Goal: Task Accomplishment & Management: Manage account settings

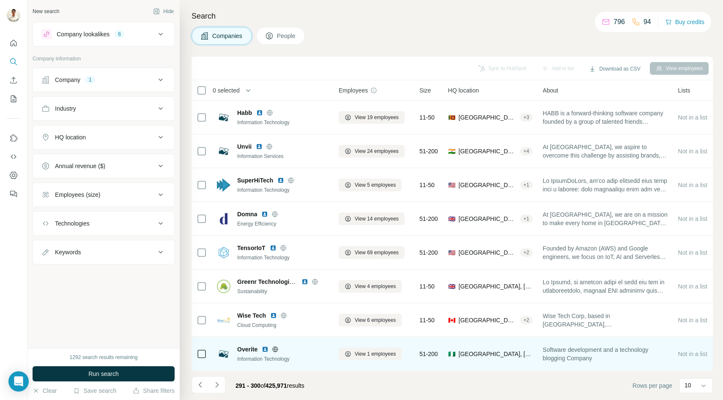
scroll to position [67, 0]
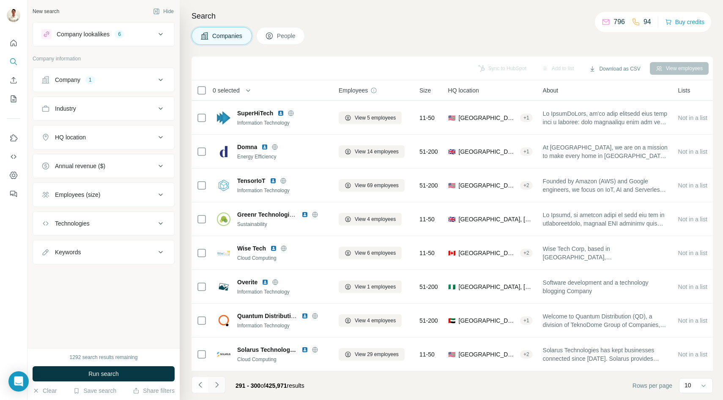
click at [219, 386] on icon "Navigate to next page" at bounding box center [217, 385] width 8 height 8
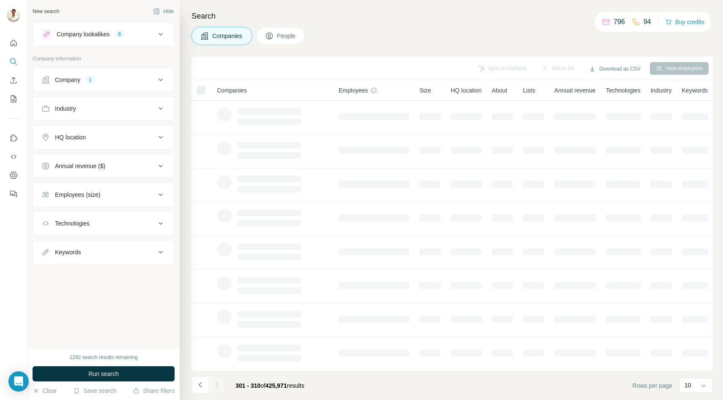
click at [307, 282] on td at bounding box center [273, 287] width 122 height 34
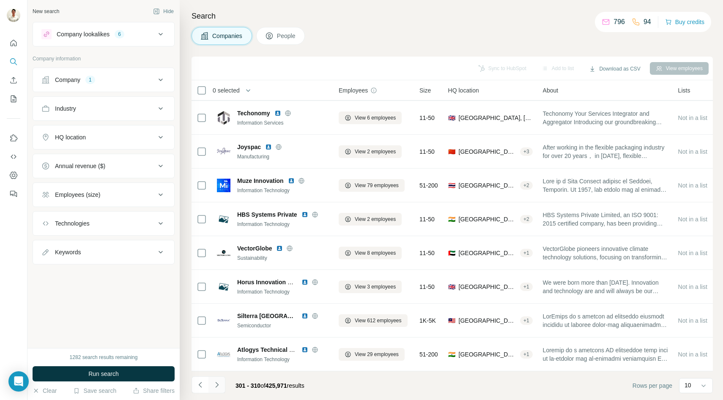
click at [218, 383] on icon "Navigate to next page" at bounding box center [217, 385] width 8 height 8
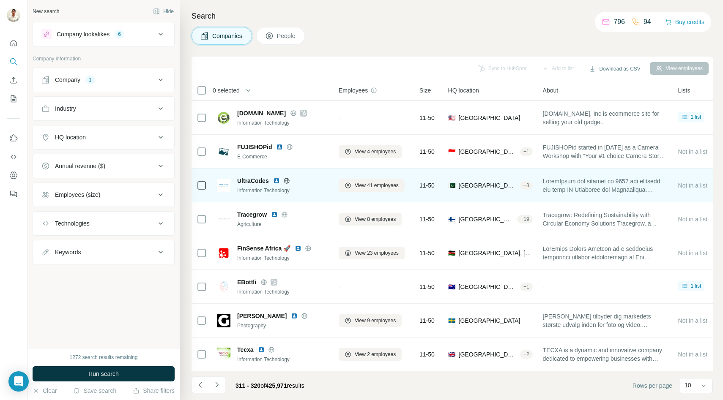
scroll to position [0, 0]
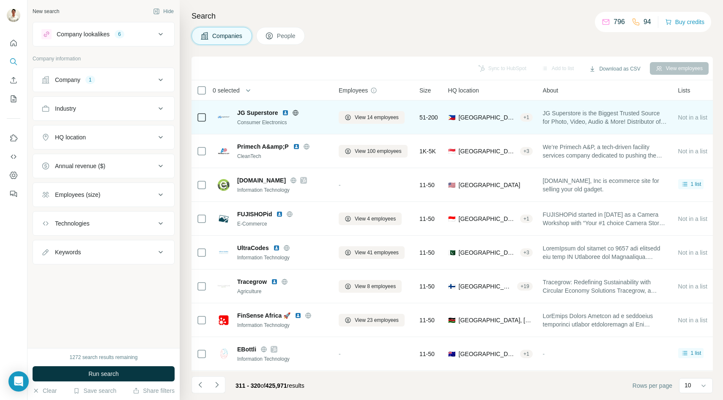
click at [295, 113] on icon at bounding box center [295, 112] width 7 height 7
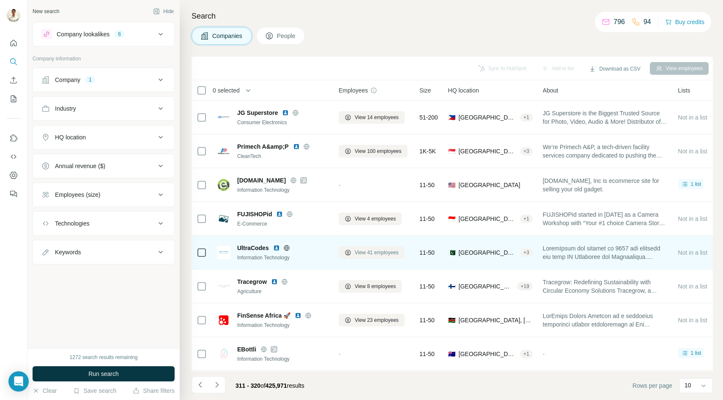
scroll to position [67, 0]
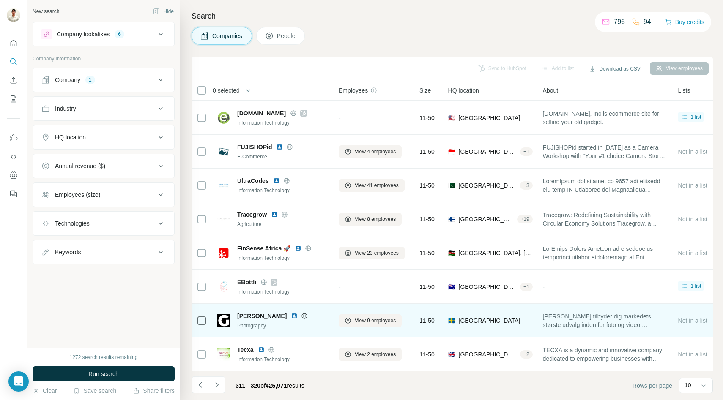
click at [293, 315] on div at bounding box center [304, 316] width 27 height 7
click at [302, 316] on icon at bounding box center [304, 316] width 5 height 0
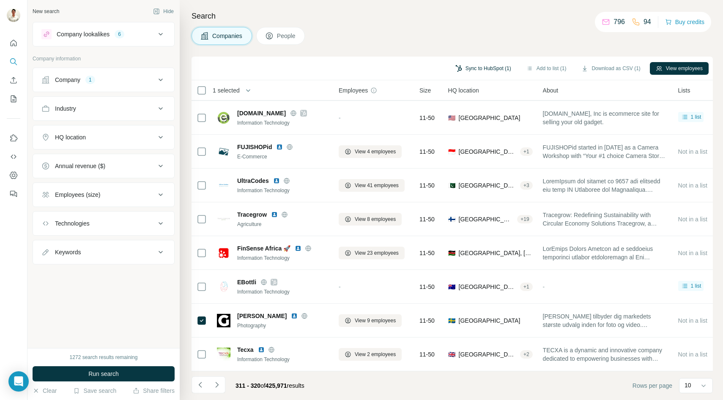
click at [475, 68] on button "Sync to HubSpot (1)" at bounding box center [483, 68] width 68 height 13
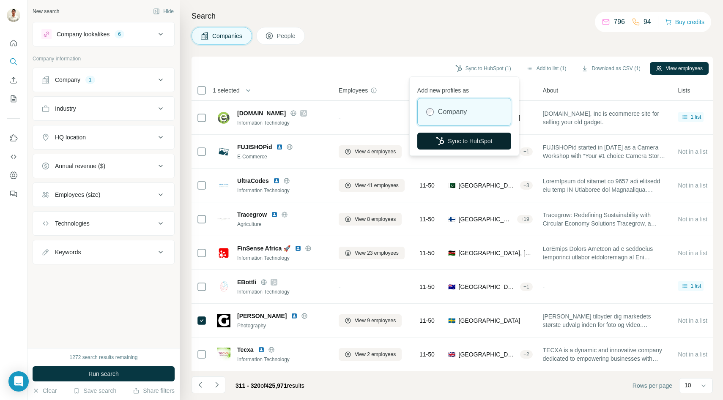
click at [460, 135] on button "Sync to HubSpot" at bounding box center [464, 141] width 94 height 17
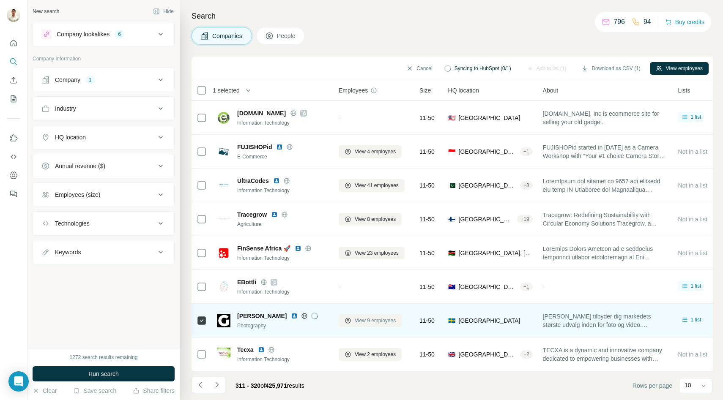
click at [362, 318] on span "View 9 employees" at bounding box center [375, 321] width 41 height 8
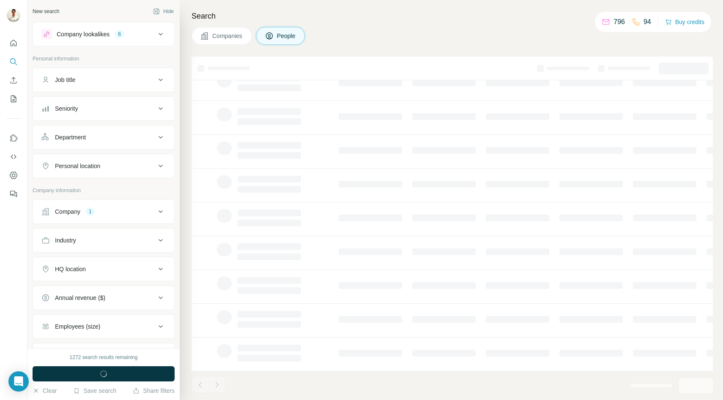
scroll to position [56, 0]
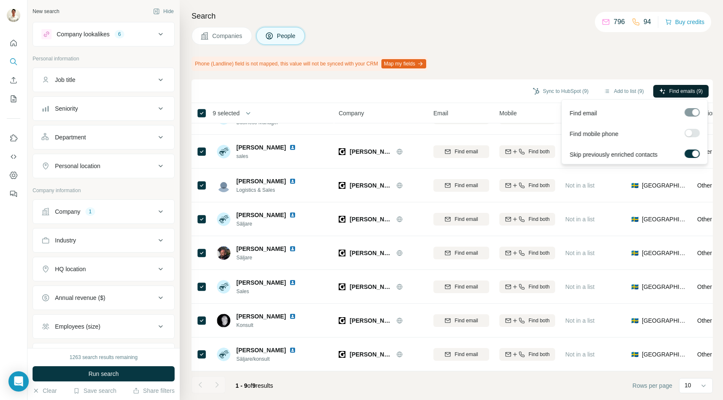
click at [677, 92] on span "Find emails (9)" at bounding box center [685, 92] width 33 height 8
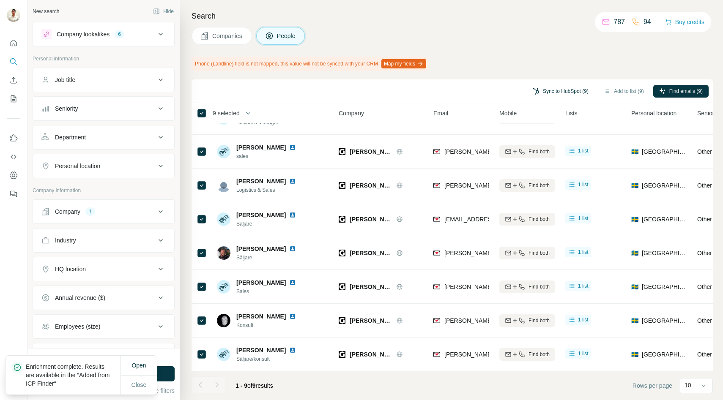
click at [552, 92] on button "Sync to HubSpot (9)" at bounding box center [561, 91] width 68 height 13
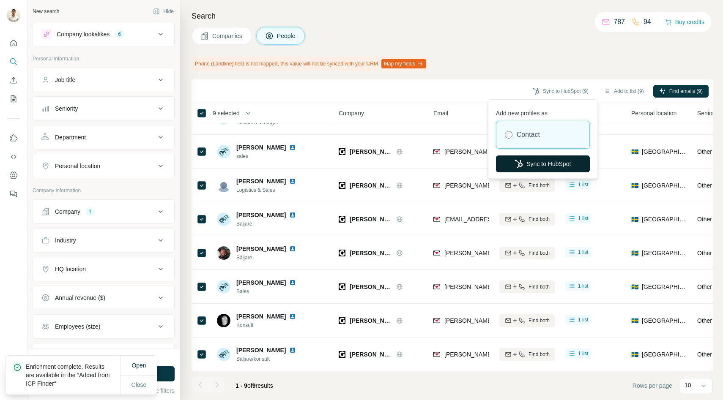
click at [524, 159] on button "Sync to HubSpot" at bounding box center [543, 164] width 94 height 17
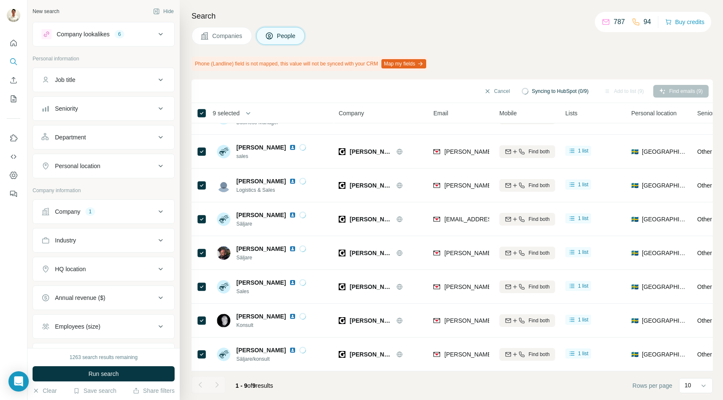
click at [214, 35] on span "Companies" at bounding box center [227, 36] width 31 height 8
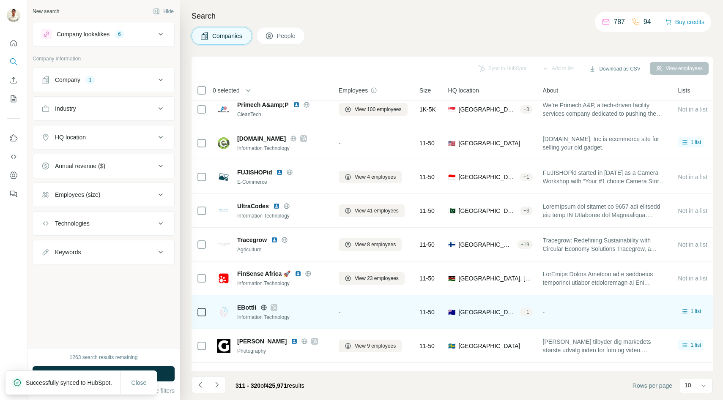
scroll to position [67, 0]
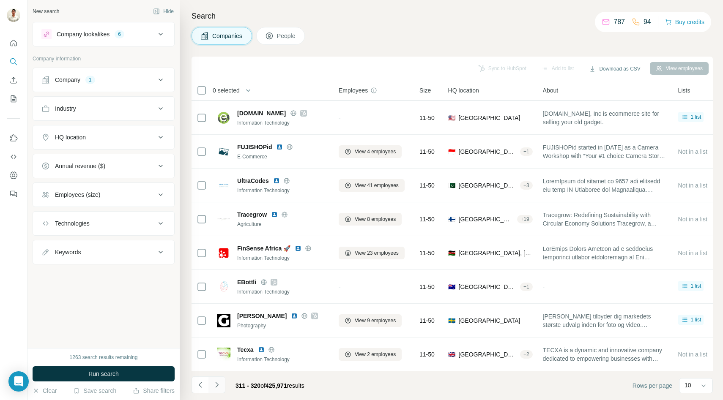
click at [218, 383] on icon "Navigate to next page" at bounding box center [217, 385] width 8 height 8
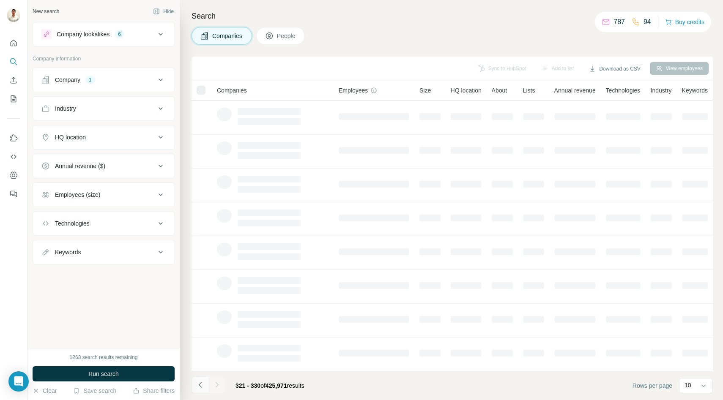
click at [202, 381] on icon "Navigate to previous page" at bounding box center [200, 385] width 8 height 8
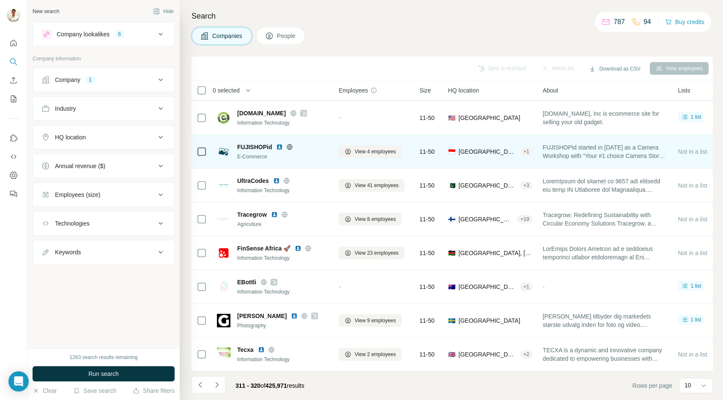
click at [290, 145] on icon at bounding box center [289, 147] width 7 height 7
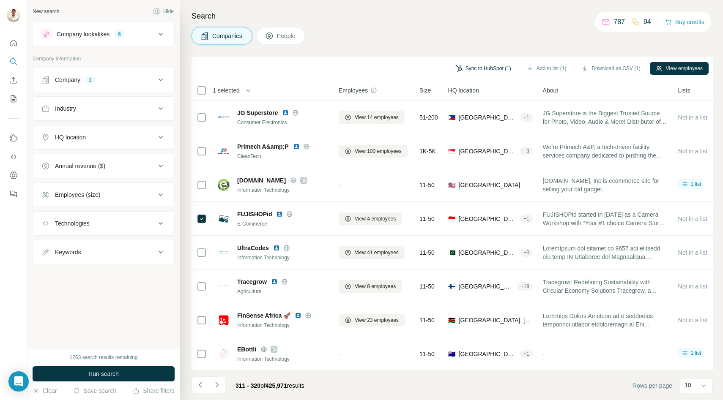
click at [482, 64] on button "Sync to HubSpot (1)" at bounding box center [483, 68] width 68 height 13
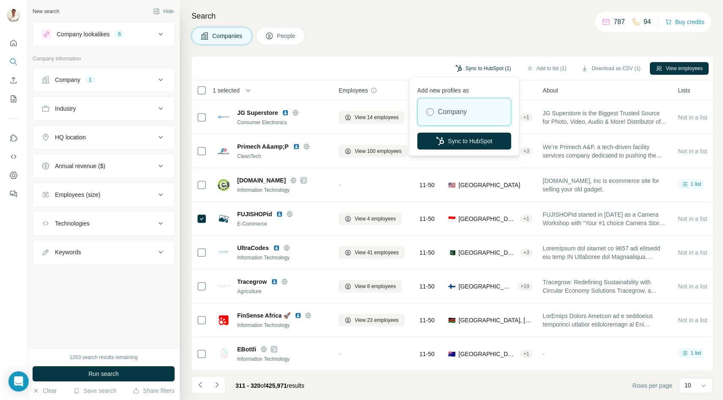
click at [482, 64] on button "Sync to HubSpot (1)" at bounding box center [483, 68] width 68 height 13
click at [454, 133] on button "Sync to HubSpot" at bounding box center [464, 141] width 94 height 17
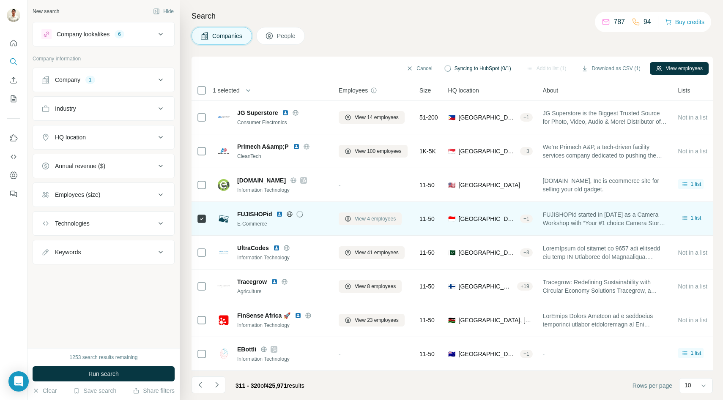
click at [369, 220] on span "View 4 employees" at bounding box center [375, 219] width 41 height 8
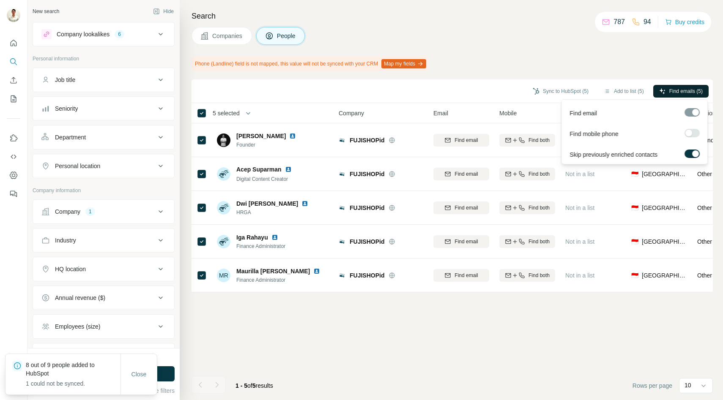
click at [675, 90] on span "Find emails (5)" at bounding box center [685, 92] width 33 height 8
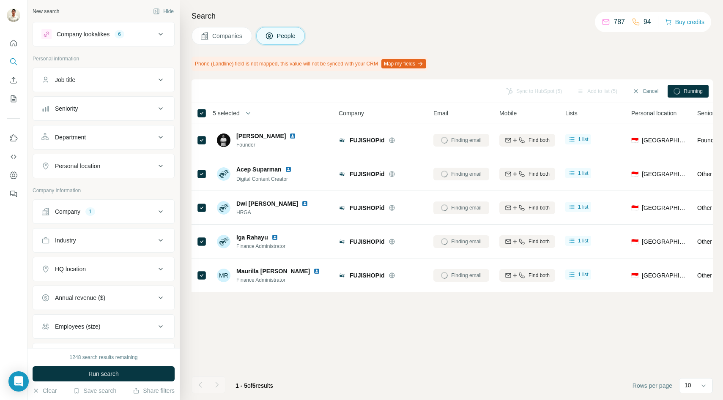
click at [226, 36] on span "Companies" at bounding box center [227, 36] width 31 height 8
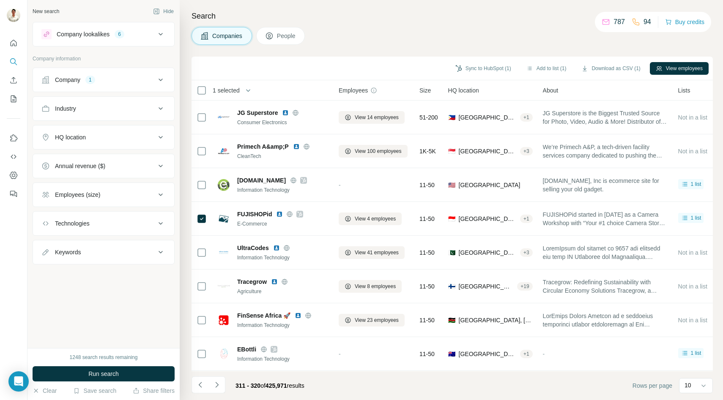
click at [298, 33] on button "People" at bounding box center [280, 36] width 49 height 18
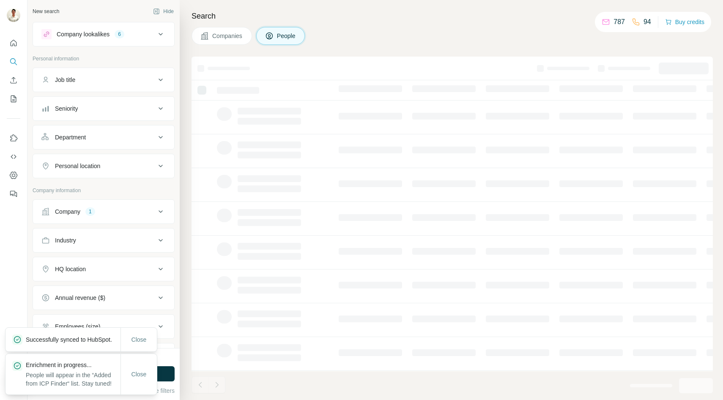
click at [224, 35] on span "Companies" at bounding box center [227, 36] width 31 height 8
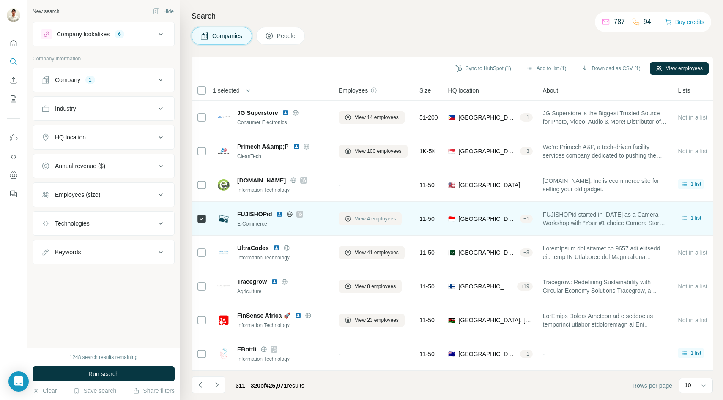
click at [367, 219] on span "View 4 employees" at bounding box center [375, 219] width 41 height 8
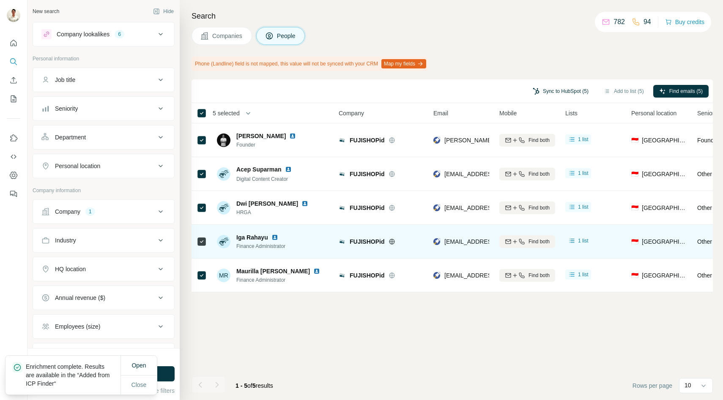
click at [572, 90] on button "Sync to HubSpot (5)" at bounding box center [561, 91] width 68 height 13
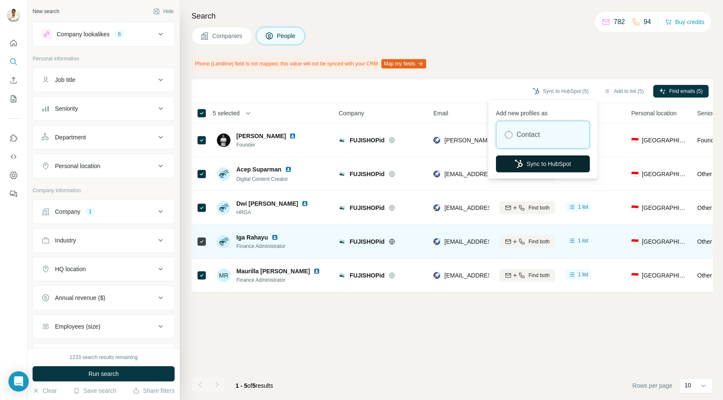
click at [523, 161] on button "Sync to HubSpot" at bounding box center [543, 164] width 94 height 17
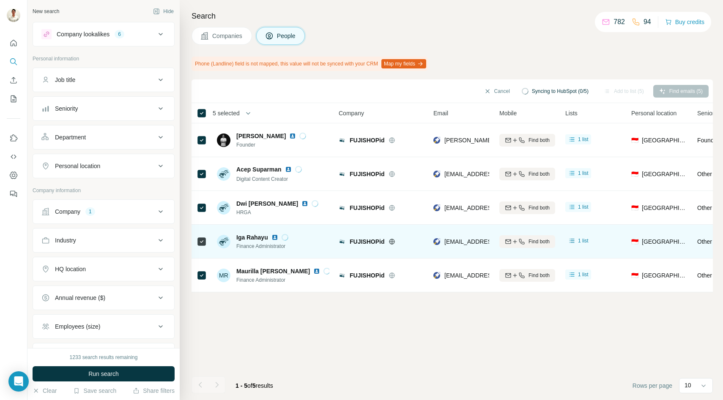
click at [227, 34] on span "Companies" at bounding box center [227, 36] width 31 height 8
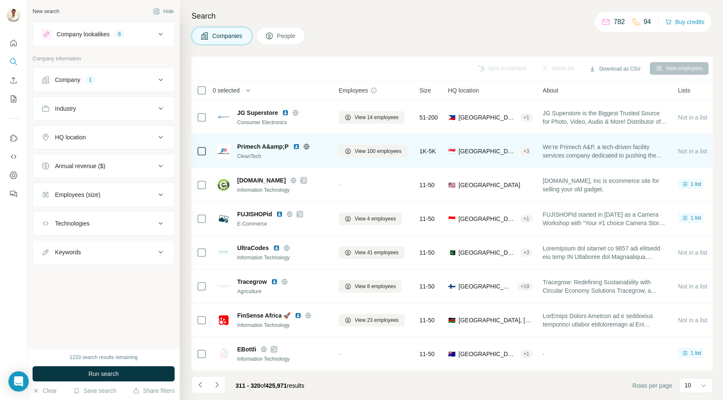
click at [308, 145] on icon at bounding box center [306, 146] width 7 height 7
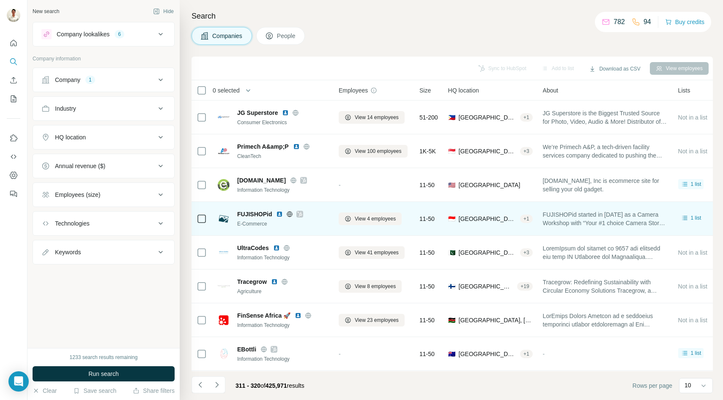
scroll to position [67, 0]
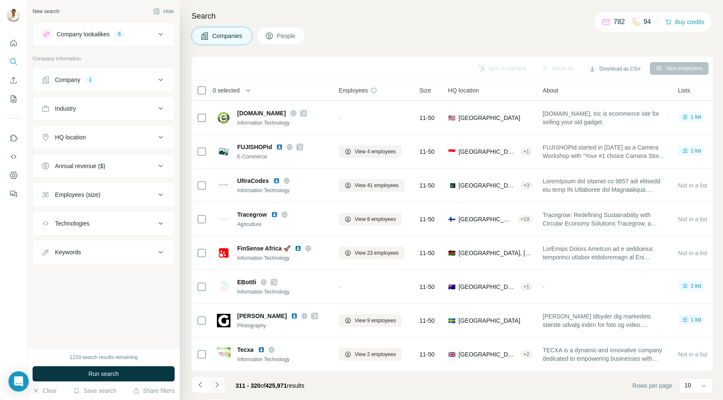
click at [219, 389] on icon "Navigate to next page" at bounding box center [217, 385] width 8 height 8
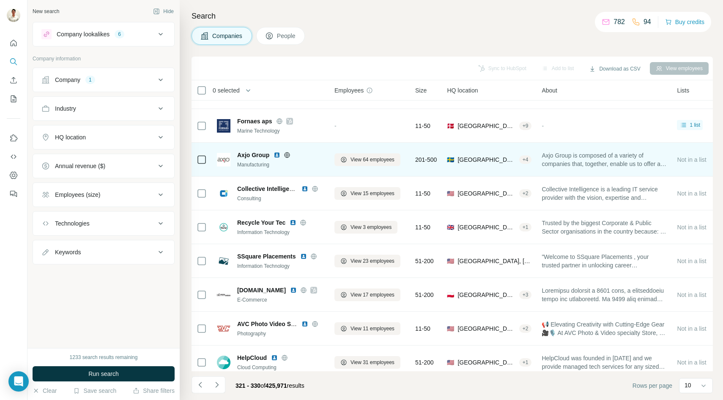
scroll to position [67, 4]
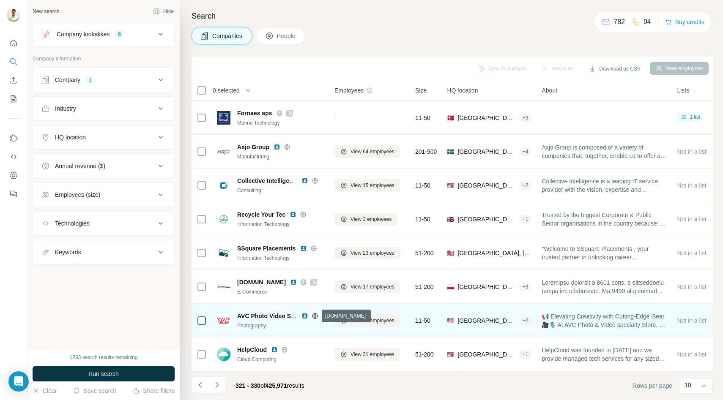
click at [314, 317] on icon at bounding box center [315, 315] width 2 height 5
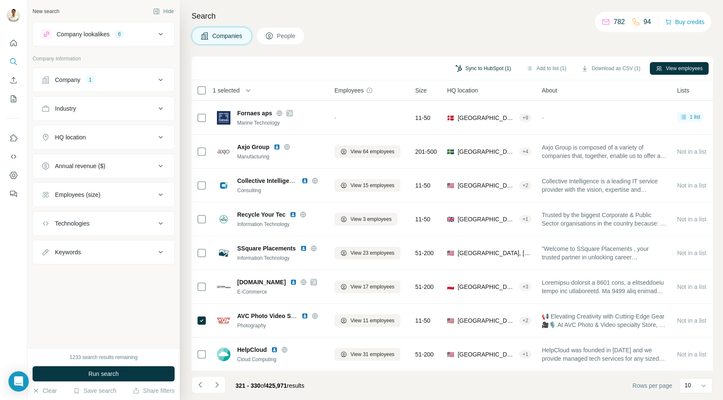
click at [495, 66] on button "Sync to HubSpot (1)" at bounding box center [483, 68] width 68 height 13
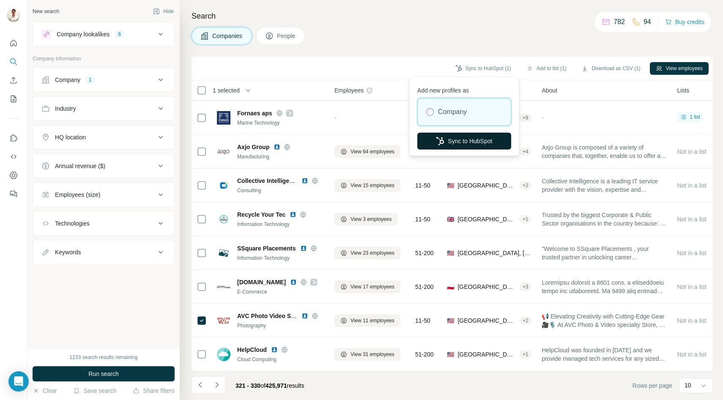
click at [460, 140] on button "Sync to HubSpot" at bounding box center [464, 141] width 94 height 17
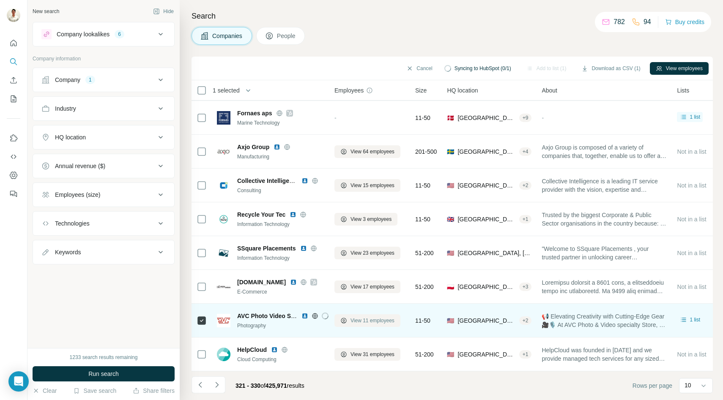
click at [363, 320] on span "View 11 employees" at bounding box center [372, 321] width 44 height 8
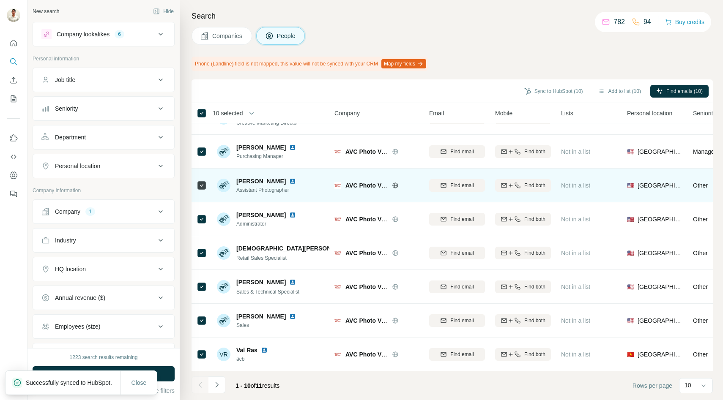
scroll to position [0, 4]
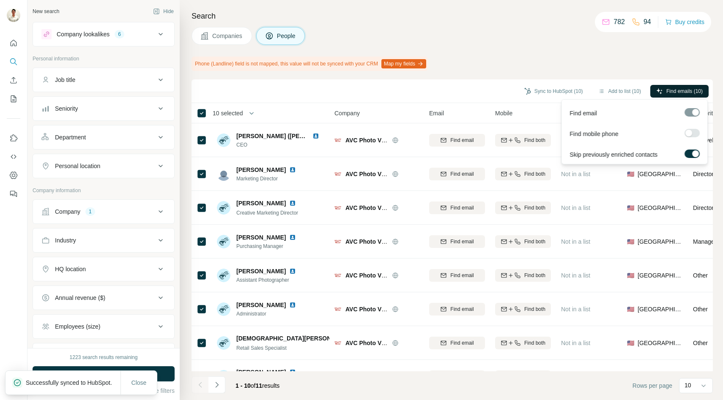
click at [659, 95] on button "Find emails (10)" at bounding box center [679, 91] width 58 height 13
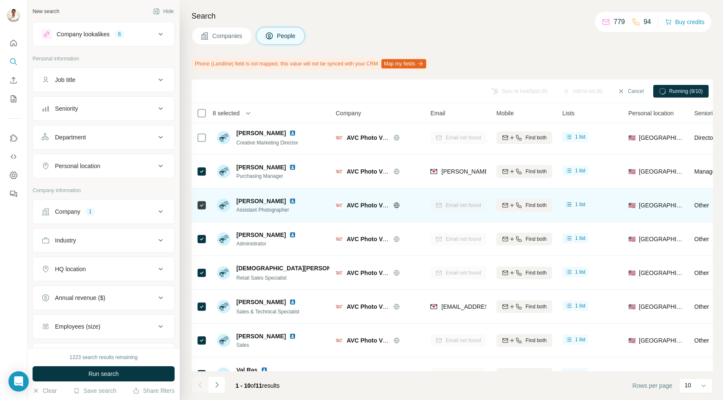
scroll to position [90, 3]
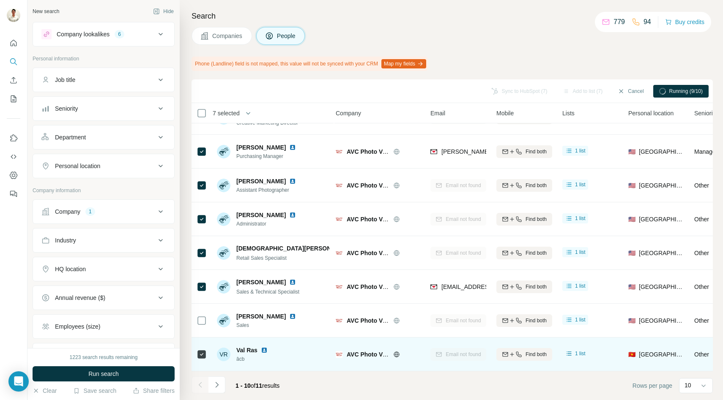
click at [201, 361] on div at bounding box center [202, 354] width 10 height 23
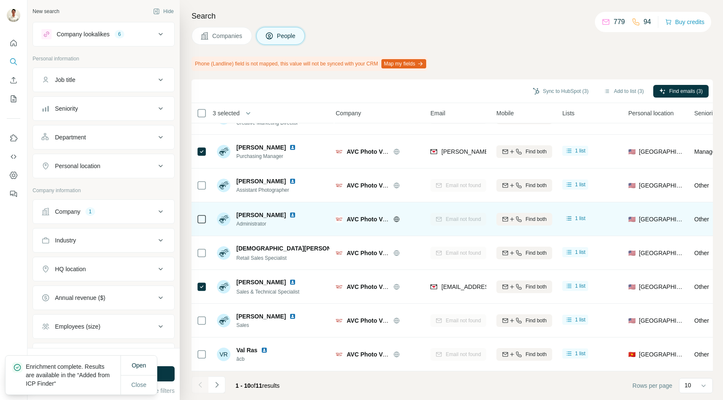
scroll to position [0, 3]
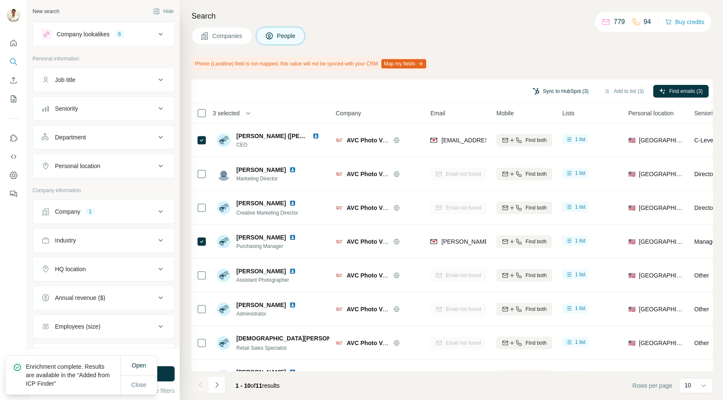
click at [551, 92] on button "Sync to HubSpot (3)" at bounding box center [561, 91] width 68 height 13
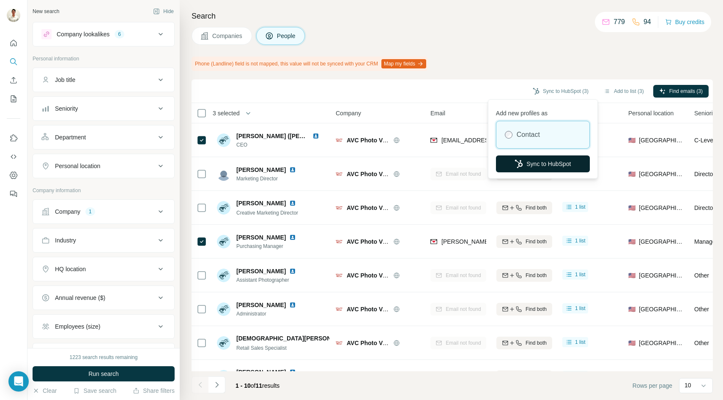
click at [526, 167] on button "Sync to HubSpot" at bounding box center [543, 164] width 94 height 17
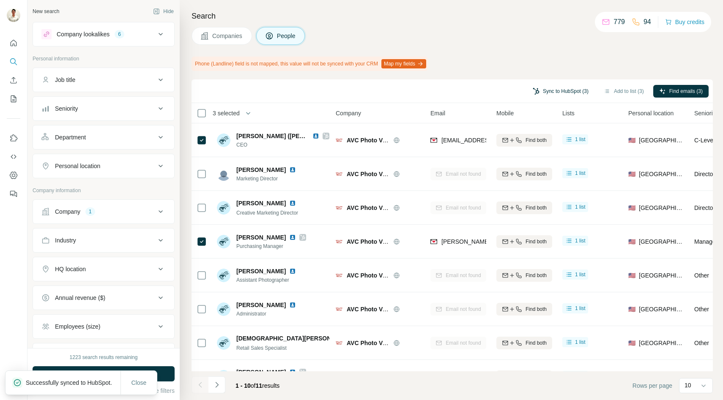
click at [553, 92] on button "Sync to HubSpot (3)" at bounding box center [561, 91] width 68 height 13
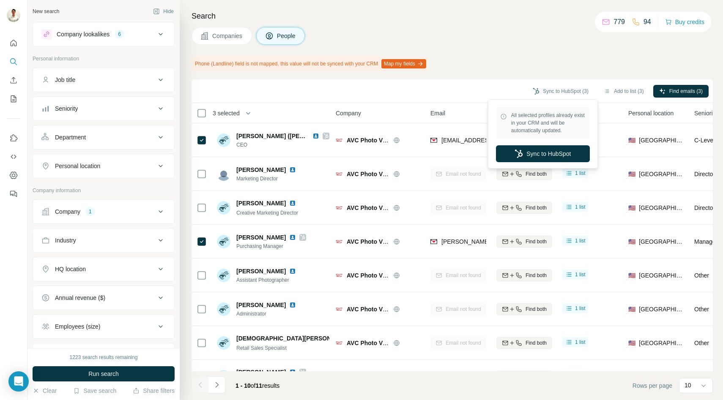
click at [494, 78] on div "Search Companies People Phone (Landline) field is not mapped, this value will n…" at bounding box center [451, 200] width 543 height 400
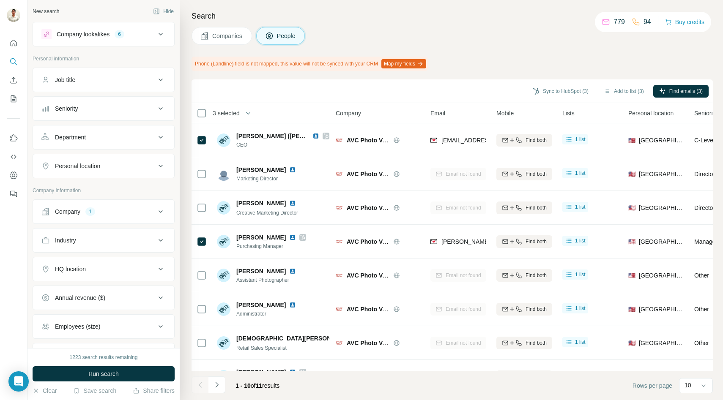
click at [214, 31] on button "Companies" at bounding box center [222, 36] width 60 height 18
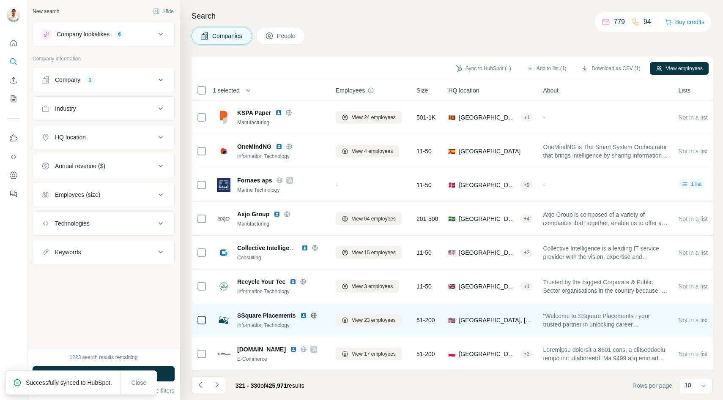
scroll to position [67, 3]
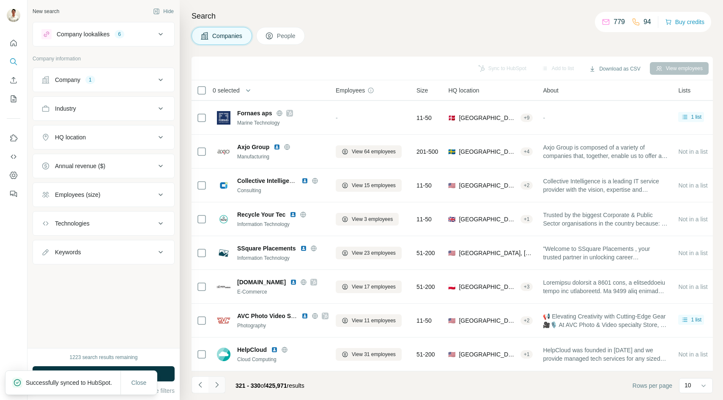
click at [218, 385] on icon "Navigate to next page" at bounding box center [217, 385] width 8 height 8
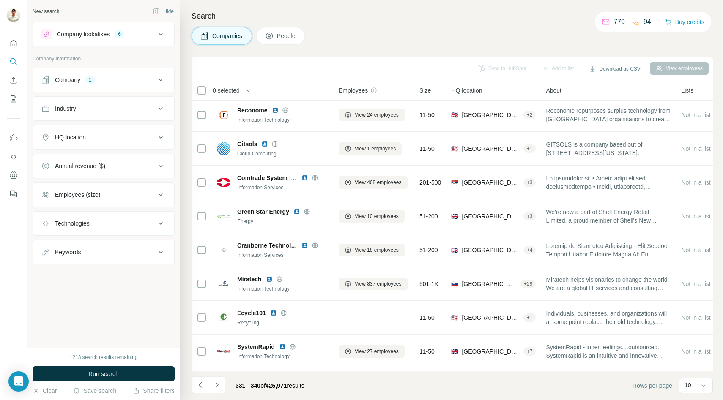
scroll to position [67, 0]
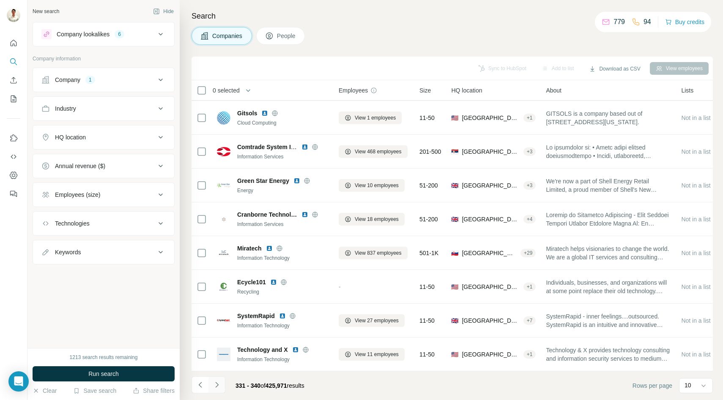
click at [219, 386] on icon "Navigate to next page" at bounding box center [217, 385] width 8 height 8
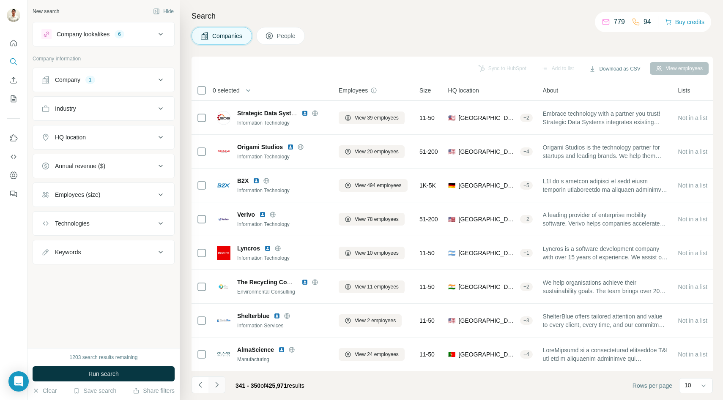
click at [219, 386] on icon "Navigate to next page" at bounding box center [217, 385] width 8 height 8
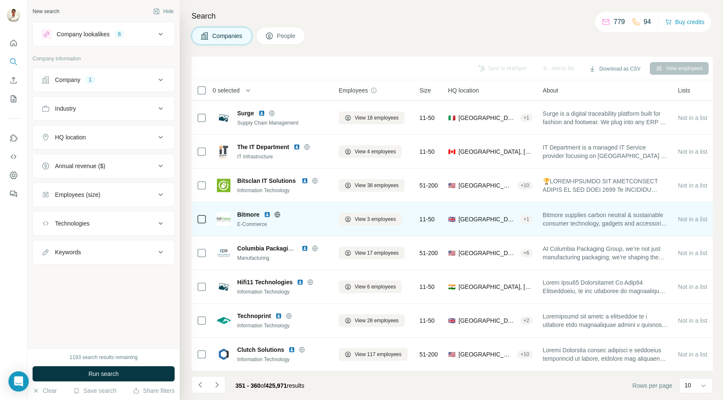
click at [276, 211] on icon at bounding box center [277, 214] width 7 height 7
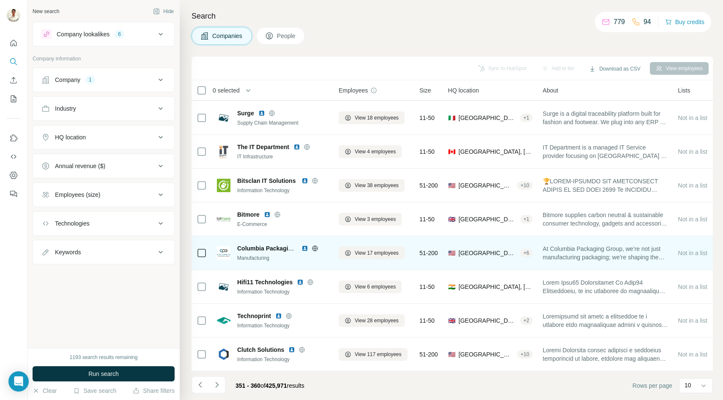
click at [267, 241] on div "Columbia Packaging Group Manufacturing" at bounding box center [273, 252] width 112 height 23
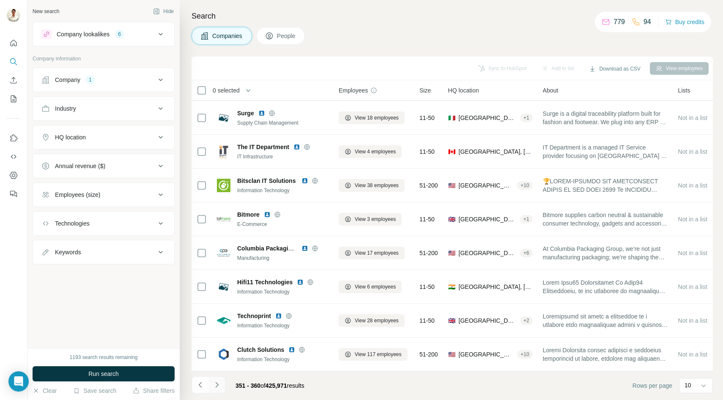
click at [216, 387] on icon "Navigate to next page" at bounding box center [216, 384] width 3 height 5
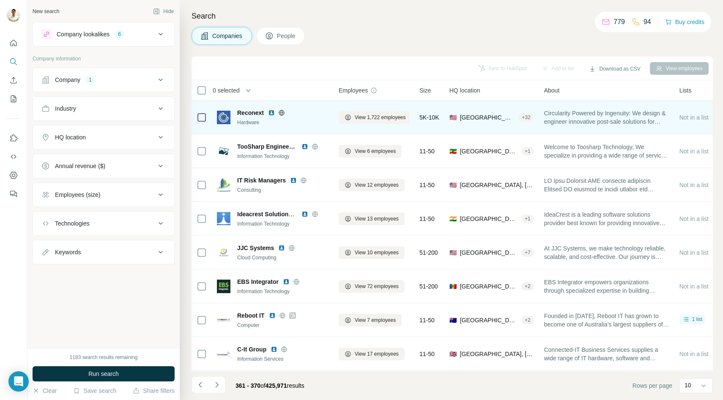
scroll to position [2, 0]
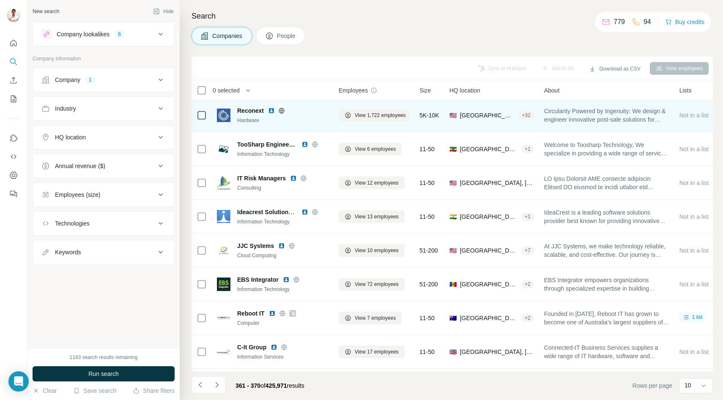
click at [280, 111] on icon at bounding box center [281, 110] width 7 height 7
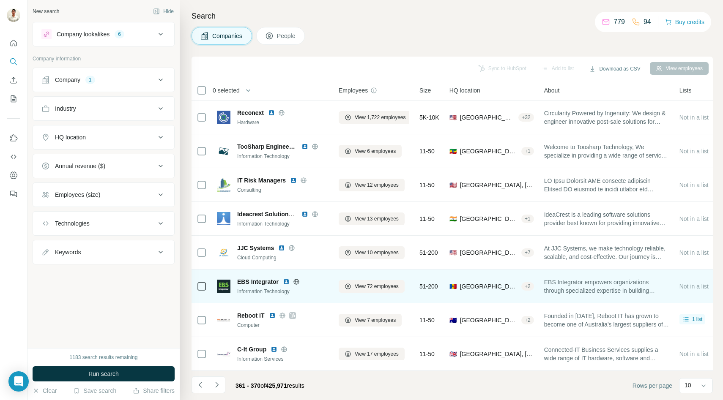
scroll to position [67, 0]
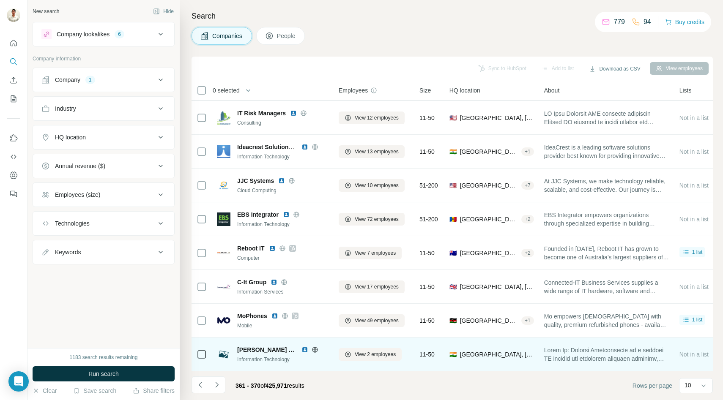
click at [317, 350] on icon at bounding box center [315, 350] width 7 height 7
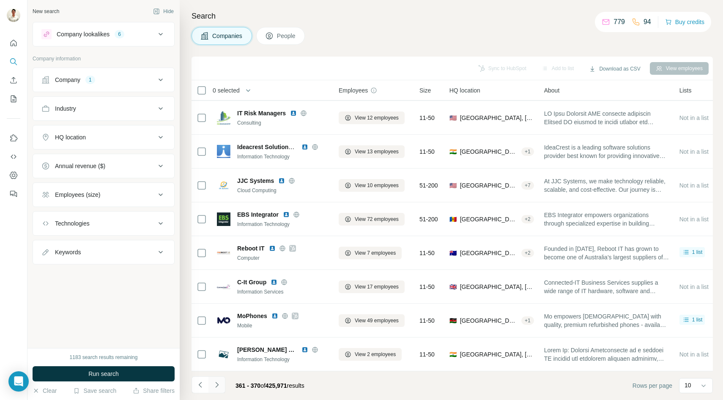
click at [215, 379] on button "Navigate to next page" at bounding box center [216, 385] width 17 height 17
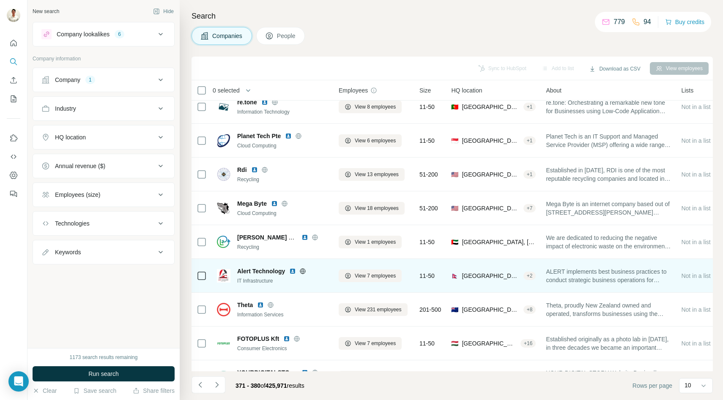
scroll to position [0, 0]
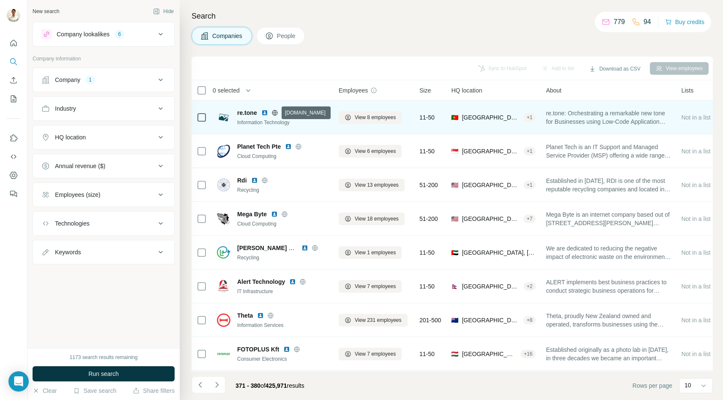
click at [274, 115] on icon at bounding box center [274, 112] width 7 height 7
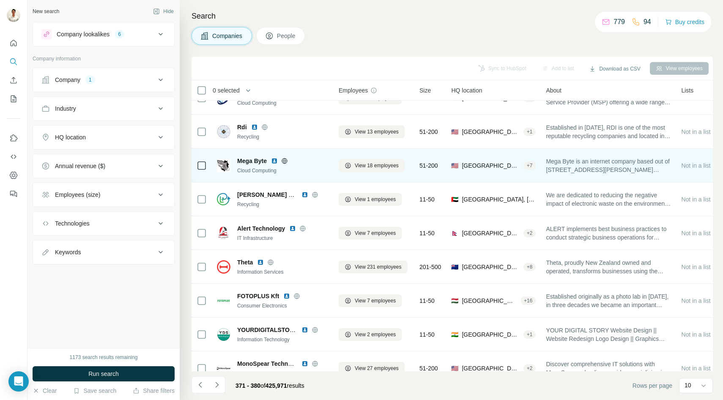
scroll to position [67, 0]
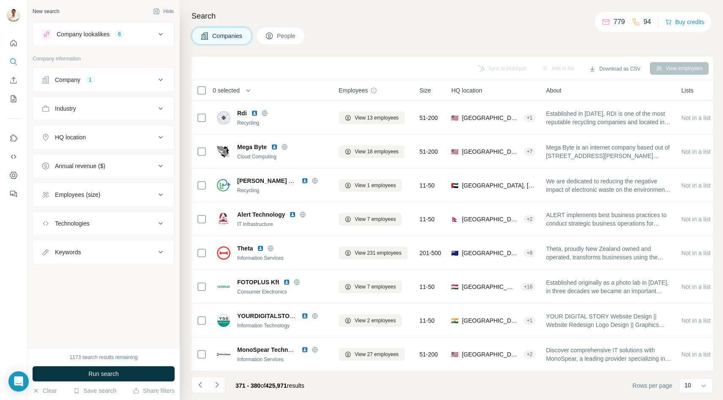
click at [218, 387] on icon "Navigate to next page" at bounding box center [217, 385] width 8 height 8
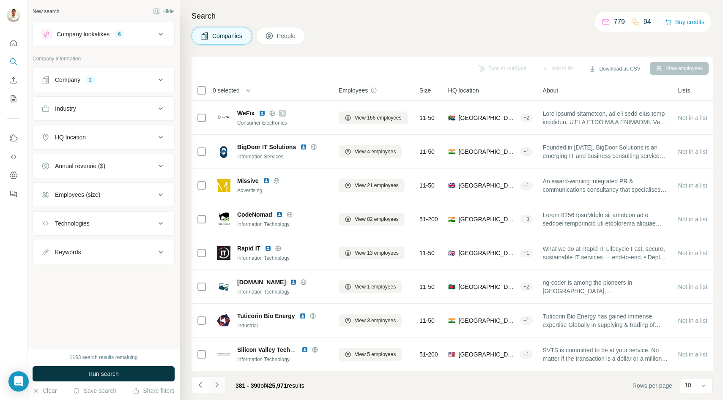
click at [217, 380] on button "Navigate to next page" at bounding box center [216, 385] width 17 height 17
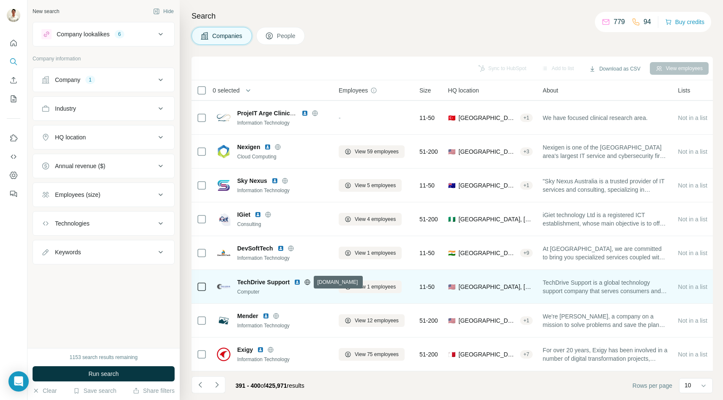
click at [308, 284] on icon at bounding box center [307, 282] width 7 height 7
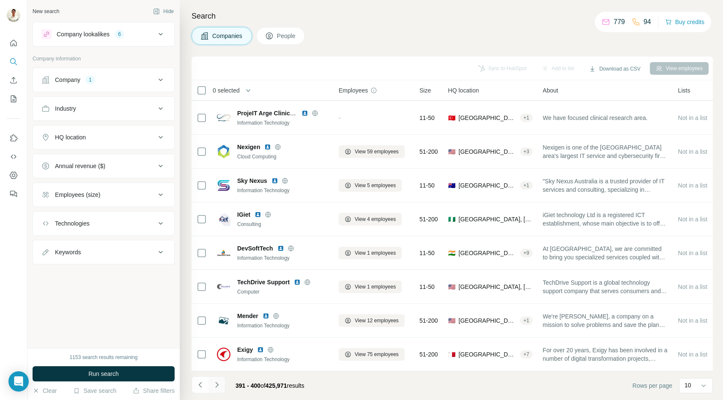
click at [216, 385] on icon "Navigate to next page" at bounding box center [217, 385] width 8 height 8
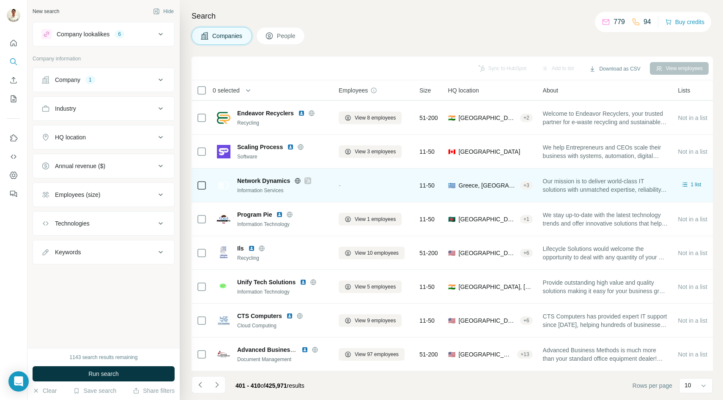
scroll to position [0, 0]
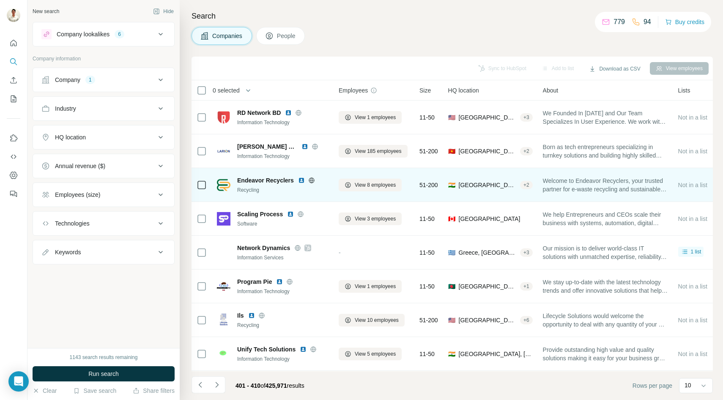
click at [310, 177] on icon at bounding box center [311, 180] width 7 height 7
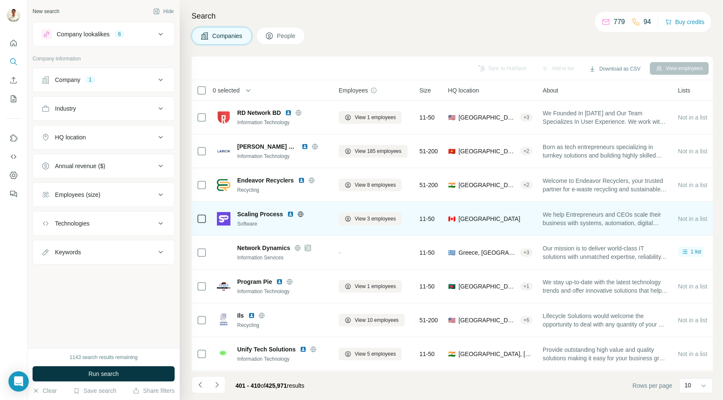
scroll to position [67, 0]
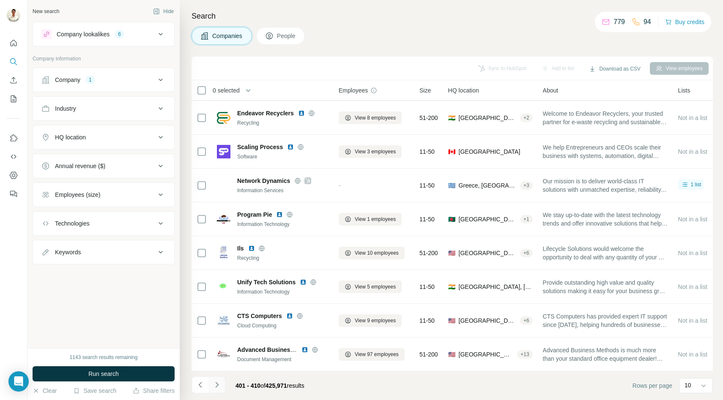
click at [215, 386] on icon "Navigate to next page" at bounding box center [217, 385] width 8 height 8
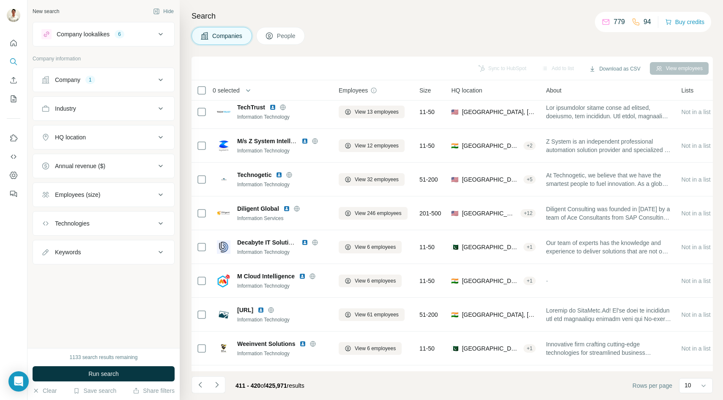
scroll to position [0, 0]
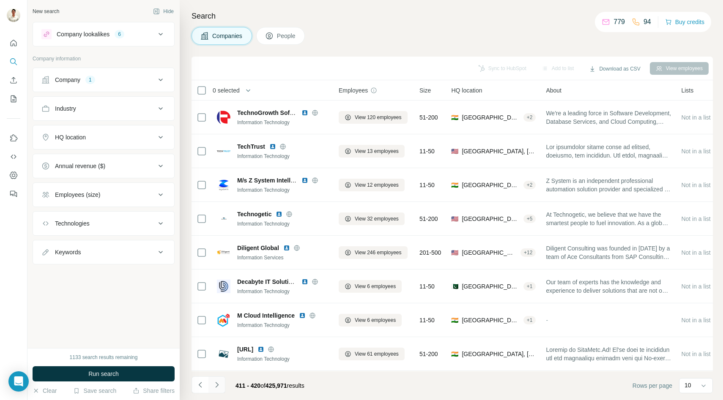
click at [214, 381] on icon "Navigate to next page" at bounding box center [217, 385] width 8 height 8
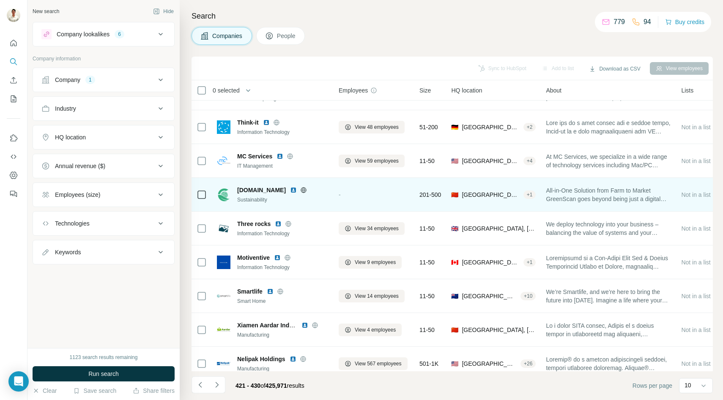
scroll to position [67, 0]
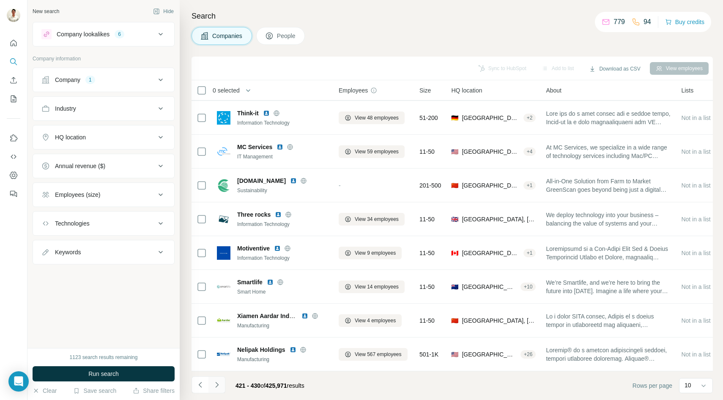
click at [216, 386] on icon "Navigate to next page" at bounding box center [217, 385] width 8 height 8
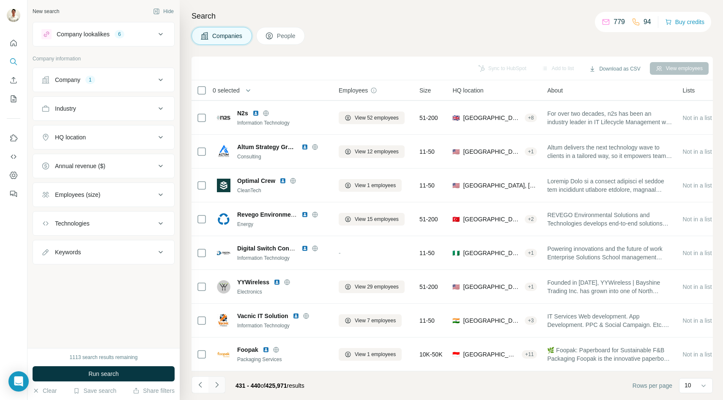
click at [223, 384] on button "Navigate to next page" at bounding box center [216, 385] width 17 height 17
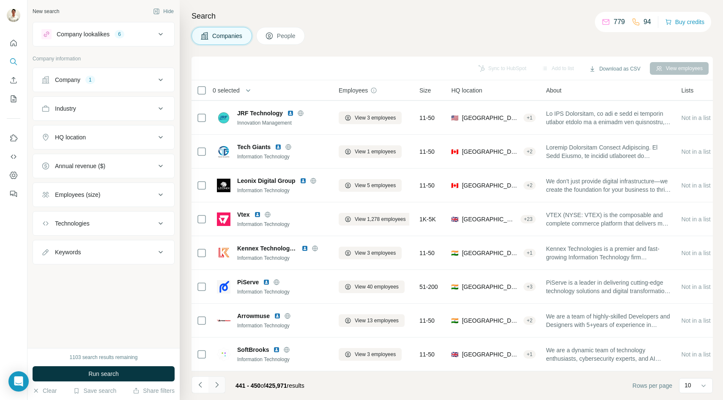
click at [214, 385] on icon "Navigate to next page" at bounding box center [217, 385] width 8 height 8
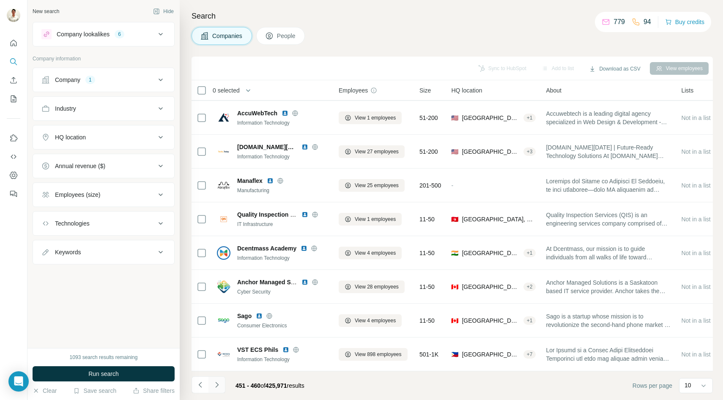
click at [216, 382] on icon "Navigate to next page" at bounding box center [217, 385] width 8 height 8
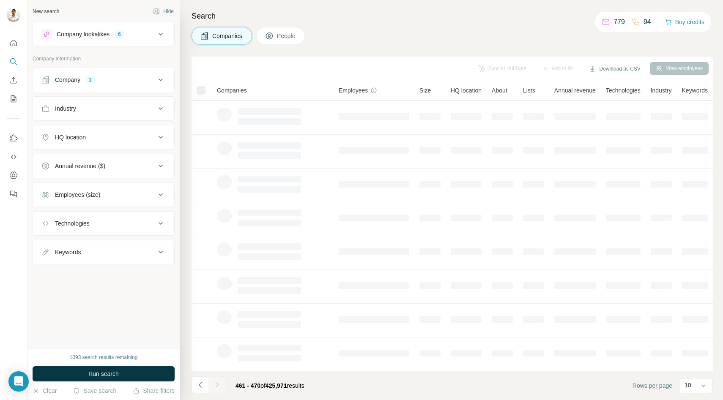
scroll to position [0, 0]
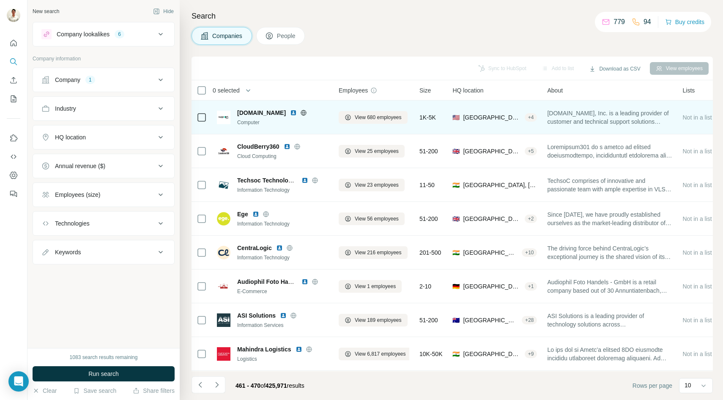
click at [301, 115] on icon at bounding box center [303, 112] width 5 height 5
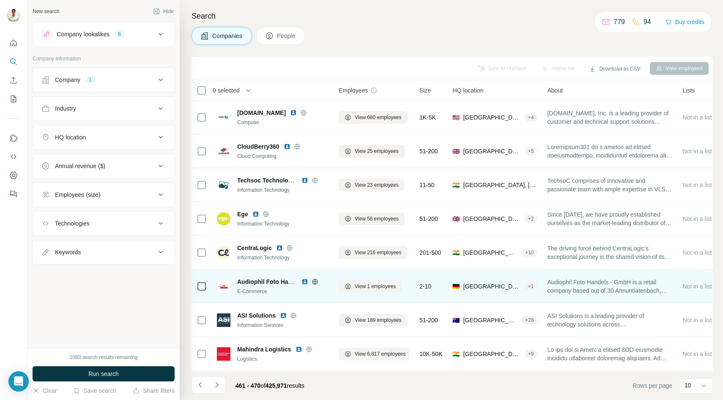
click at [316, 281] on icon at bounding box center [315, 282] width 7 height 7
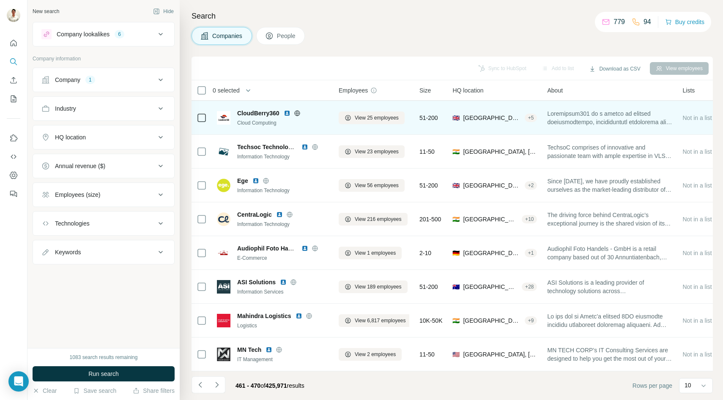
scroll to position [67, 0]
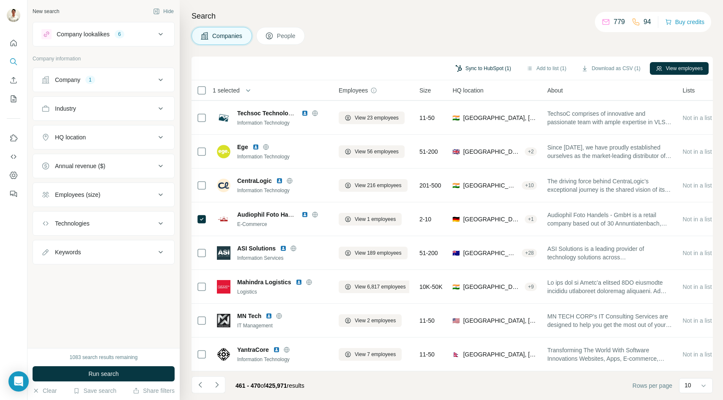
click at [479, 67] on button "Sync to HubSpot (1)" at bounding box center [483, 68] width 68 height 13
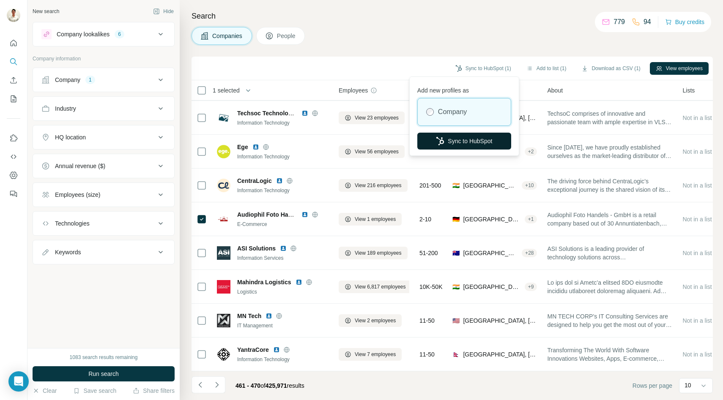
click at [457, 141] on button "Sync to HubSpot" at bounding box center [464, 141] width 94 height 17
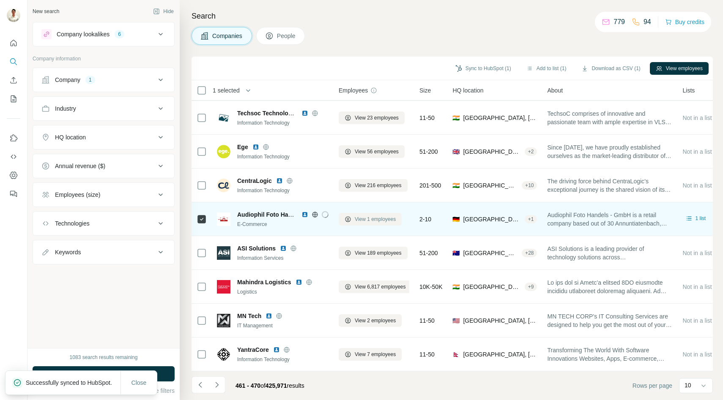
click at [371, 220] on span "View 1 employees" at bounding box center [375, 220] width 41 height 8
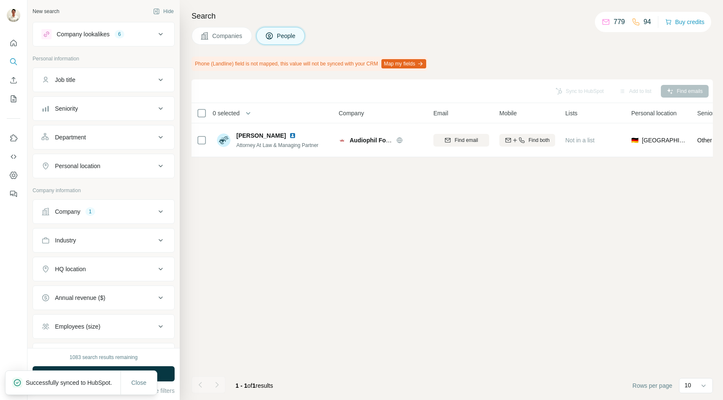
scroll to position [0, 0]
click at [232, 38] on span "Companies" at bounding box center [227, 36] width 31 height 8
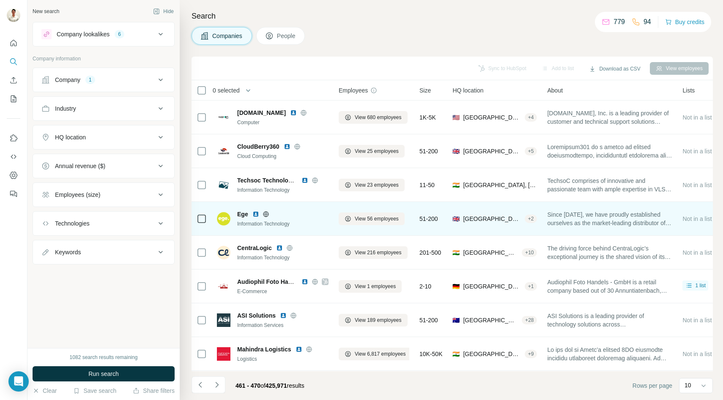
scroll to position [67, 0]
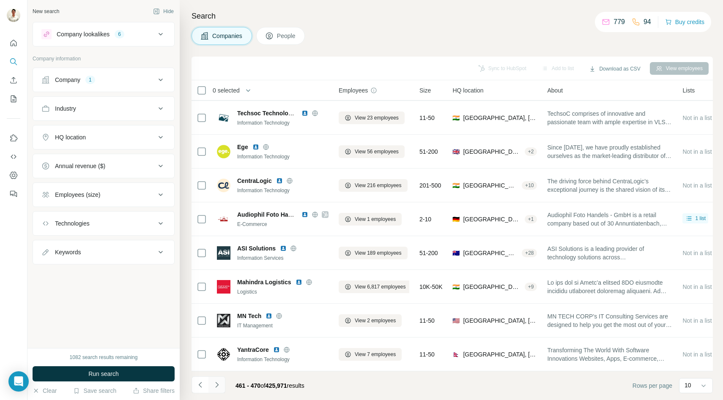
click at [213, 389] on button "Navigate to next page" at bounding box center [216, 385] width 17 height 17
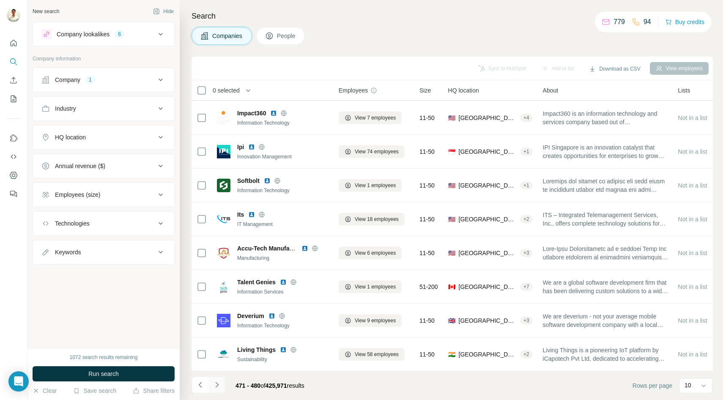
click at [216, 384] on icon "Navigate to next page" at bounding box center [217, 385] width 8 height 8
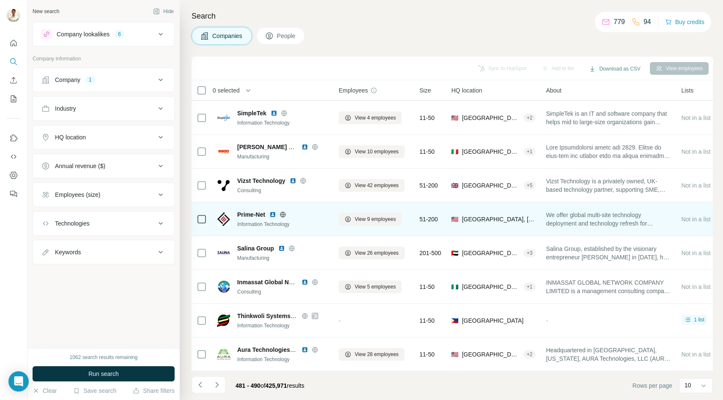
click at [284, 214] on icon at bounding box center [283, 214] width 2 height 5
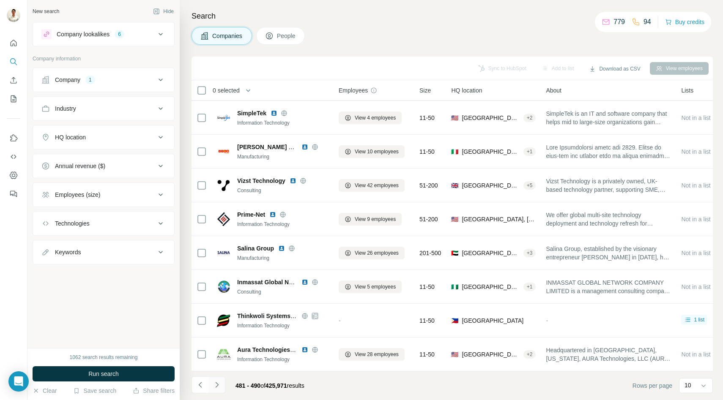
click at [218, 381] on icon "Navigate to next page" at bounding box center [217, 385] width 8 height 8
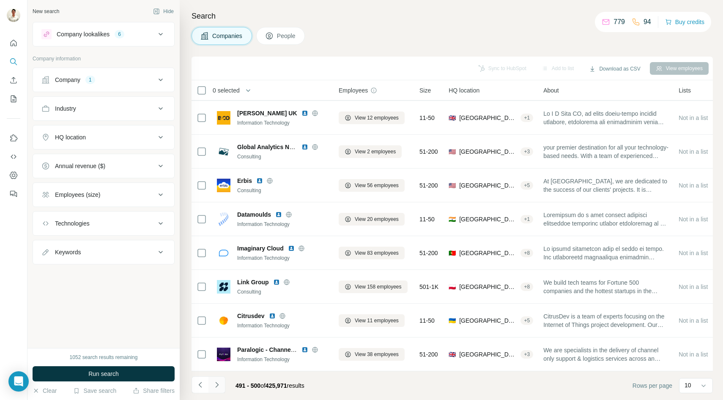
click at [216, 385] on icon "Navigate to next page" at bounding box center [217, 385] width 8 height 8
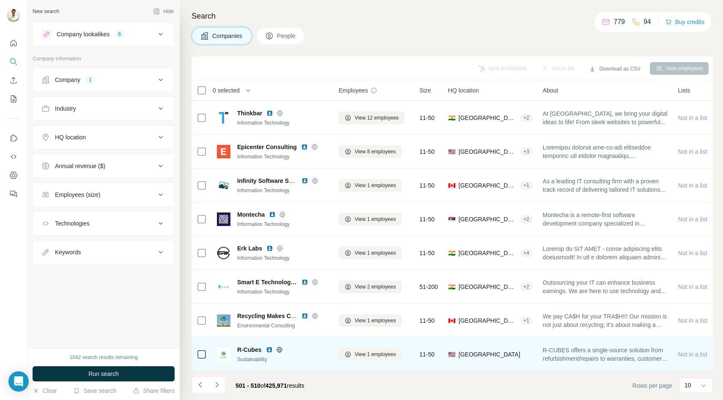
click at [280, 348] on icon at bounding box center [279, 350] width 7 height 7
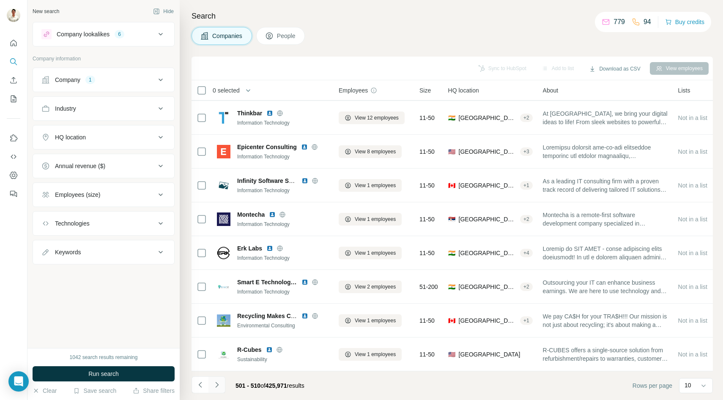
click at [220, 385] on icon "Navigate to next page" at bounding box center [217, 385] width 8 height 8
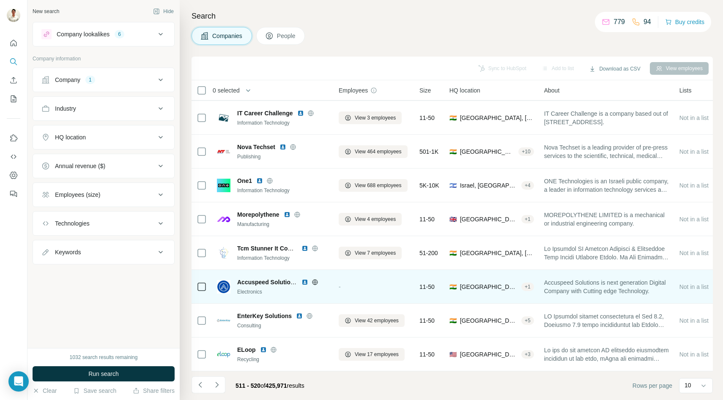
click at [311, 283] on div at bounding box center [314, 282] width 27 height 7
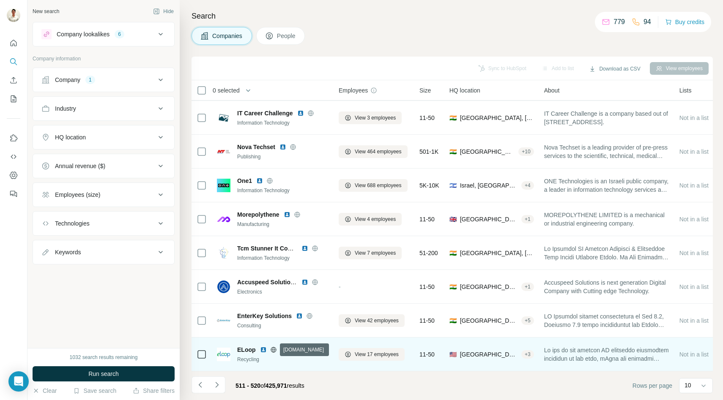
click at [275, 349] on icon at bounding box center [273, 350] width 7 height 7
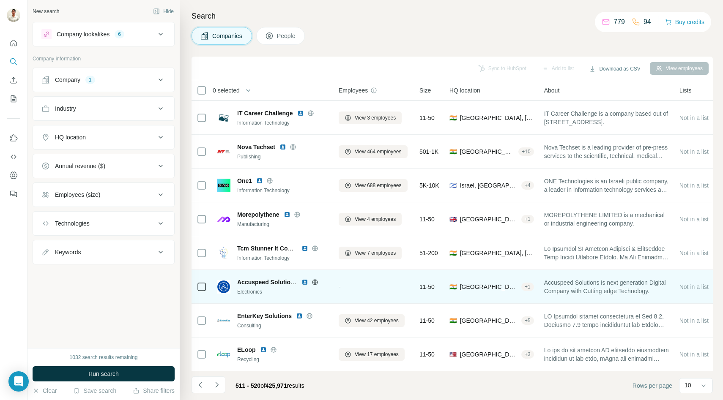
click at [315, 282] on icon at bounding box center [314, 282] width 5 height 0
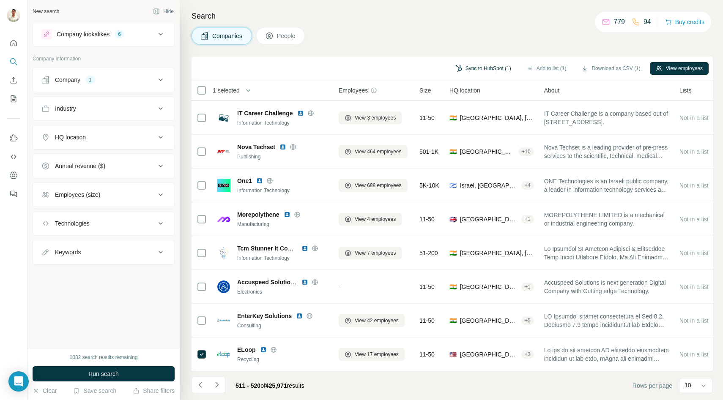
click at [468, 68] on button "Sync to HubSpot (1)" at bounding box center [483, 68] width 68 height 13
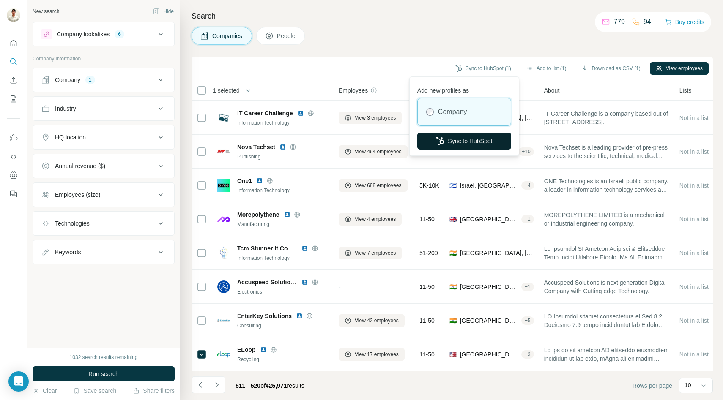
click at [448, 139] on button "Sync to HubSpot" at bounding box center [464, 141] width 94 height 17
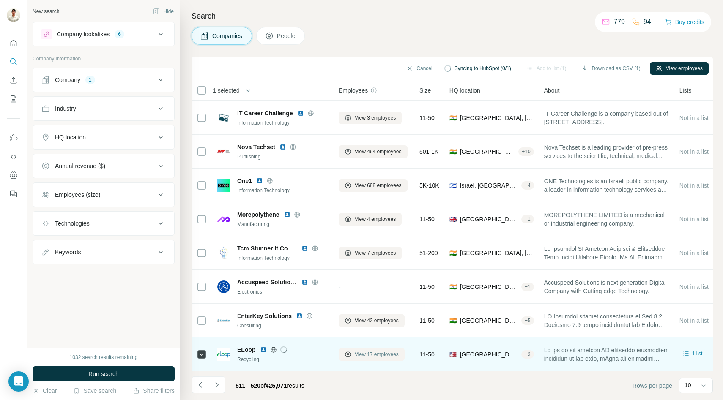
click at [361, 355] on span "View 17 employees" at bounding box center [377, 355] width 44 height 8
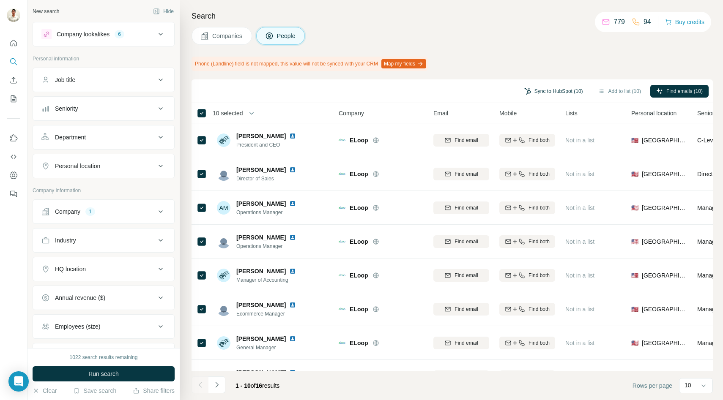
click at [564, 93] on button "Sync to HubSpot (10)" at bounding box center [553, 91] width 71 height 13
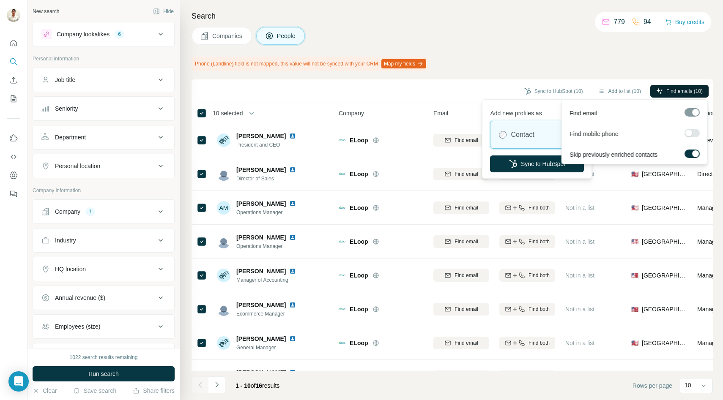
click at [658, 93] on icon "button" at bounding box center [659, 91] width 7 height 7
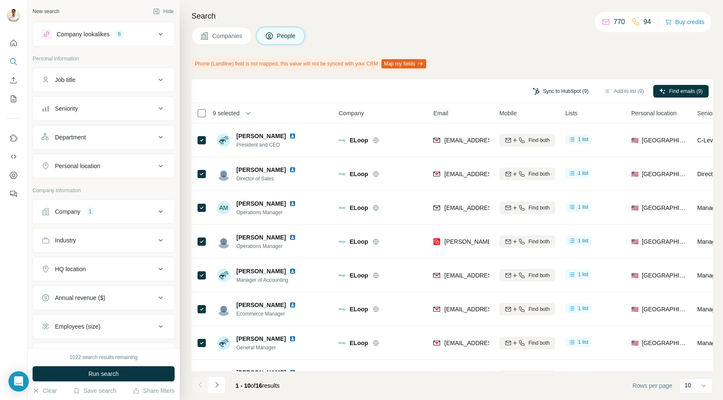
click at [563, 92] on button "Sync to HubSpot (9)" at bounding box center [561, 91] width 68 height 13
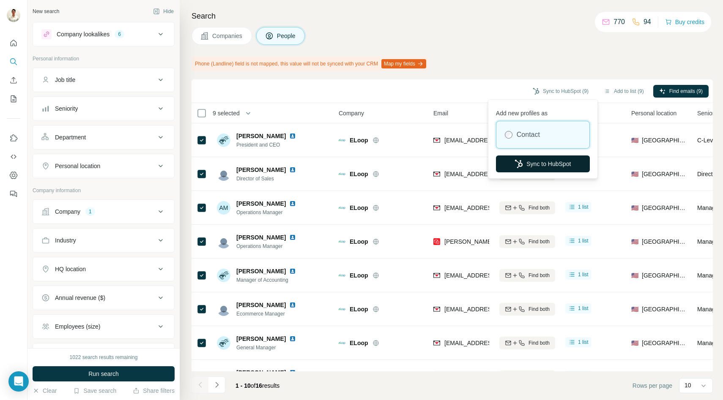
click at [528, 161] on button "Sync to HubSpot" at bounding box center [543, 164] width 94 height 17
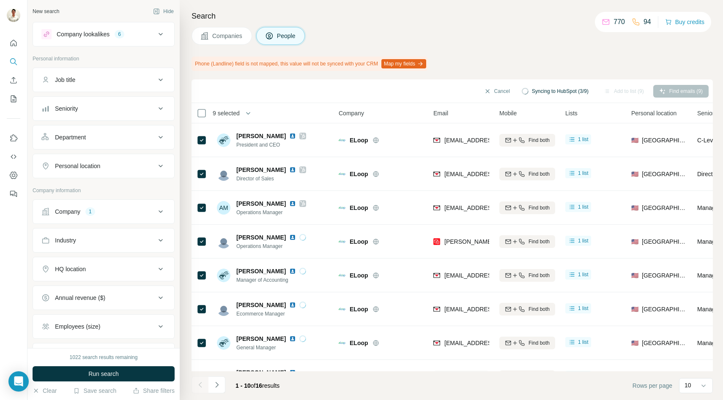
click at [219, 34] on span "Companies" at bounding box center [227, 36] width 31 height 8
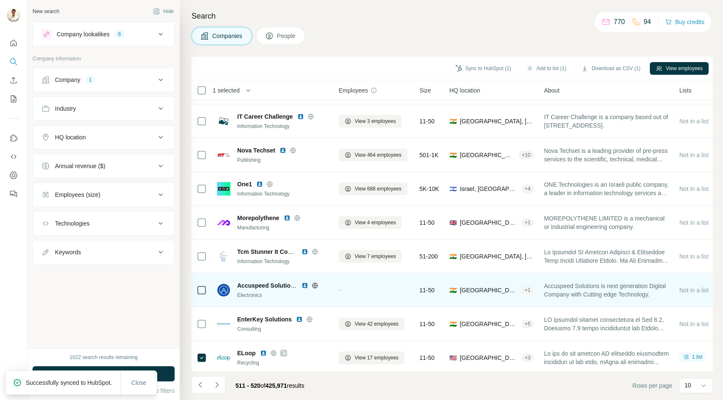
scroll to position [67, 0]
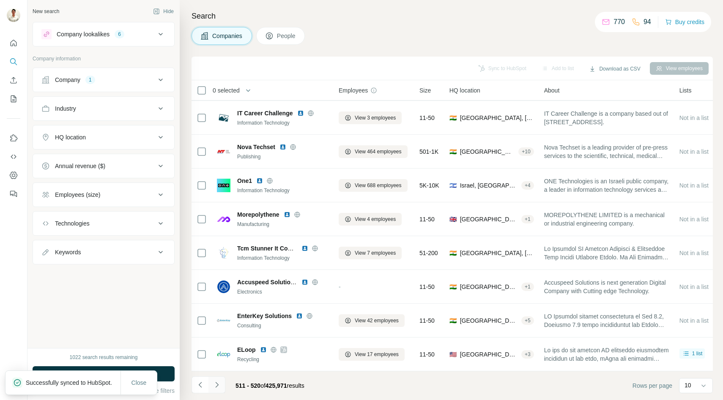
click at [219, 381] on icon "Navigate to next page" at bounding box center [217, 385] width 8 height 8
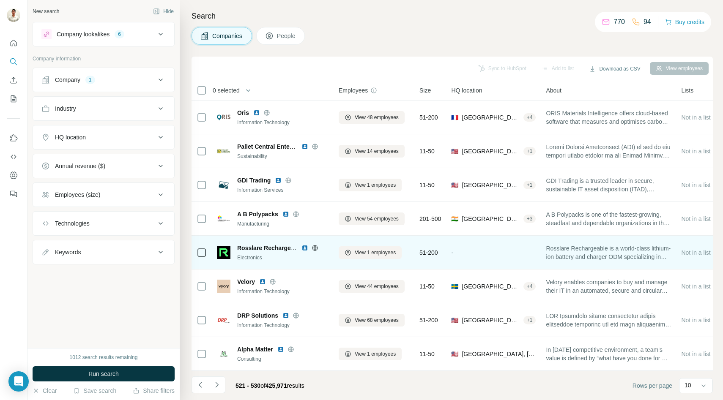
scroll to position [67, 0]
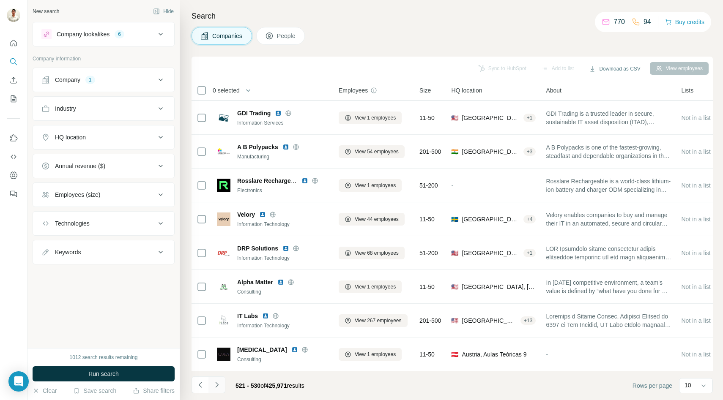
click at [218, 384] on icon "Navigate to next page" at bounding box center [217, 385] width 8 height 8
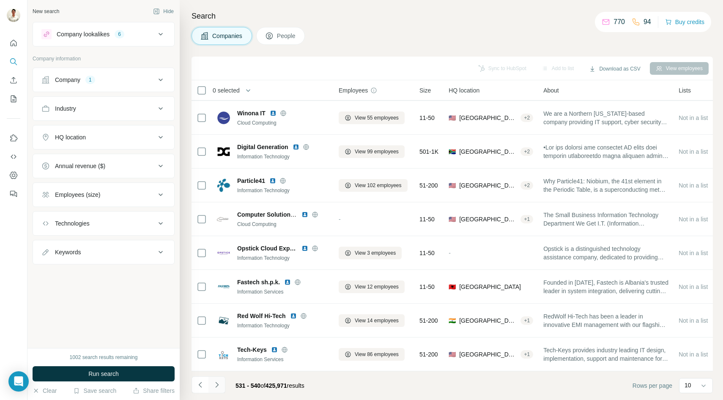
click at [218, 381] on icon "Navigate to next page" at bounding box center [217, 385] width 8 height 8
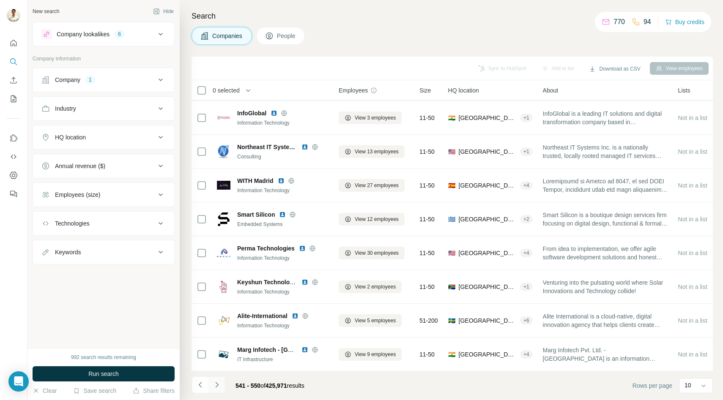
click at [215, 388] on icon "Navigate to next page" at bounding box center [217, 385] width 8 height 8
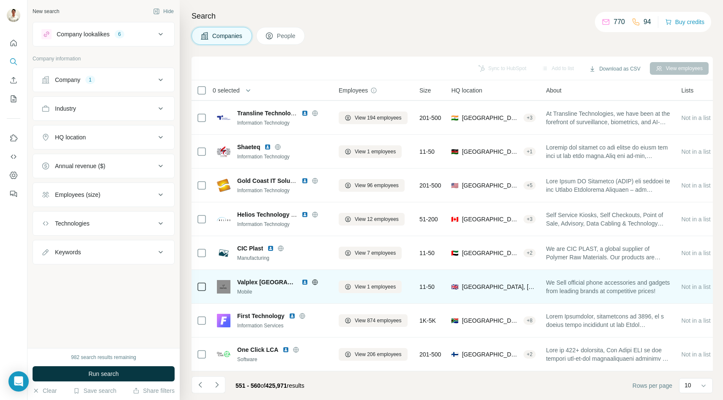
click at [312, 282] on icon at bounding box center [314, 282] width 5 height 0
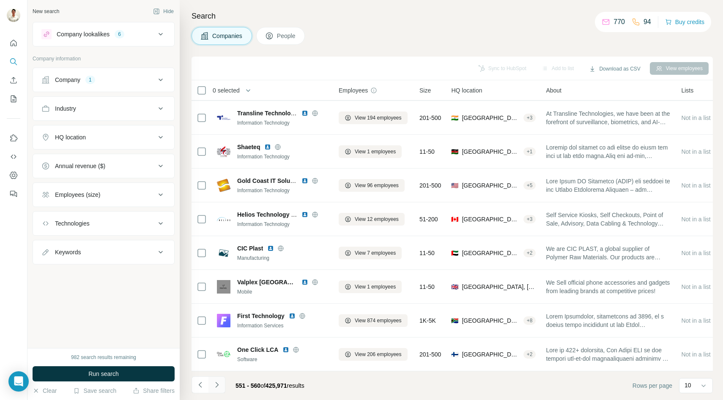
click at [217, 382] on icon "Navigate to next page" at bounding box center [217, 385] width 8 height 8
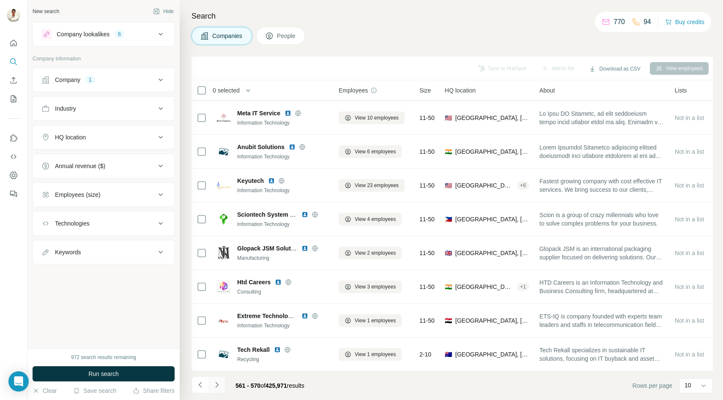
click at [217, 380] on button "Navigate to next page" at bounding box center [216, 385] width 17 height 17
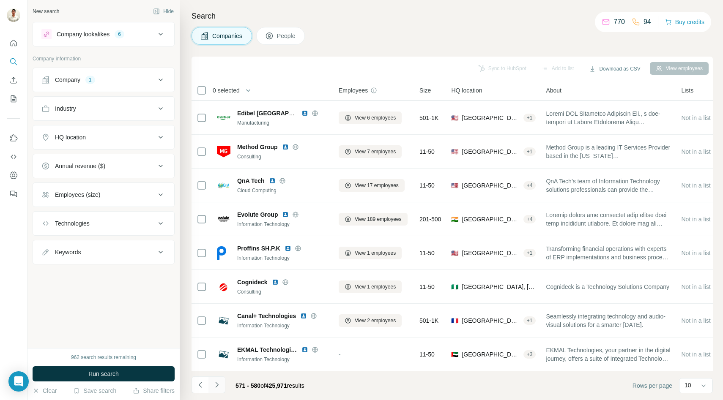
click at [219, 390] on button "Navigate to next page" at bounding box center [216, 385] width 17 height 17
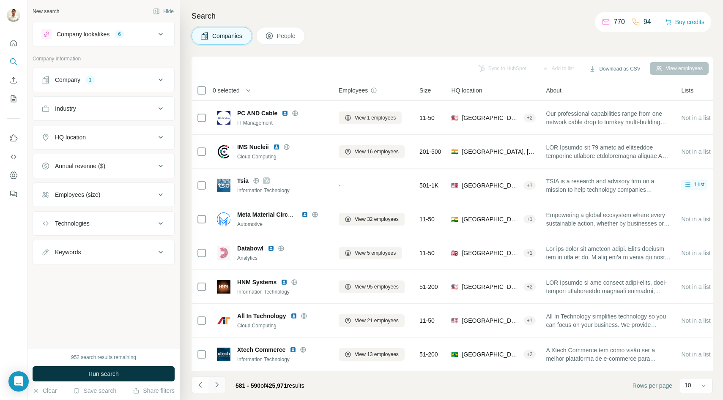
click at [219, 387] on icon "Navigate to next page" at bounding box center [217, 385] width 8 height 8
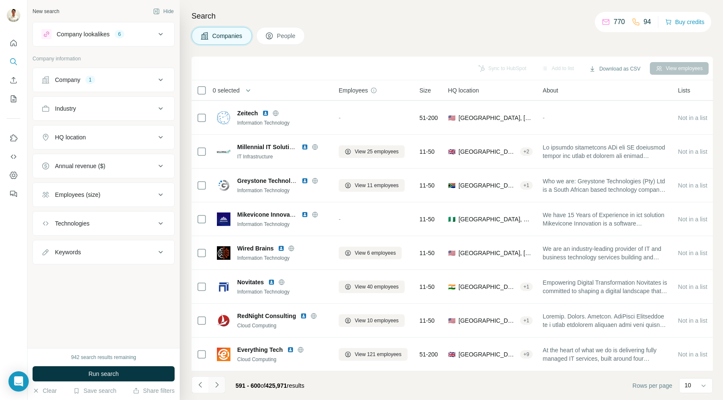
click at [219, 383] on icon "Navigate to next page" at bounding box center [217, 385] width 8 height 8
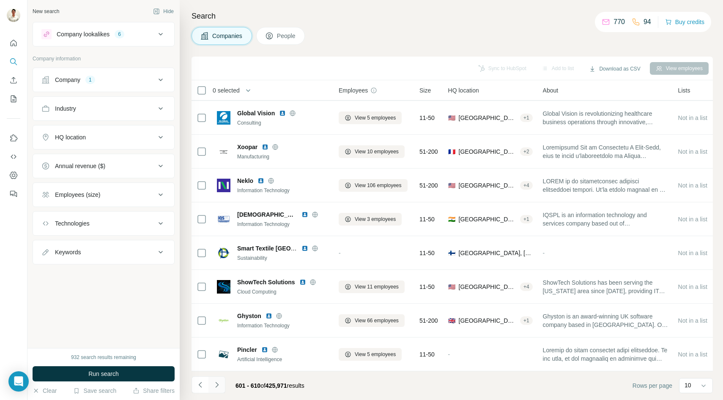
click at [220, 382] on icon "Navigate to next page" at bounding box center [217, 385] width 8 height 8
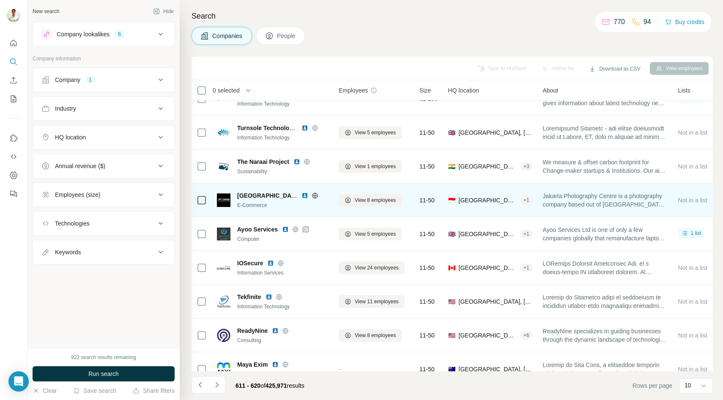
scroll to position [22, 0]
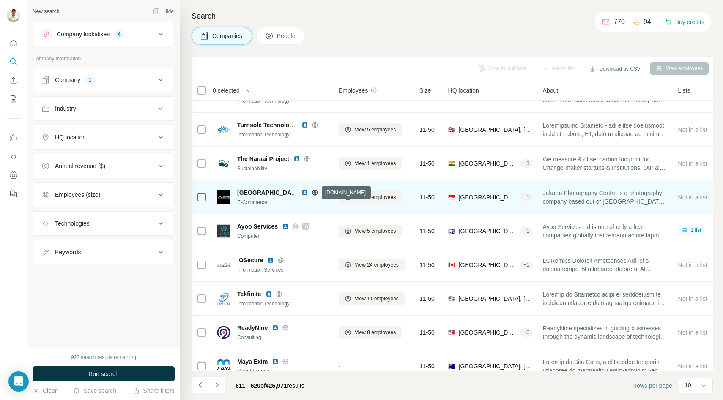
click at [317, 192] on icon at bounding box center [315, 192] width 7 height 7
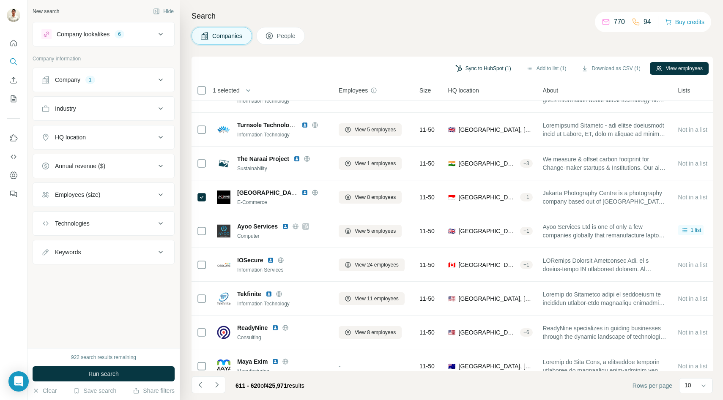
click at [484, 67] on button "Sync to HubSpot (1)" at bounding box center [483, 68] width 68 height 13
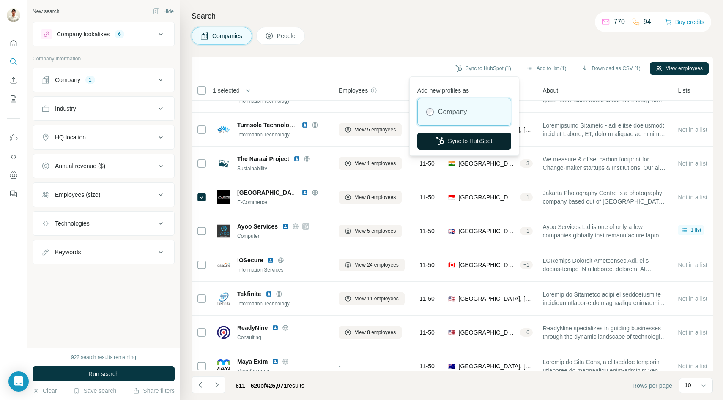
click at [460, 138] on button "Sync to HubSpot" at bounding box center [464, 141] width 94 height 17
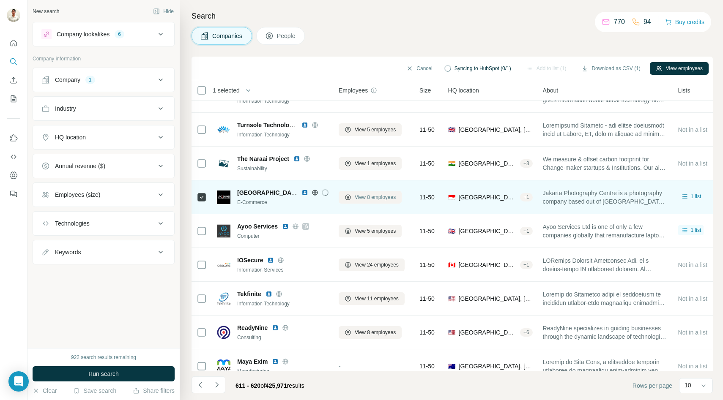
click at [364, 195] on span "View 8 employees" at bounding box center [375, 198] width 41 height 8
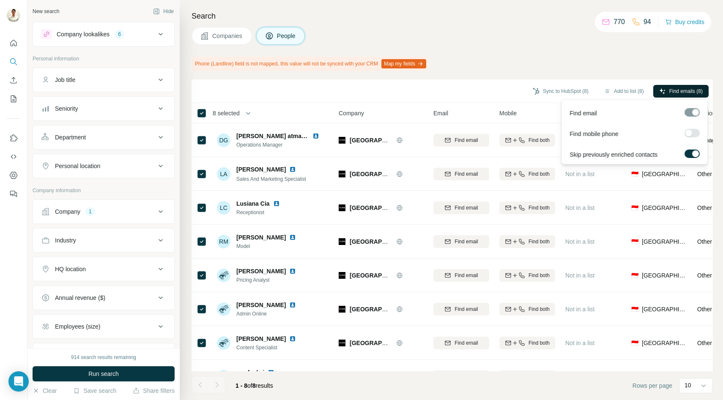
click at [682, 90] on span "Find emails (8)" at bounding box center [685, 92] width 33 height 8
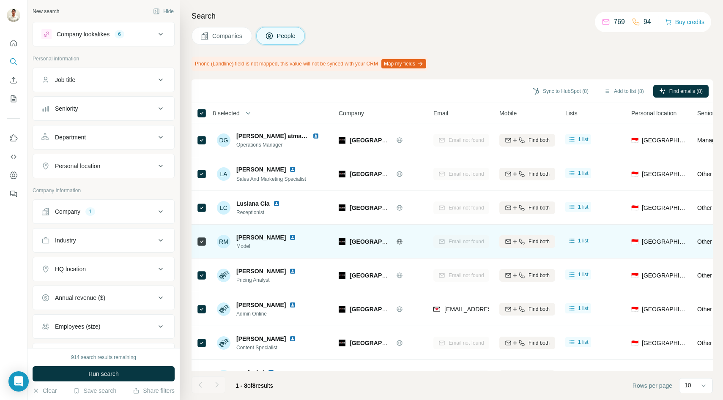
scroll to position [22, 0]
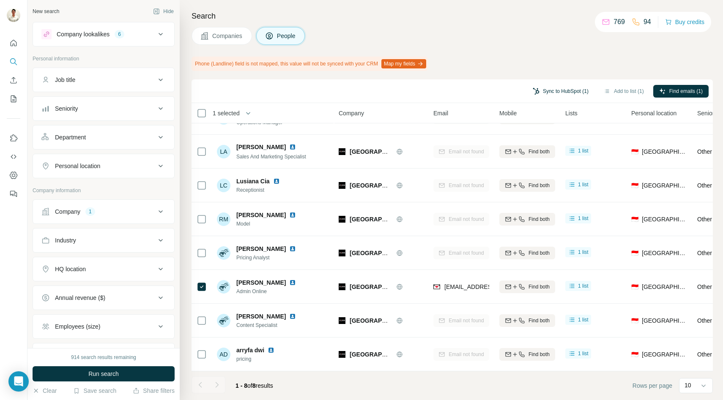
click at [567, 92] on button "Sync to HubSpot (1)" at bounding box center [561, 91] width 68 height 13
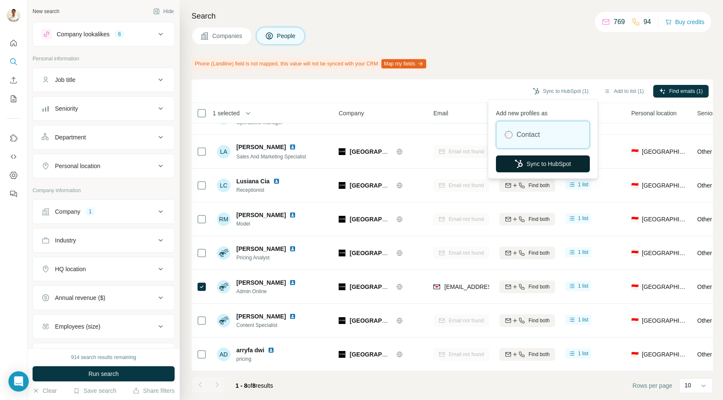
click at [536, 158] on button "Sync to HubSpot" at bounding box center [543, 164] width 94 height 17
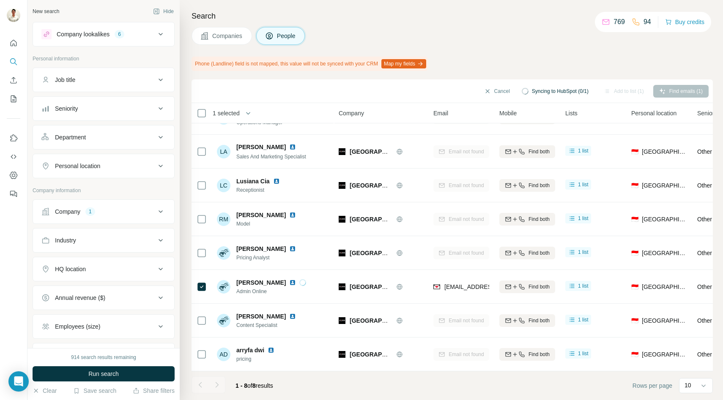
click at [224, 38] on span "Companies" at bounding box center [227, 36] width 31 height 8
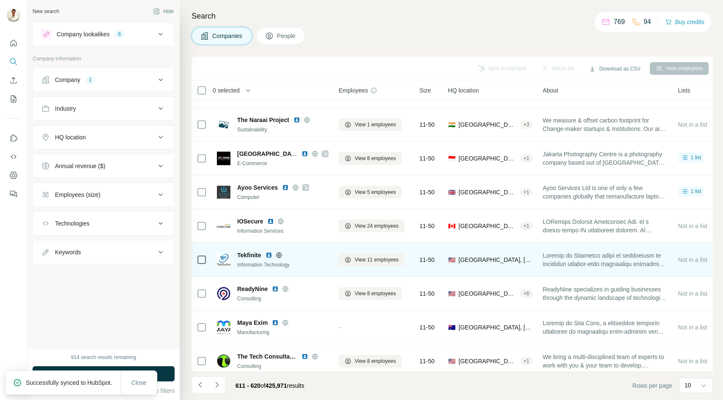
scroll to position [67, 0]
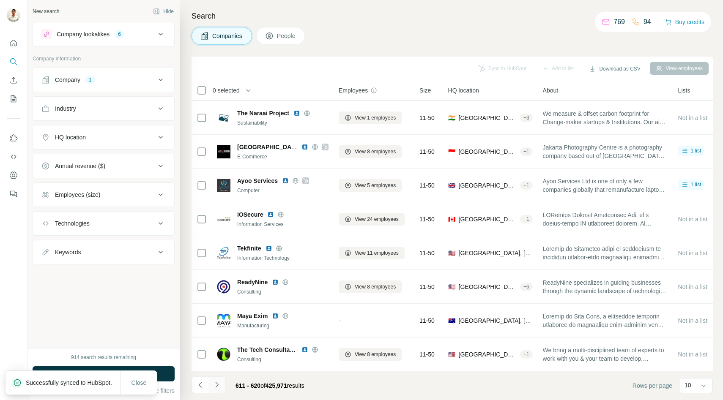
click at [218, 385] on icon "Navigate to next page" at bounding box center [216, 384] width 3 height 5
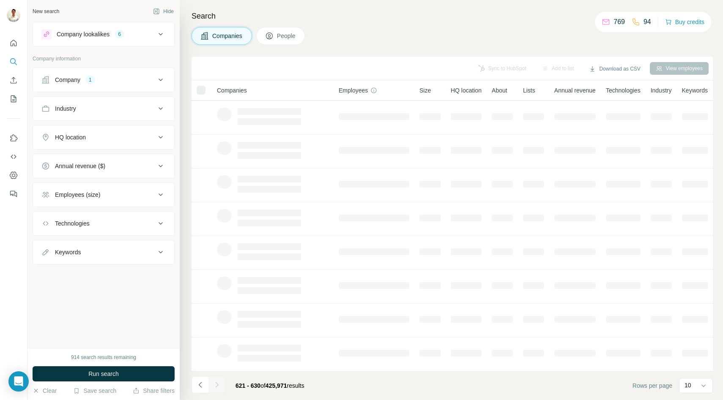
scroll to position [0, 0]
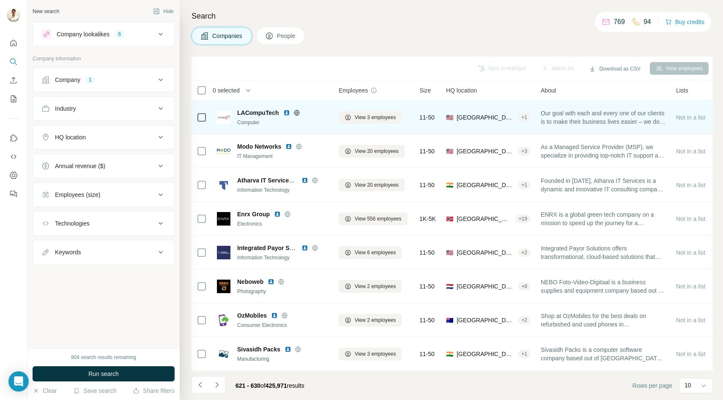
click at [298, 112] on icon at bounding box center [296, 112] width 7 height 7
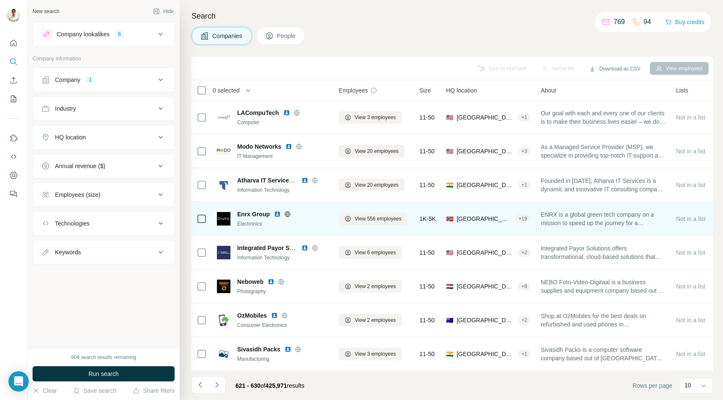
click at [288, 213] on icon at bounding box center [287, 214] width 7 height 7
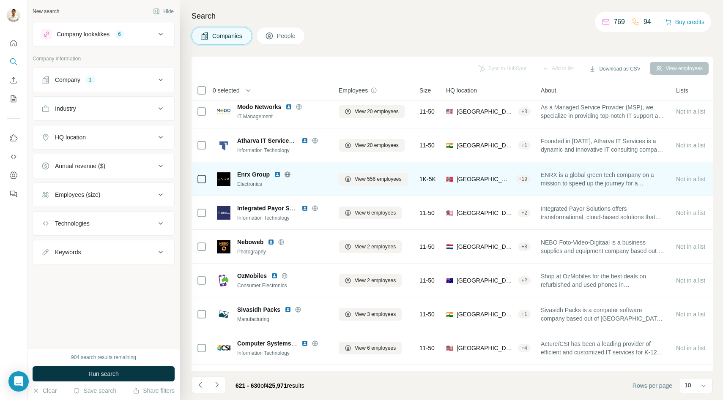
scroll to position [67, 0]
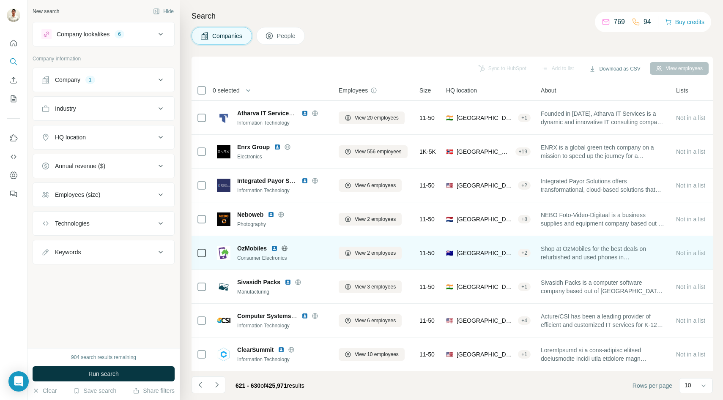
click at [286, 247] on icon at bounding box center [284, 248] width 7 height 7
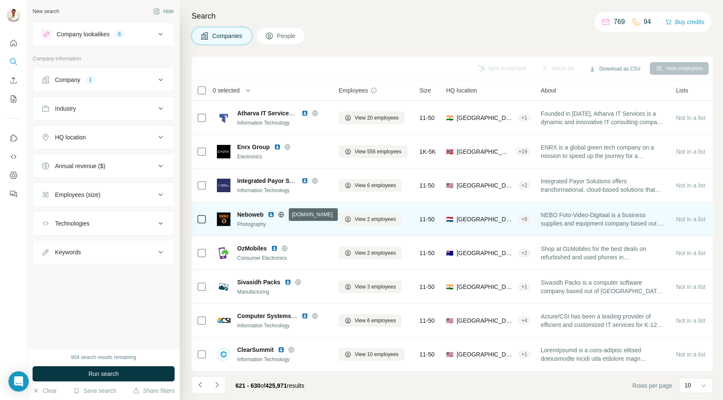
click at [283, 213] on icon at bounding box center [281, 214] width 7 height 7
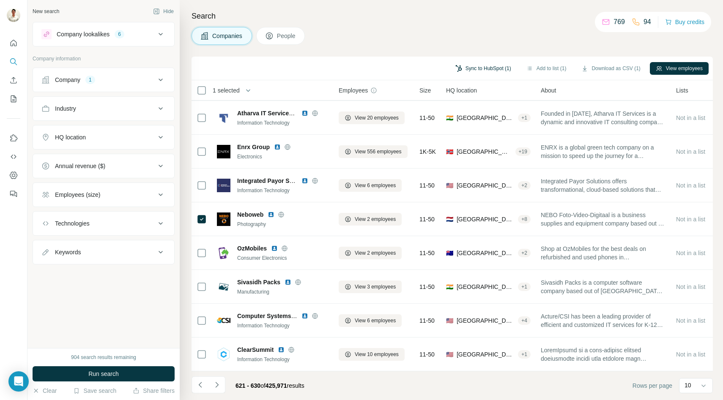
click at [472, 70] on button "Sync to HubSpot (1)" at bounding box center [483, 68] width 68 height 13
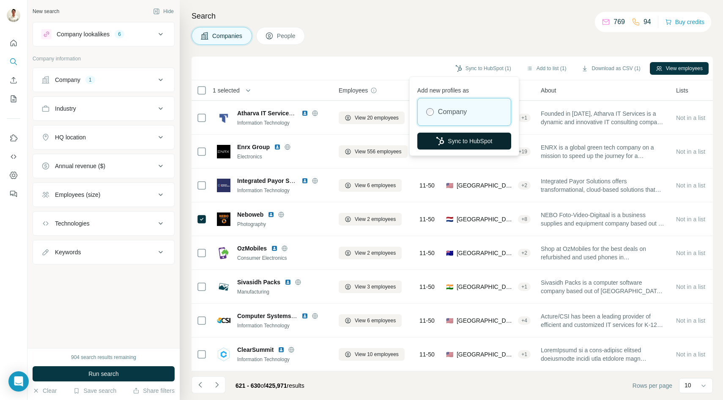
click at [457, 142] on button "Sync to HubSpot" at bounding box center [464, 141] width 94 height 17
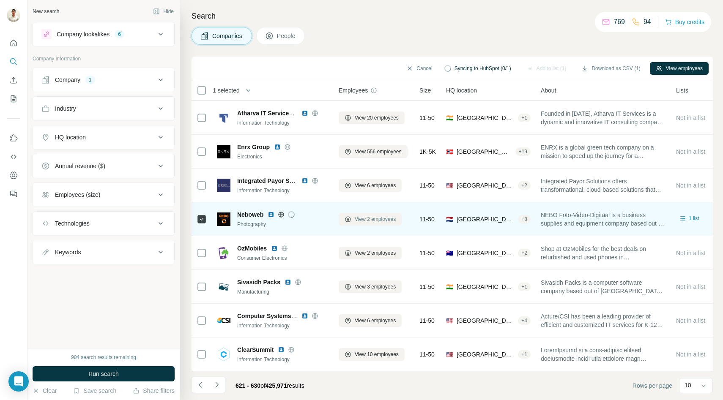
click at [377, 216] on span "View 2 employees" at bounding box center [375, 220] width 41 height 8
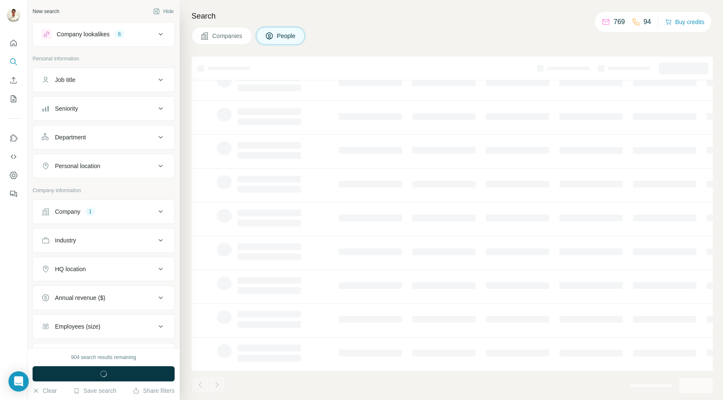
scroll to position [0, 0]
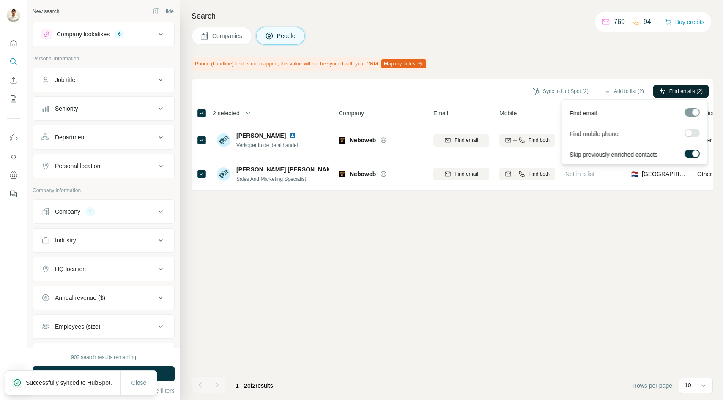
click at [665, 89] on button "Find emails (2)" at bounding box center [680, 91] width 55 height 13
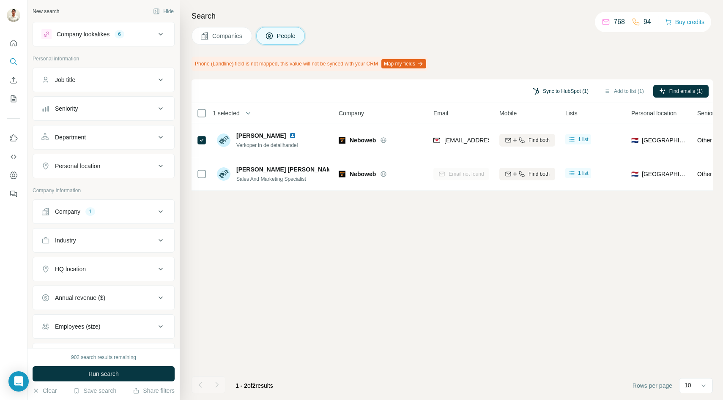
click at [546, 93] on button "Sync to HubSpot (1)" at bounding box center [561, 91] width 68 height 13
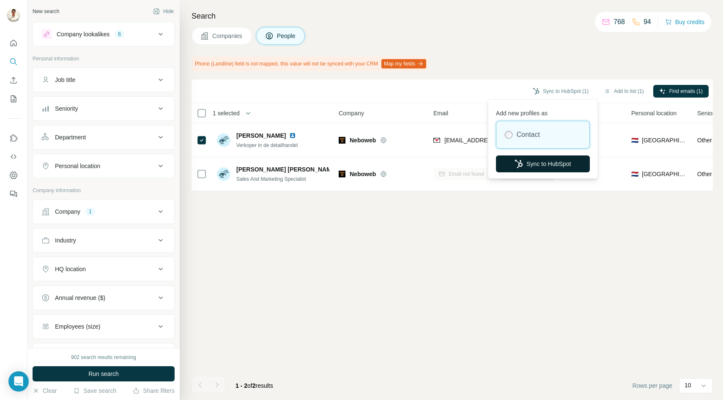
click at [528, 170] on button "Sync to HubSpot" at bounding box center [543, 164] width 94 height 17
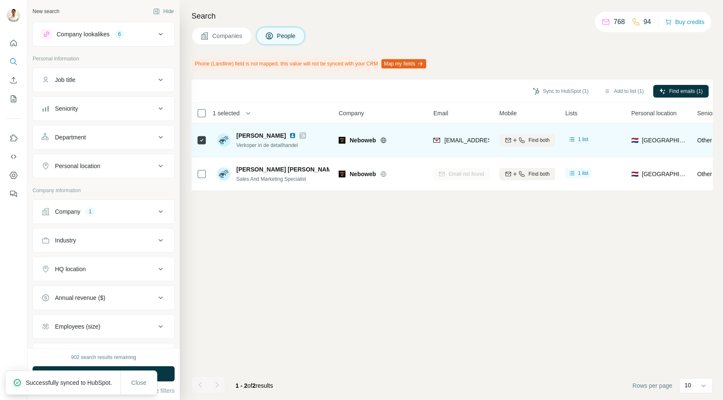
click at [201, 133] on div at bounding box center [202, 140] width 10 height 23
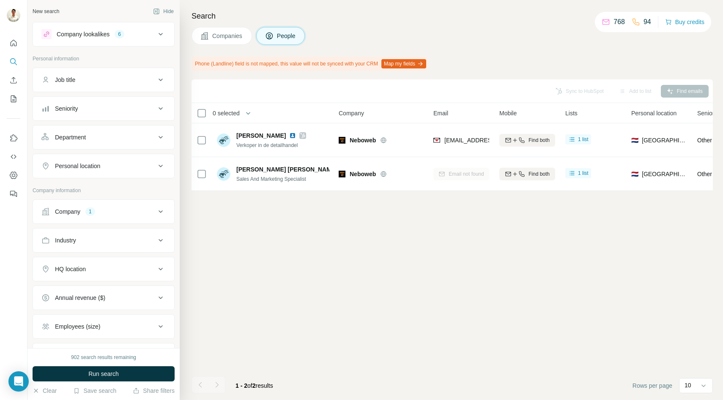
click at [224, 32] on span "Companies" at bounding box center [227, 36] width 31 height 8
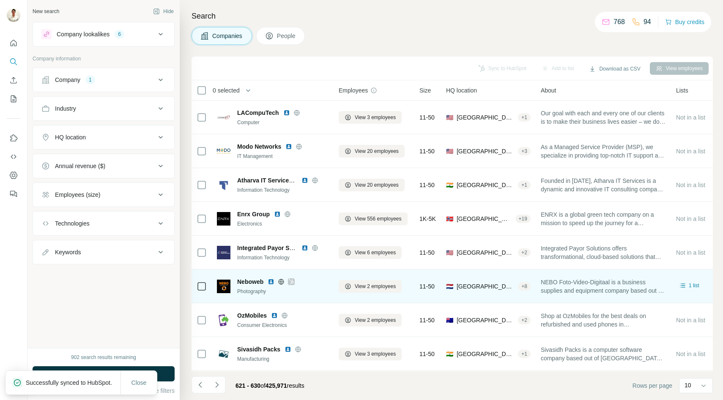
scroll to position [67, 0]
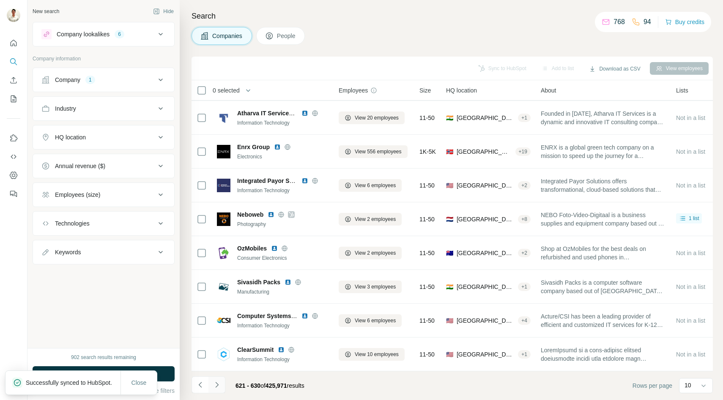
click at [216, 386] on icon "Navigate to next page" at bounding box center [217, 385] width 8 height 8
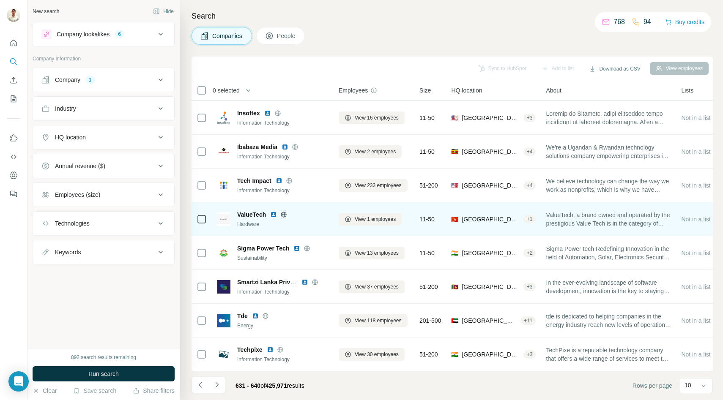
click at [286, 211] on icon at bounding box center [283, 214] width 7 height 7
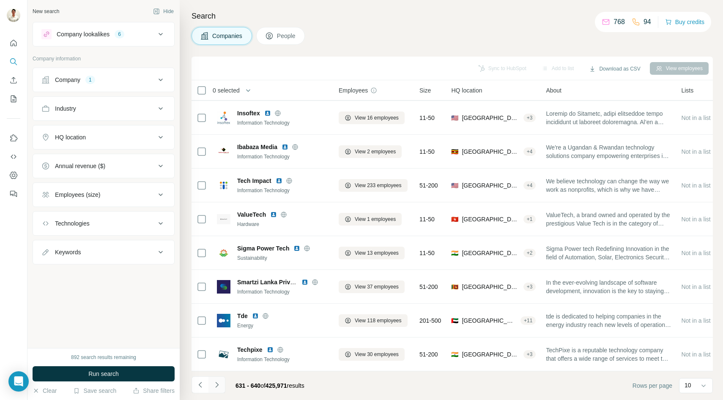
click at [220, 386] on icon "Navigate to next page" at bounding box center [217, 385] width 8 height 8
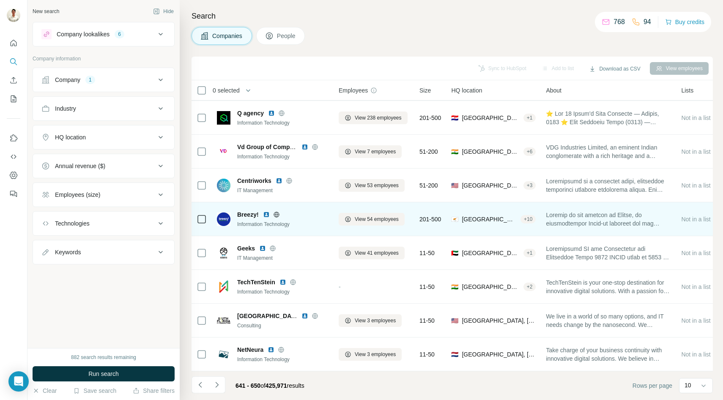
click at [277, 217] on icon at bounding box center [276, 214] width 7 height 7
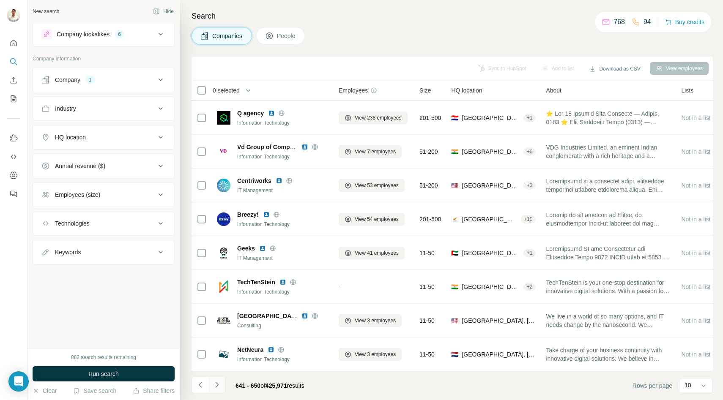
click at [215, 388] on icon "Navigate to next page" at bounding box center [217, 385] width 8 height 8
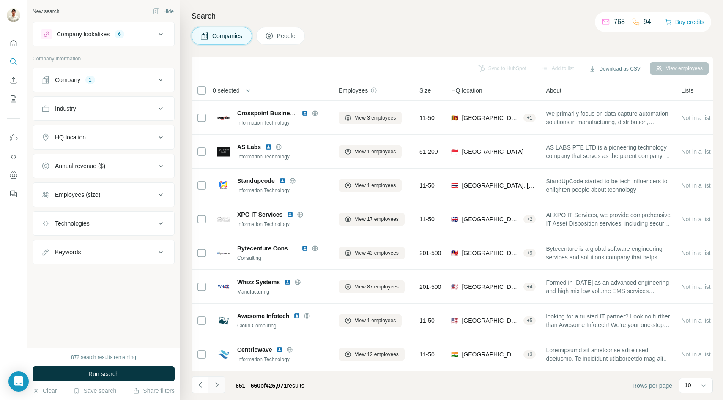
click at [220, 381] on icon "Navigate to next page" at bounding box center [217, 385] width 8 height 8
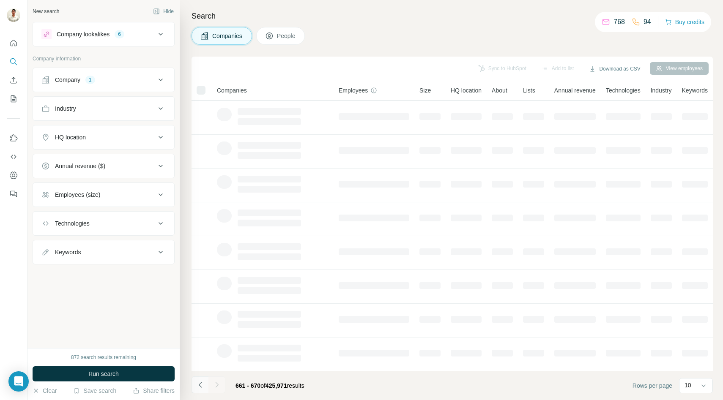
click at [196, 381] on icon "Navigate to previous page" at bounding box center [200, 385] width 8 height 8
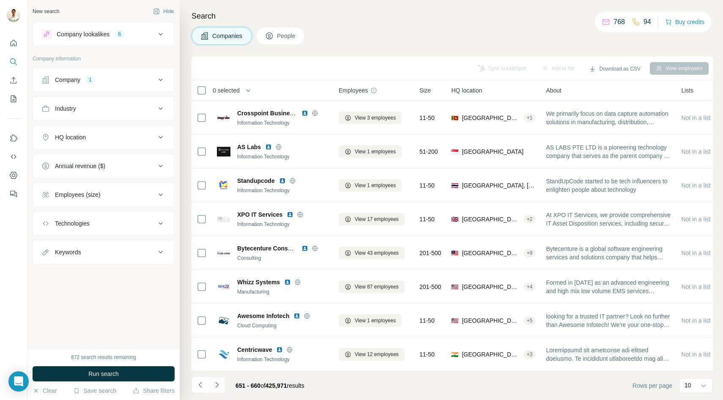
click at [214, 380] on button "Navigate to next page" at bounding box center [216, 385] width 17 height 17
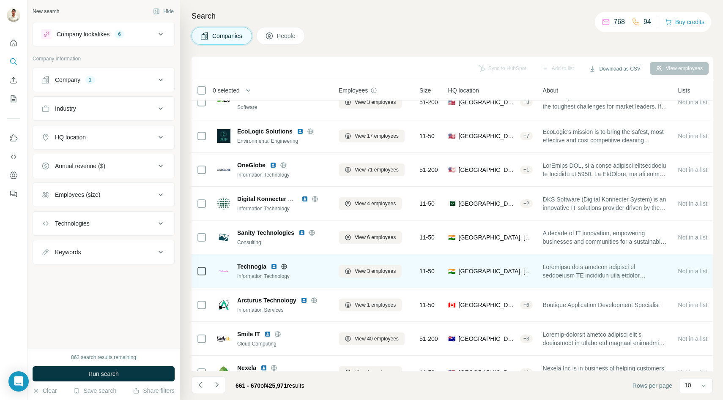
scroll to position [0, 0]
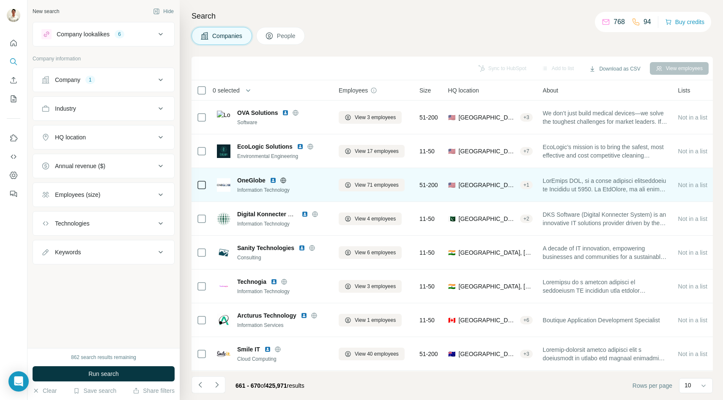
click at [285, 180] on icon at bounding box center [282, 180] width 5 height 0
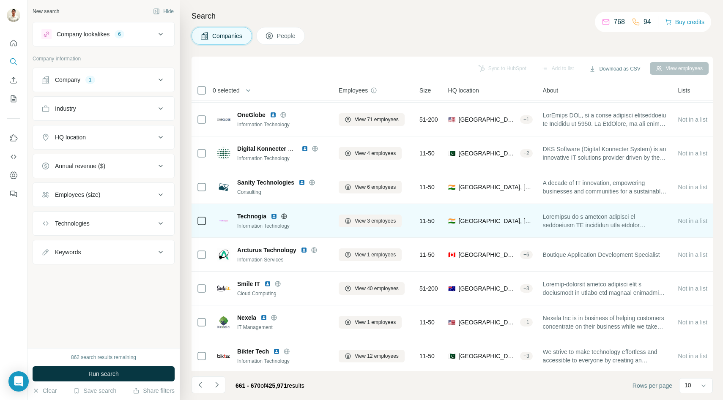
scroll to position [67, 0]
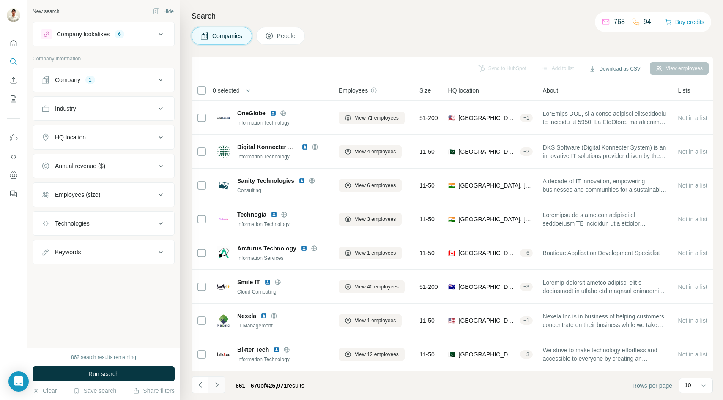
click at [221, 382] on icon "Navigate to next page" at bounding box center [217, 385] width 8 height 8
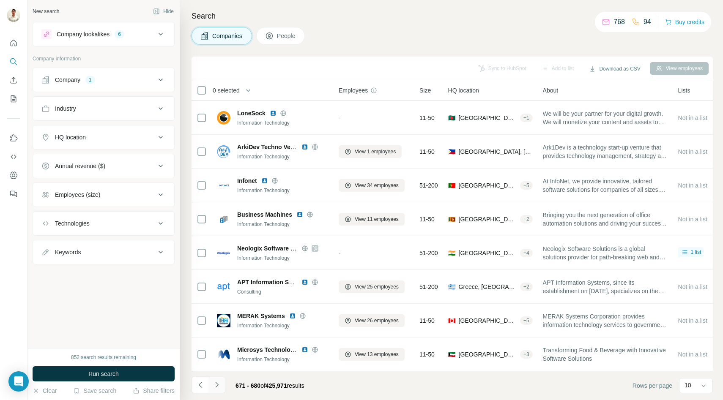
click at [216, 384] on icon "Navigate to next page" at bounding box center [217, 385] width 8 height 8
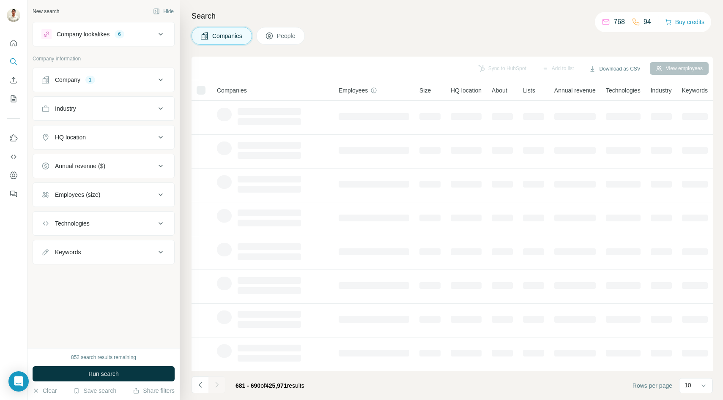
scroll to position [0, 0]
drag, startPoint x: 268, startPoint y: 169, endPoint x: 278, endPoint y: 172, distance: 11.1
click at [274, 172] on td at bounding box center [273, 185] width 122 height 34
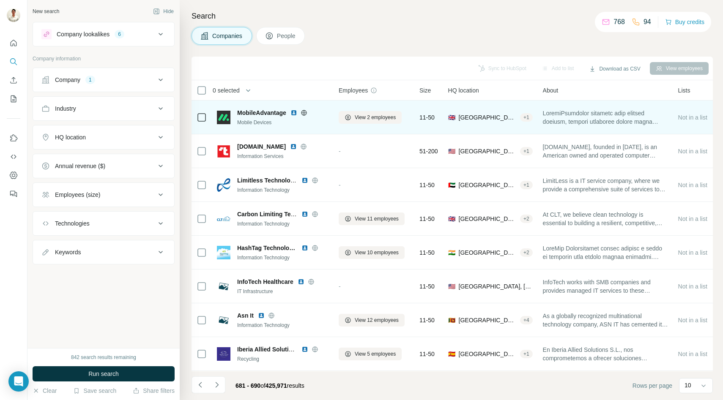
click at [303, 114] on icon at bounding box center [304, 112] width 7 height 7
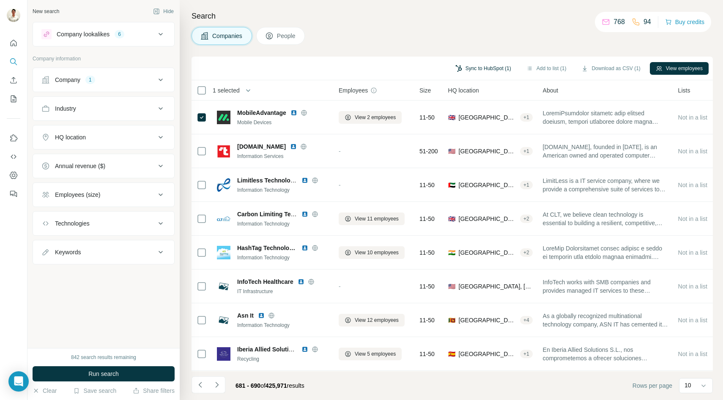
click at [479, 70] on button "Sync to HubSpot (1)" at bounding box center [483, 68] width 68 height 13
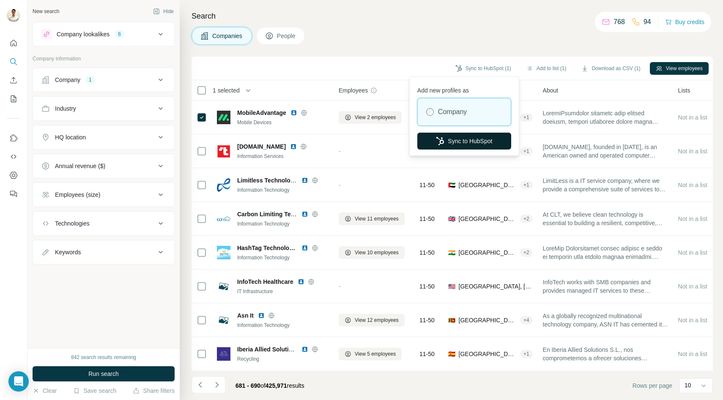
click at [457, 140] on button "Sync to HubSpot" at bounding box center [464, 141] width 94 height 17
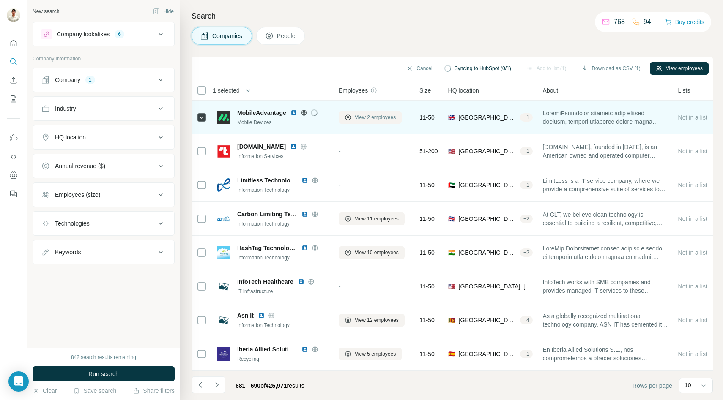
click at [385, 116] on span "View 2 employees" at bounding box center [375, 118] width 41 height 8
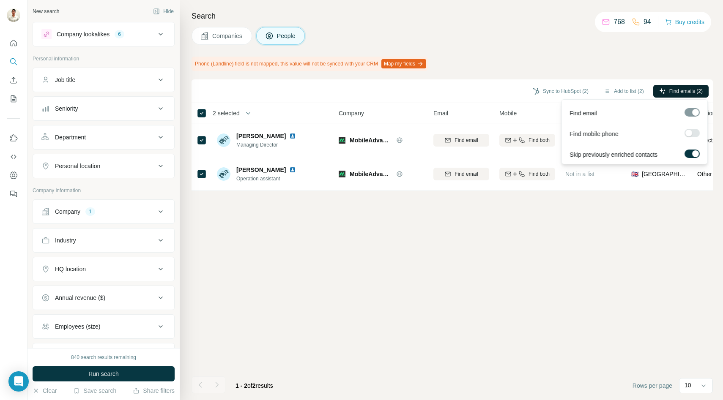
click at [657, 92] on button "Find emails (2)" at bounding box center [680, 91] width 55 height 13
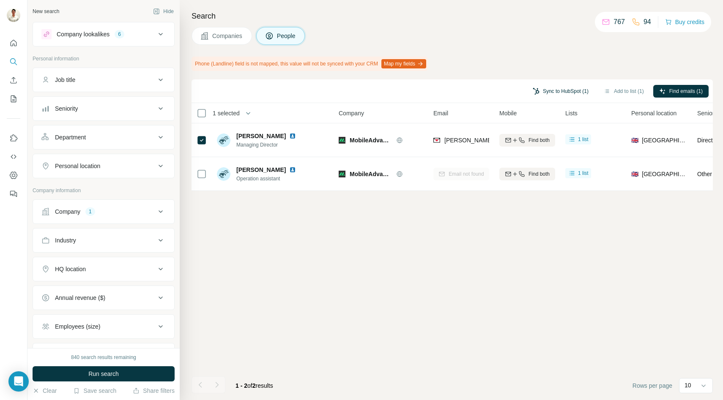
click at [559, 90] on button "Sync to HubSpot (1)" at bounding box center [561, 91] width 68 height 13
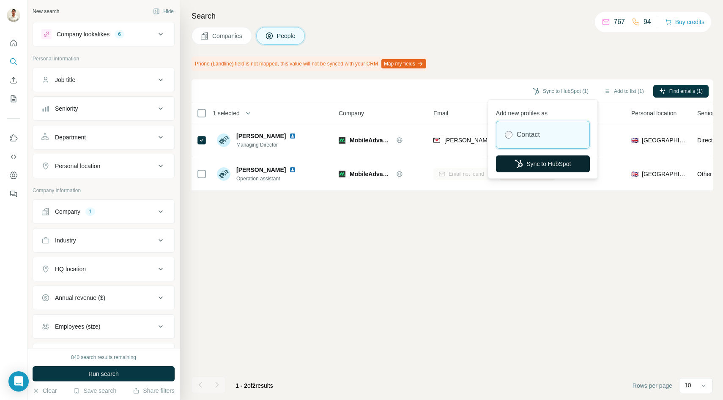
click at [525, 166] on button "Sync to HubSpot" at bounding box center [543, 164] width 94 height 17
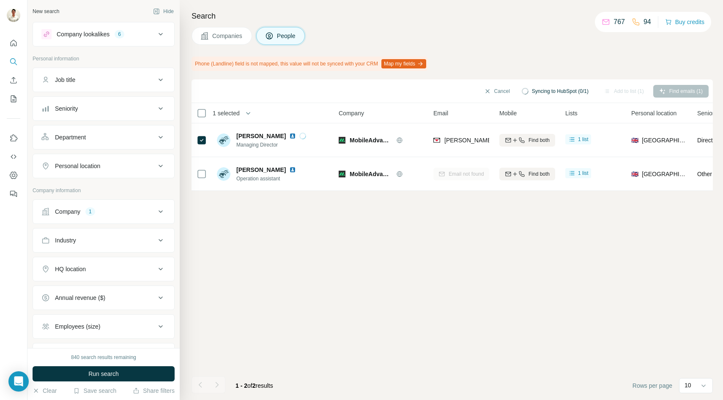
click at [238, 36] on span "Companies" at bounding box center [227, 36] width 31 height 8
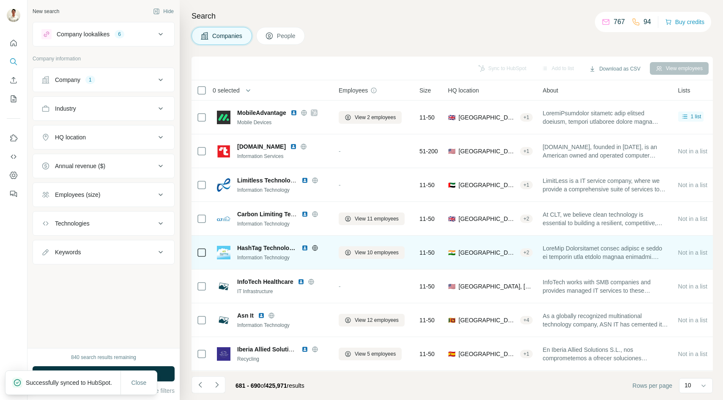
scroll to position [67, 0]
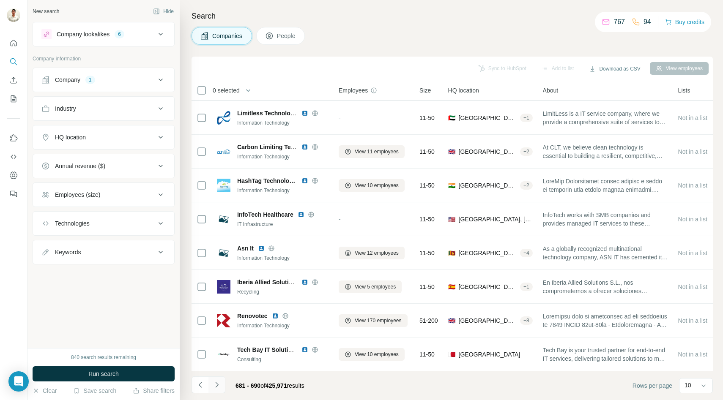
click at [216, 387] on icon "Navigate to next page" at bounding box center [217, 385] width 8 height 8
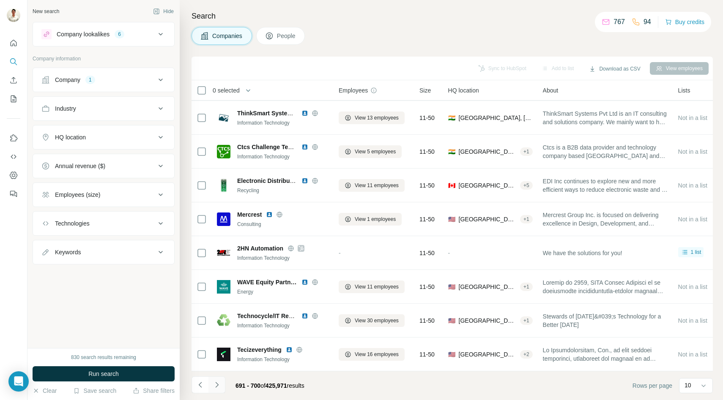
click at [219, 386] on icon "Navigate to next page" at bounding box center [217, 385] width 8 height 8
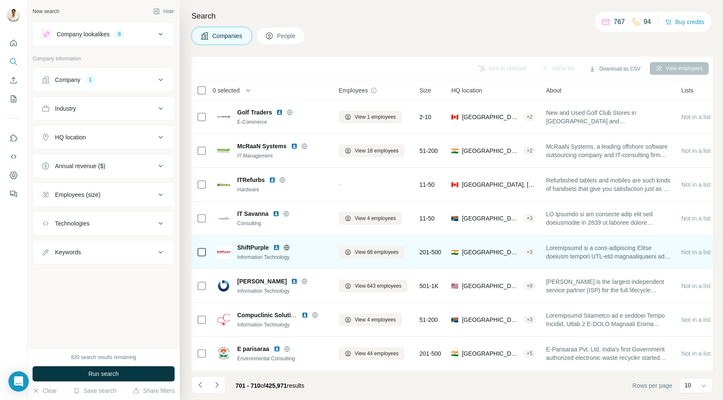
scroll to position [0, 0]
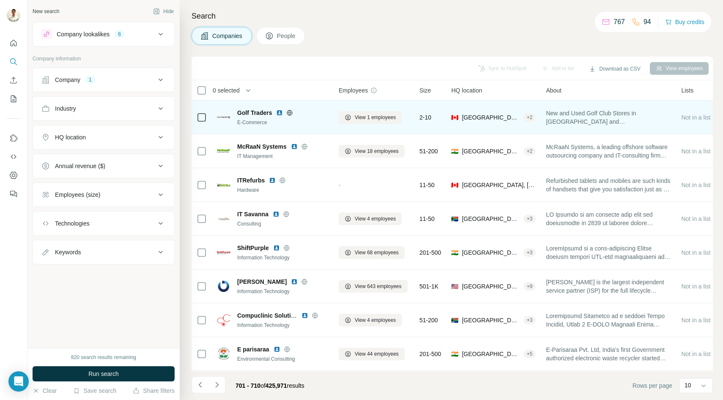
click at [291, 111] on icon at bounding box center [289, 112] width 5 height 5
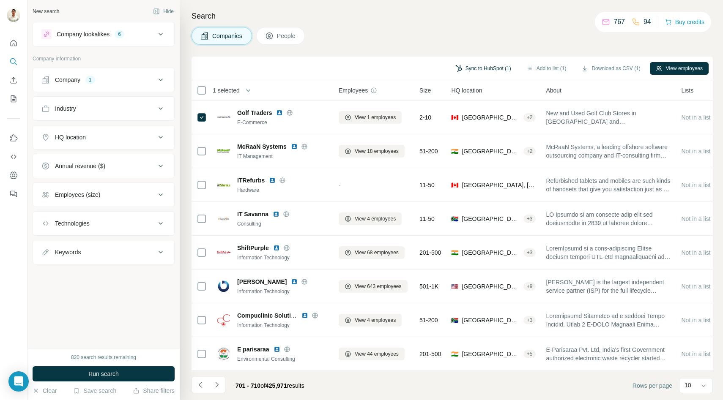
click at [470, 66] on button "Sync to HubSpot (1)" at bounding box center [483, 68] width 68 height 13
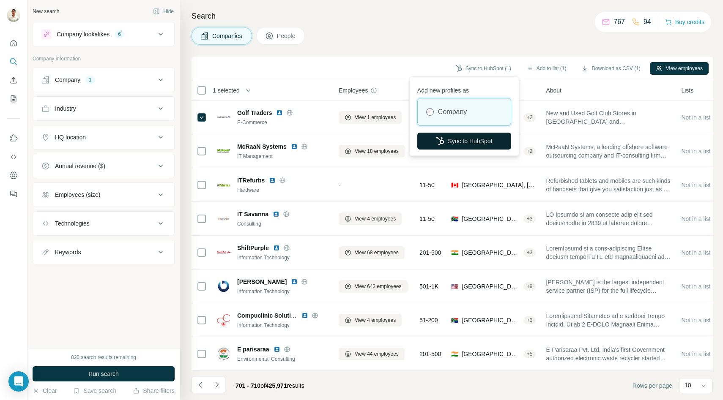
click at [444, 142] on button "Sync to HubSpot" at bounding box center [464, 141] width 94 height 17
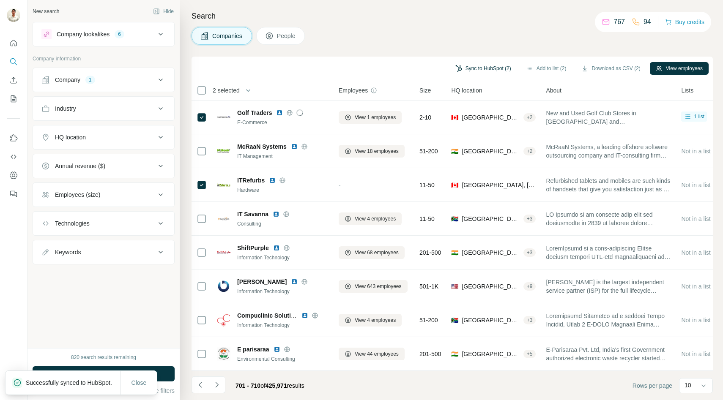
click at [475, 67] on button "Sync to HubSpot (2)" at bounding box center [483, 68] width 68 height 13
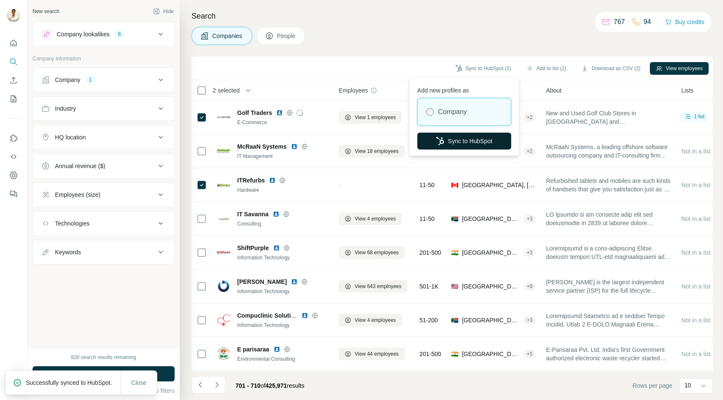
click at [458, 140] on button "Sync to HubSpot" at bounding box center [464, 141] width 94 height 17
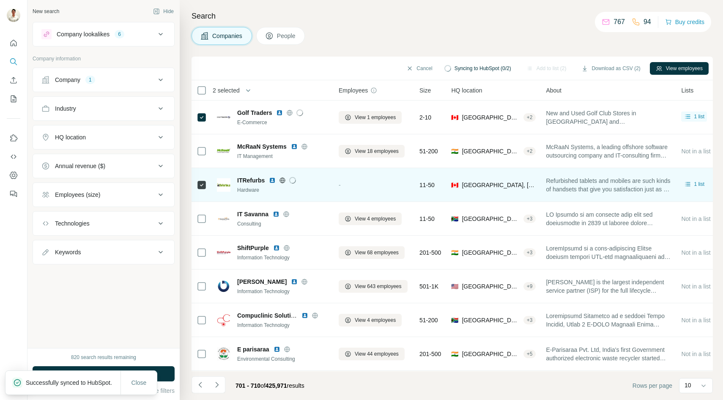
click at [283, 180] on icon at bounding box center [283, 180] width 2 height 5
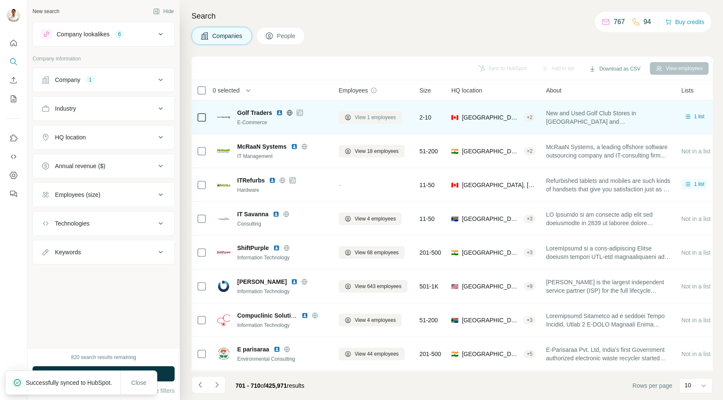
click at [365, 114] on span "View 1 employees" at bounding box center [375, 118] width 41 height 8
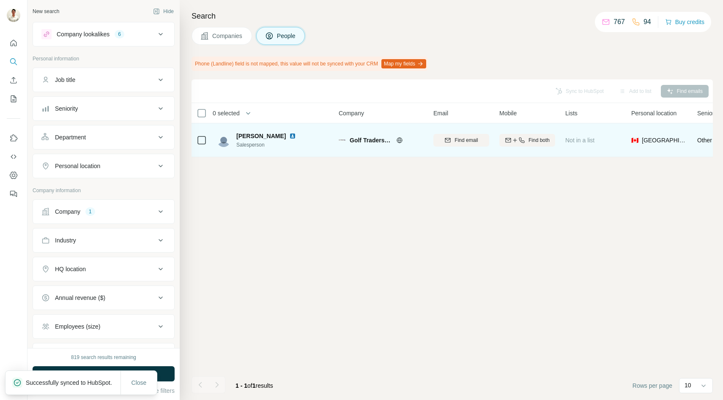
click at [197, 141] on icon at bounding box center [202, 140] width 10 height 10
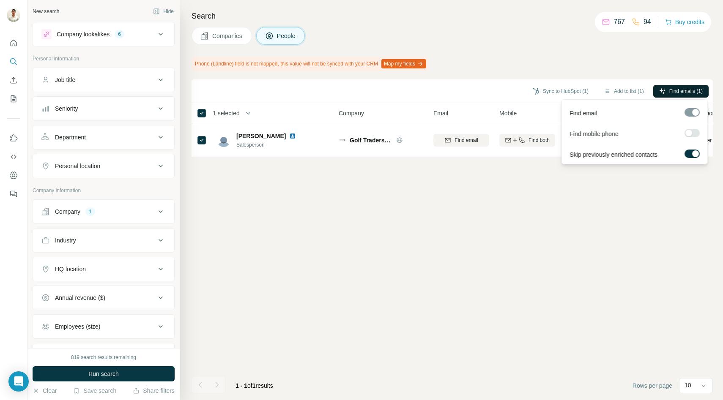
click at [662, 91] on icon "button" at bounding box center [662, 91] width 7 height 7
click at [676, 91] on span "Find emails (1)" at bounding box center [685, 92] width 33 height 8
click at [672, 90] on span "Find emails (1)" at bounding box center [685, 92] width 33 height 8
click at [682, 93] on span "Find emails (1)" at bounding box center [685, 92] width 33 height 8
click at [556, 182] on div "Sync to HubSpot (1) Add to list (1) Find emails (1) 1 selected People Company E…" at bounding box center [452, 239] width 521 height 321
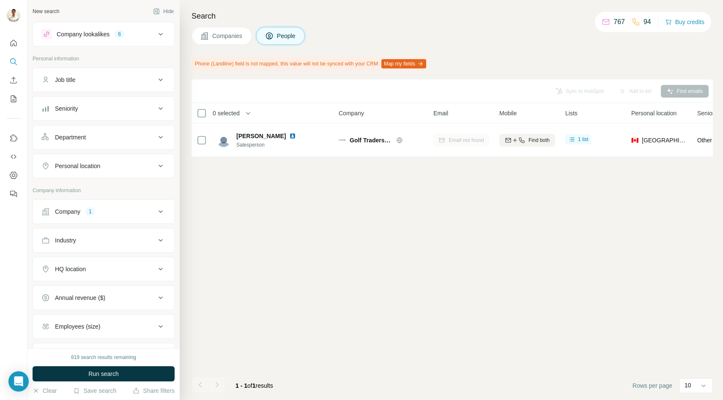
click at [225, 36] on span "Companies" at bounding box center [227, 36] width 31 height 8
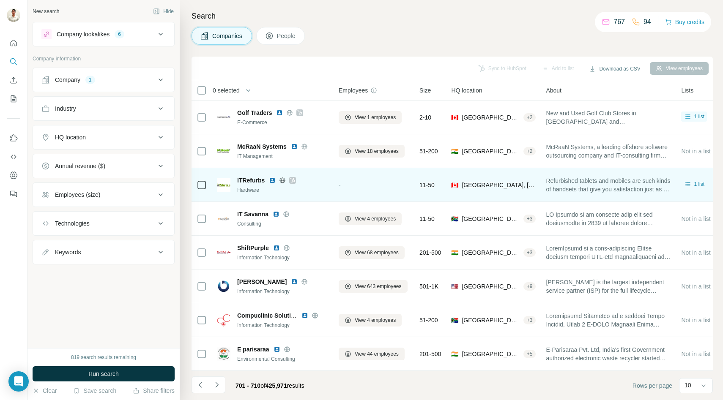
click at [283, 179] on icon at bounding box center [283, 180] width 2 height 5
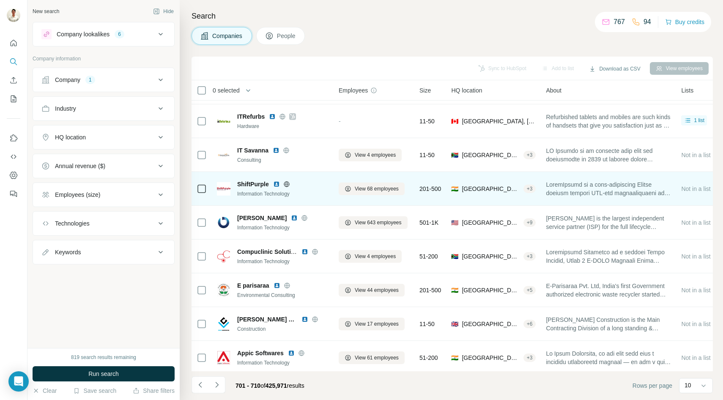
scroll to position [67, 0]
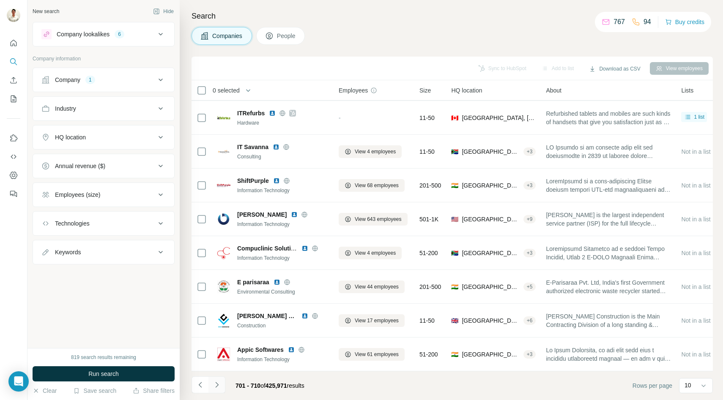
click at [215, 385] on icon "Navigate to next page" at bounding box center [217, 385] width 8 height 8
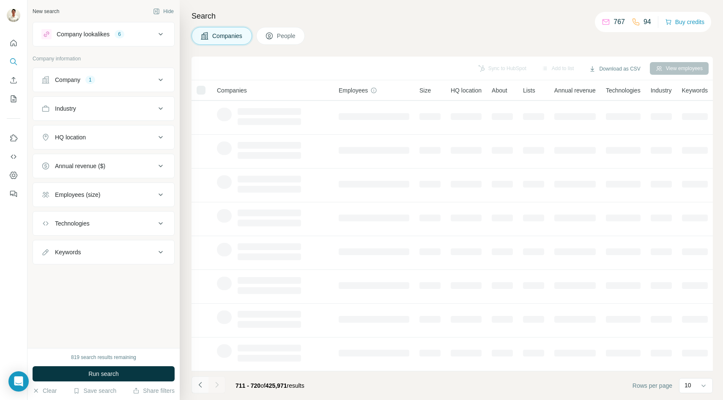
click at [202, 389] on icon "Navigate to previous page" at bounding box center [200, 385] width 8 height 8
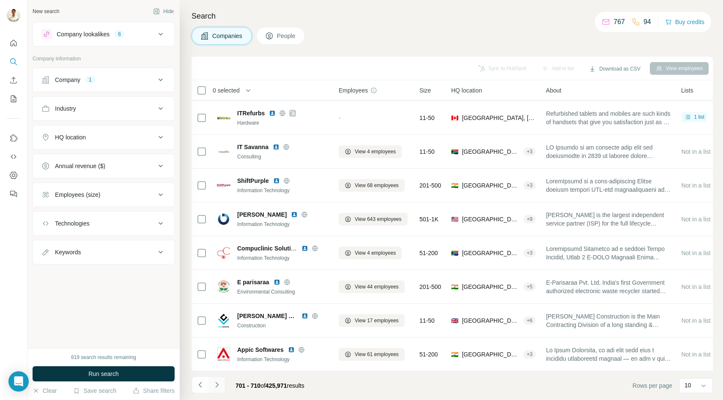
click at [217, 386] on icon "Navigate to next page" at bounding box center [217, 385] width 8 height 8
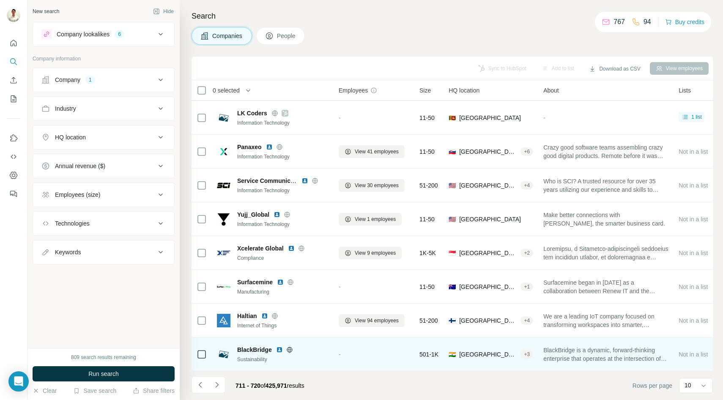
click at [290, 348] on icon at bounding box center [289, 349] width 2 height 5
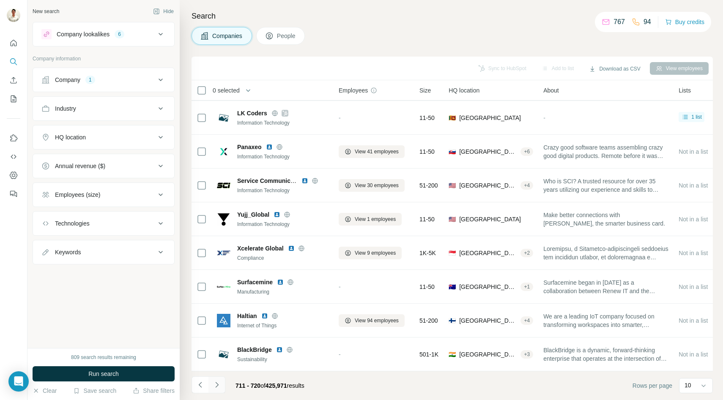
click at [215, 391] on button "Navigate to next page" at bounding box center [216, 385] width 17 height 17
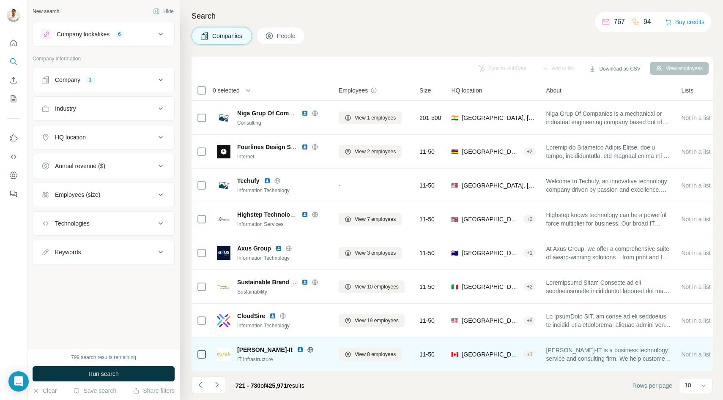
click at [307, 350] on icon at bounding box center [309, 350] width 5 height 0
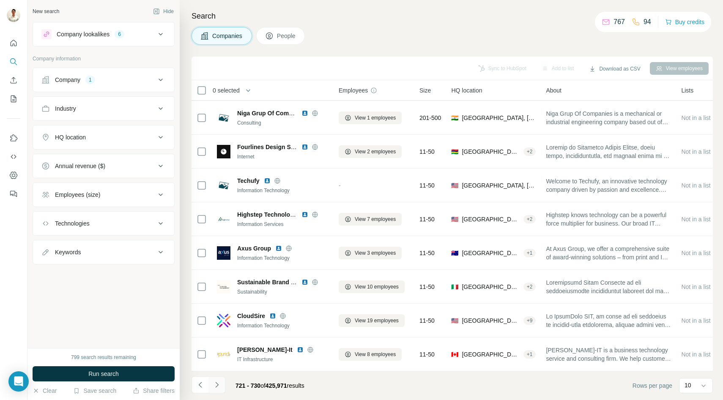
click at [220, 392] on button "Navigate to next page" at bounding box center [216, 385] width 17 height 17
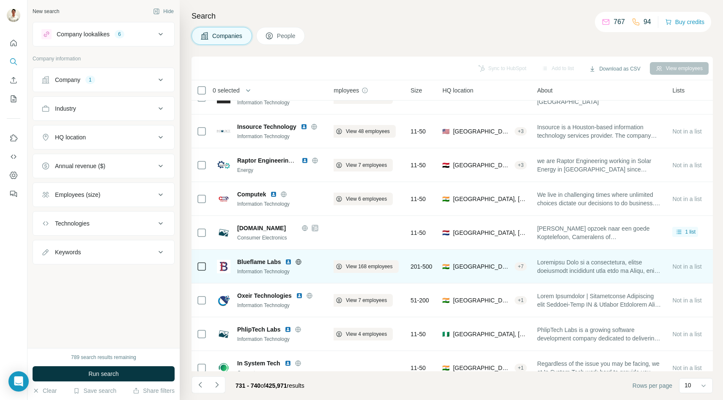
scroll to position [67, 9]
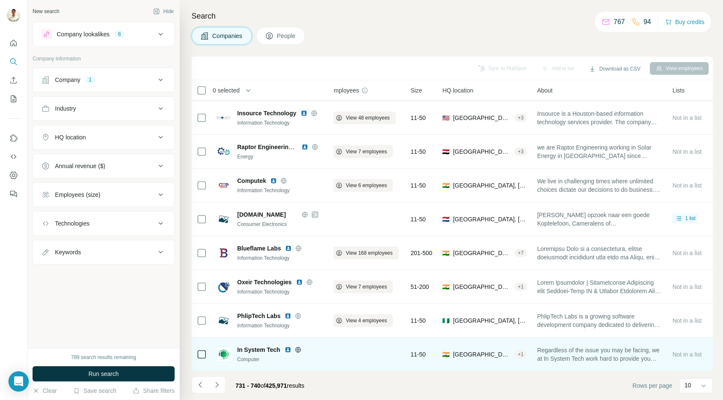
click at [297, 351] on icon at bounding box center [298, 350] width 7 height 7
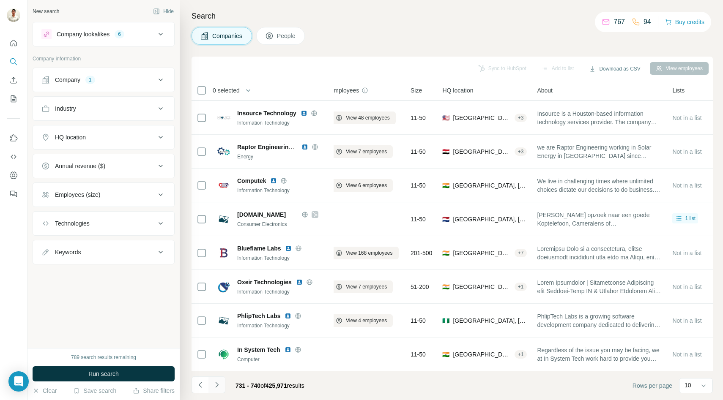
click at [217, 386] on icon "Navigate to next page" at bounding box center [217, 385] width 8 height 8
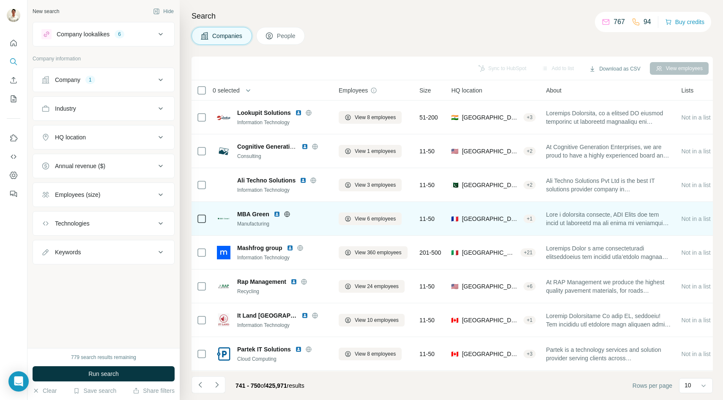
scroll to position [0, 0]
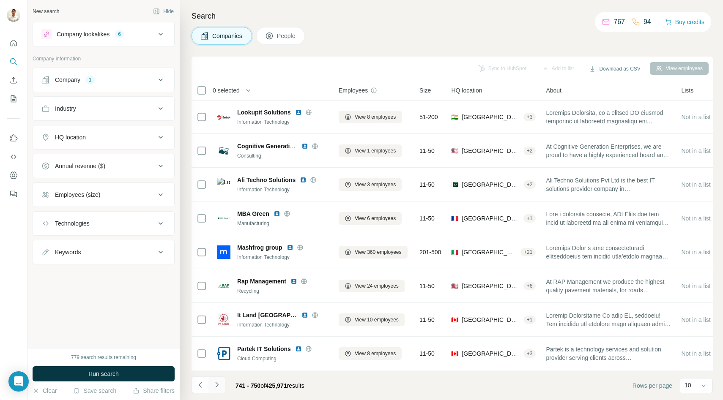
click at [221, 383] on icon "Navigate to next page" at bounding box center [217, 385] width 8 height 8
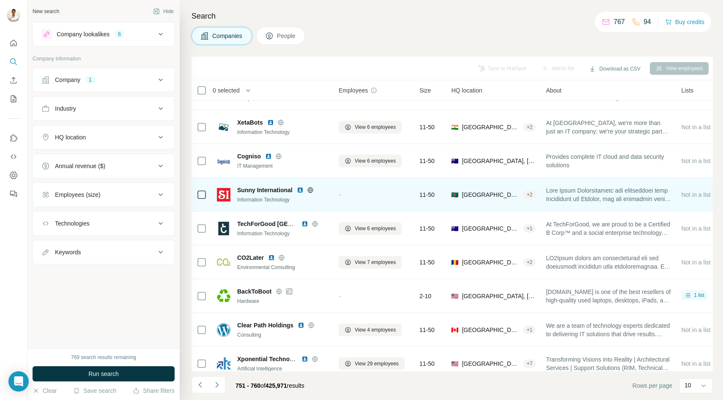
scroll to position [67, 0]
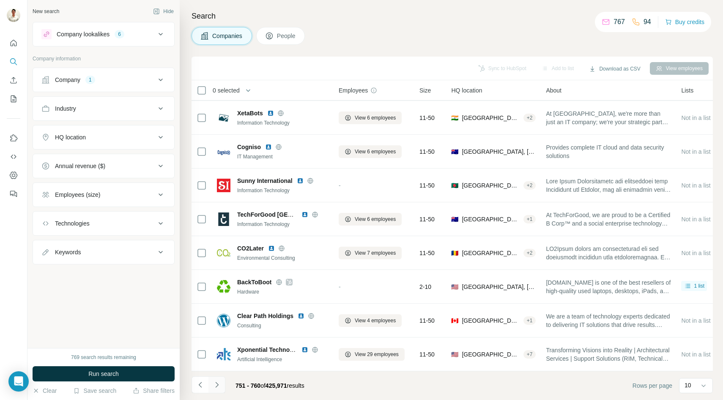
click at [217, 383] on icon "Navigate to next page" at bounding box center [217, 385] width 8 height 8
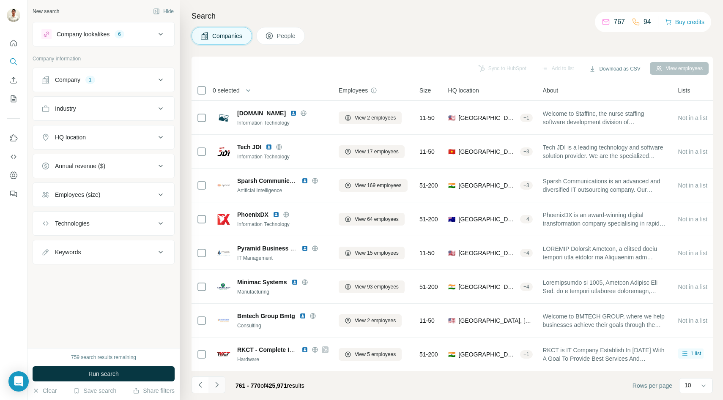
click at [216, 386] on icon "Navigate to next page" at bounding box center [217, 385] width 8 height 8
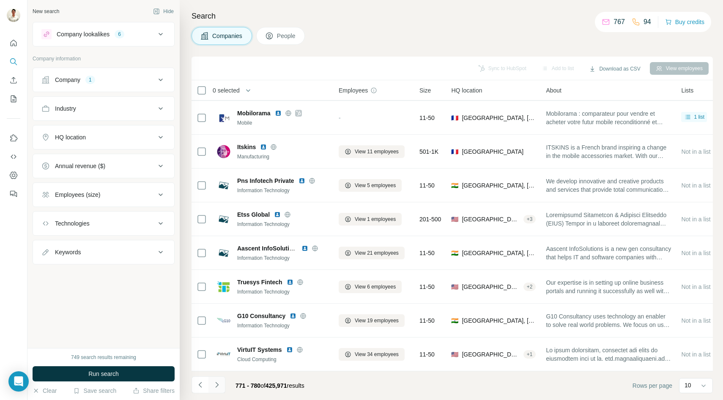
click at [213, 387] on icon "Navigate to next page" at bounding box center [217, 385] width 8 height 8
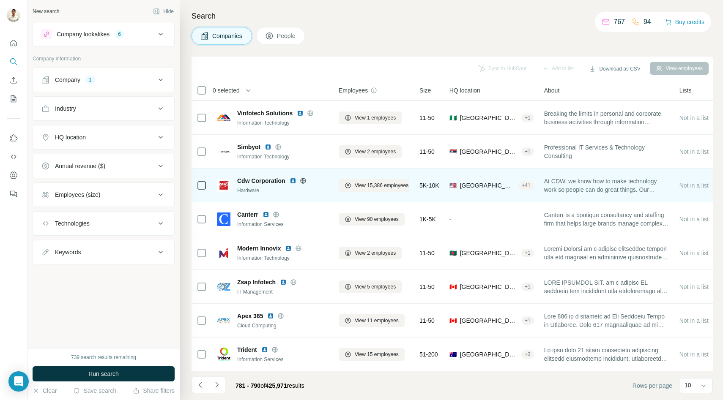
click at [302, 180] on icon at bounding box center [303, 180] width 2 height 5
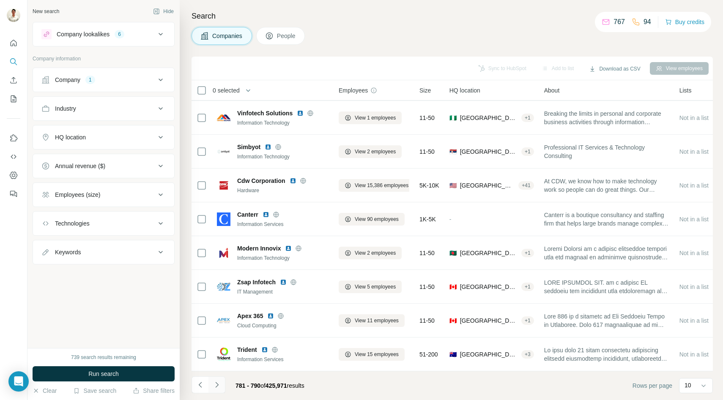
click at [221, 385] on icon "Navigate to next page" at bounding box center [217, 385] width 8 height 8
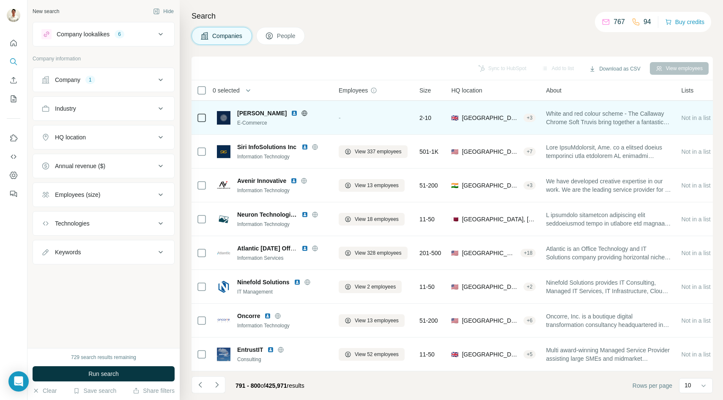
click at [301, 112] on icon at bounding box center [304, 113] width 7 height 7
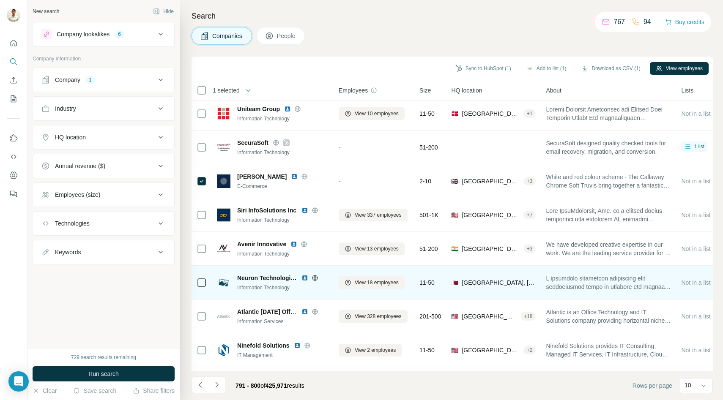
scroll to position [0, 0]
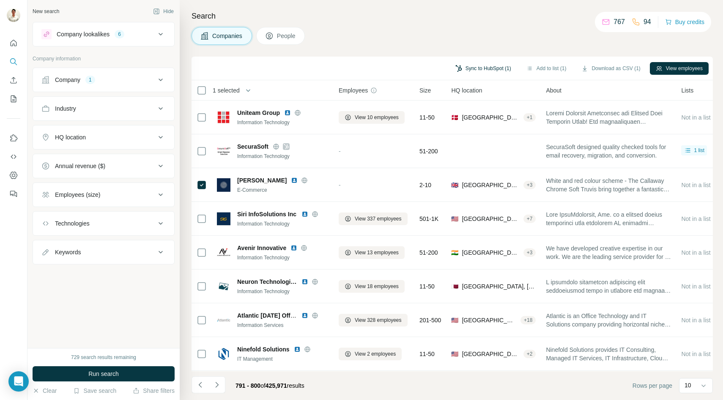
click at [487, 68] on button "Sync to HubSpot (1)" at bounding box center [483, 68] width 68 height 13
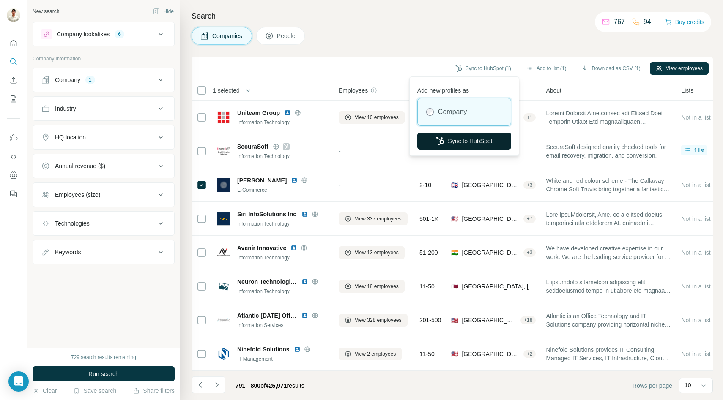
click at [466, 141] on button "Sync to HubSpot" at bounding box center [464, 141] width 94 height 17
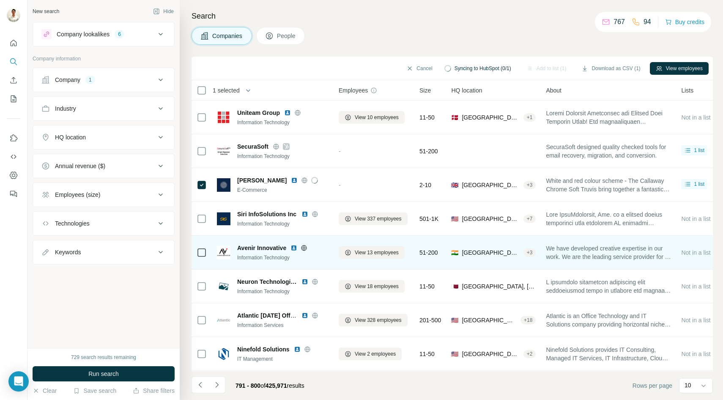
scroll to position [67, 0]
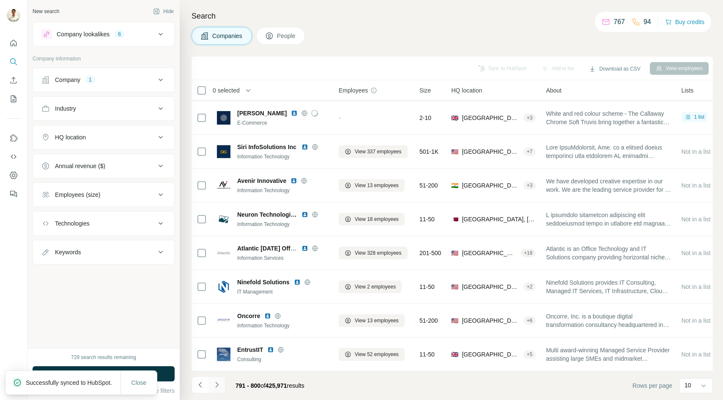
click at [216, 386] on icon "Navigate to next page" at bounding box center [216, 384] width 3 height 5
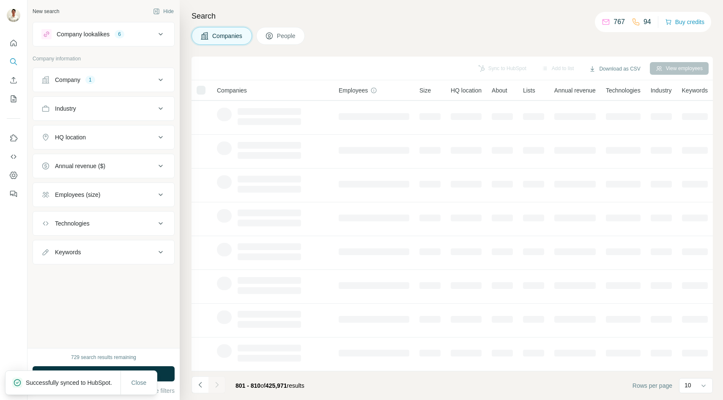
scroll to position [0, 0]
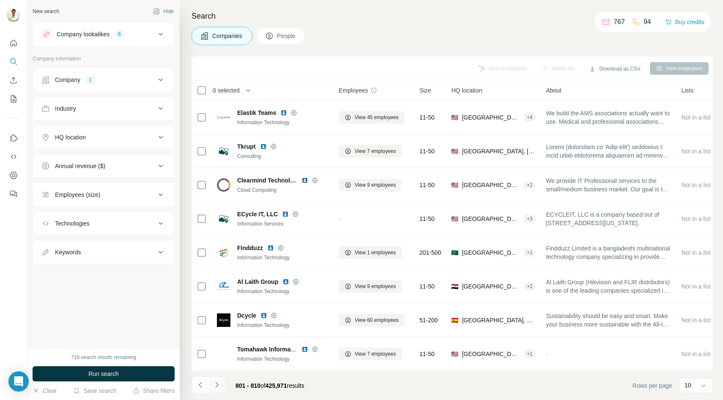
click at [216, 389] on button "Navigate to next page" at bounding box center [216, 385] width 17 height 17
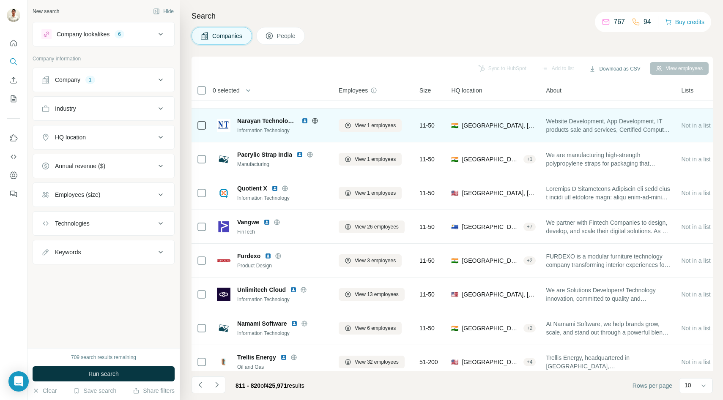
scroll to position [67, 0]
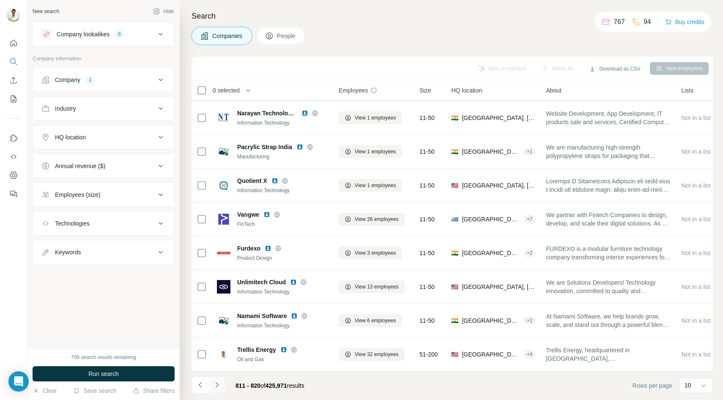
click at [219, 384] on icon "Navigate to next page" at bounding box center [217, 385] width 8 height 8
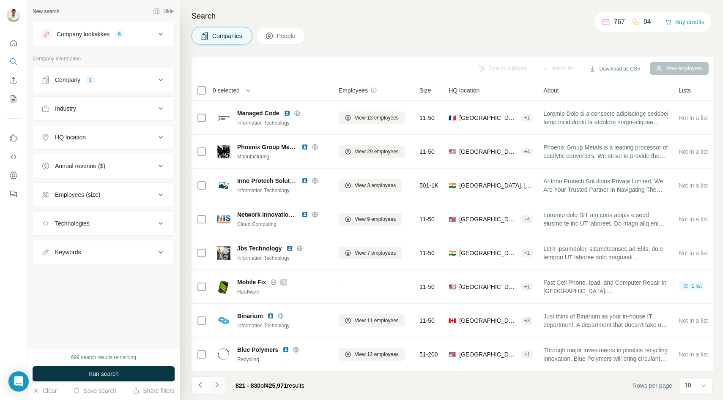
click at [213, 383] on icon "Navigate to next page" at bounding box center [217, 385] width 8 height 8
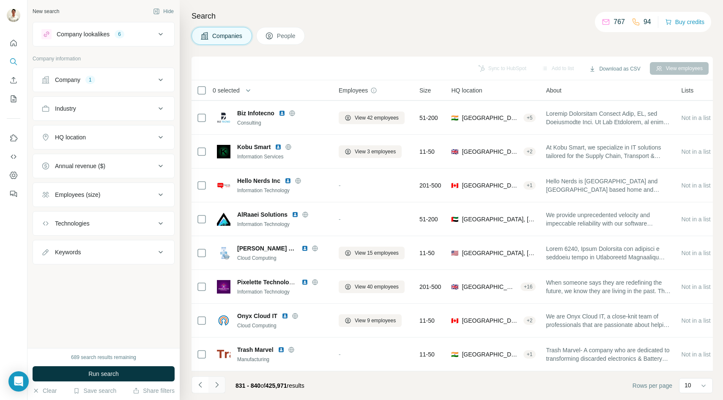
click at [221, 383] on button "Navigate to next page" at bounding box center [216, 385] width 17 height 17
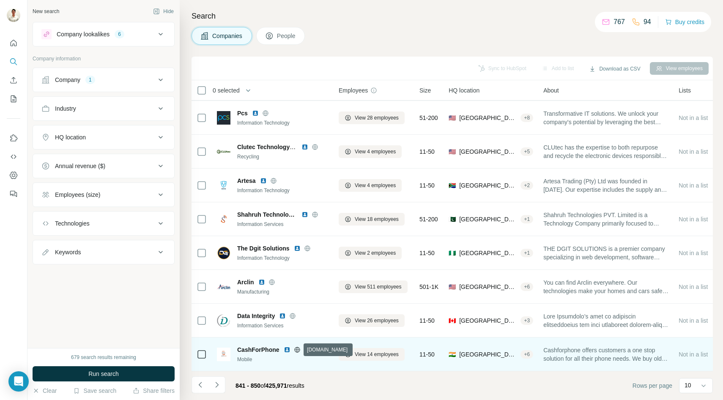
click at [296, 350] on icon at bounding box center [297, 350] width 7 height 7
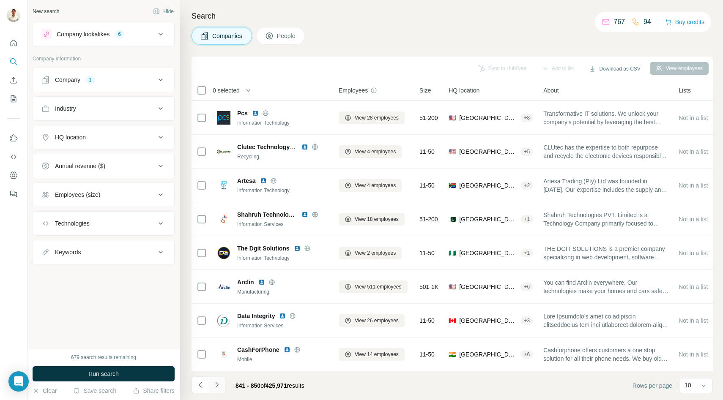
click at [219, 386] on icon "Navigate to next page" at bounding box center [217, 385] width 8 height 8
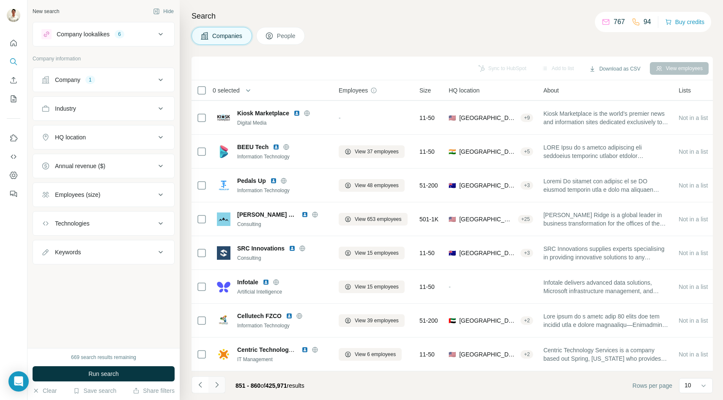
click at [219, 388] on icon "Navigate to next page" at bounding box center [217, 385] width 8 height 8
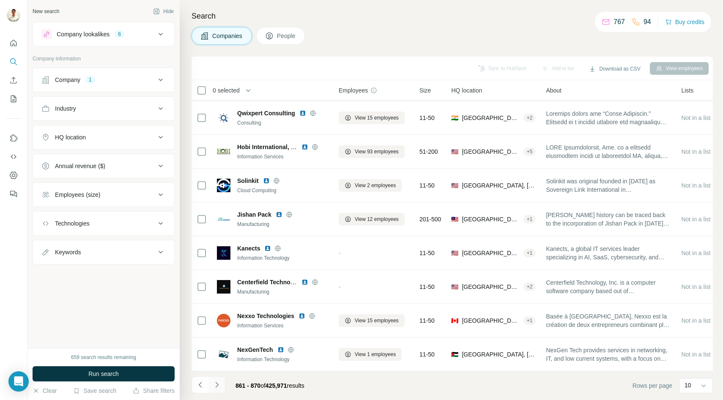
click at [217, 390] on button "Navigate to next page" at bounding box center [216, 385] width 17 height 17
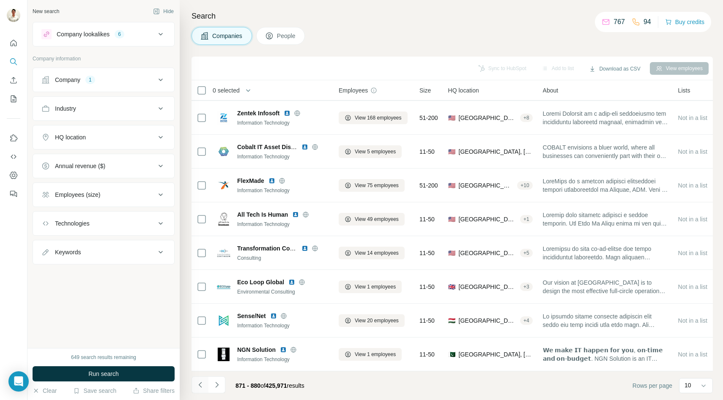
click at [202, 387] on icon "Navigate to previous page" at bounding box center [200, 385] width 8 height 8
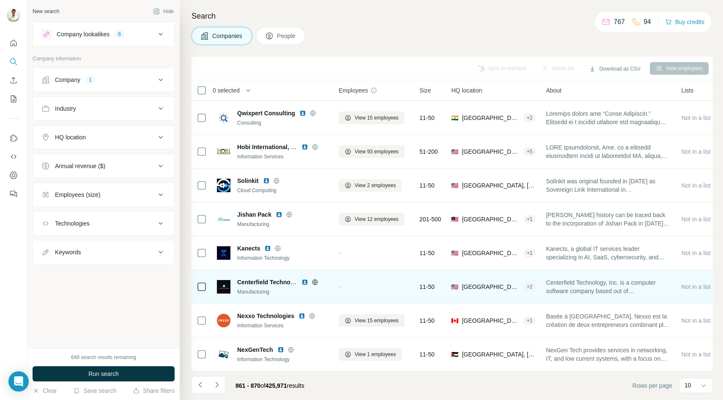
scroll to position [0, 0]
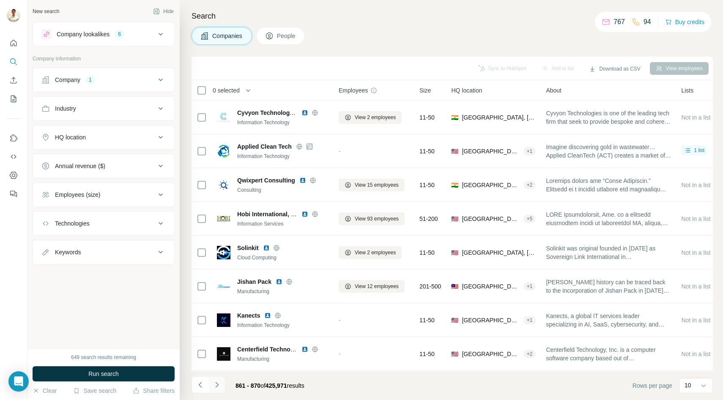
click at [217, 387] on icon "Navigate to next page" at bounding box center [217, 385] width 8 height 8
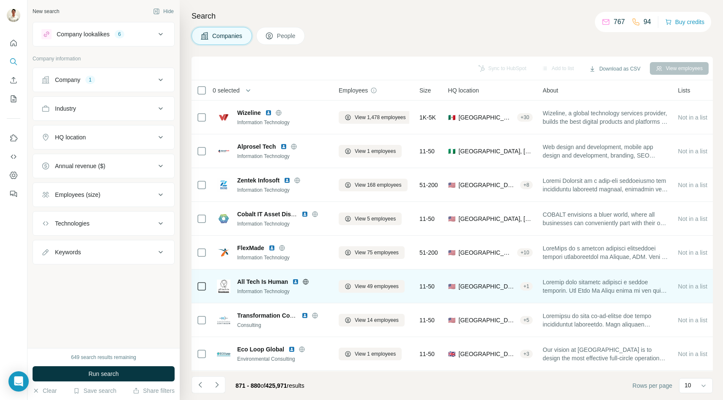
scroll to position [67, 0]
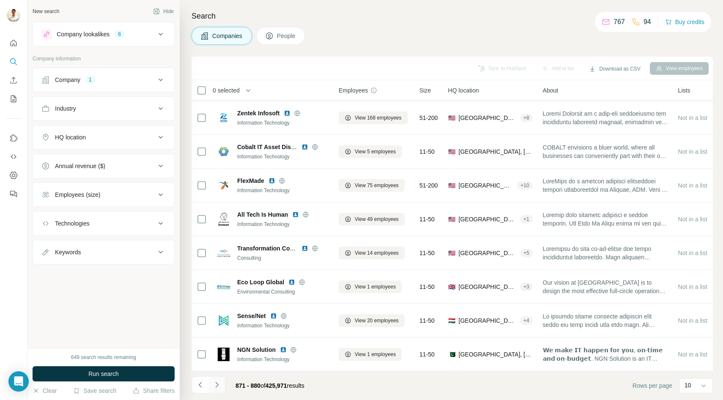
click at [219, 385] on icon "Navigate to next page" at bounding box center [217, 385] width 8 height 8
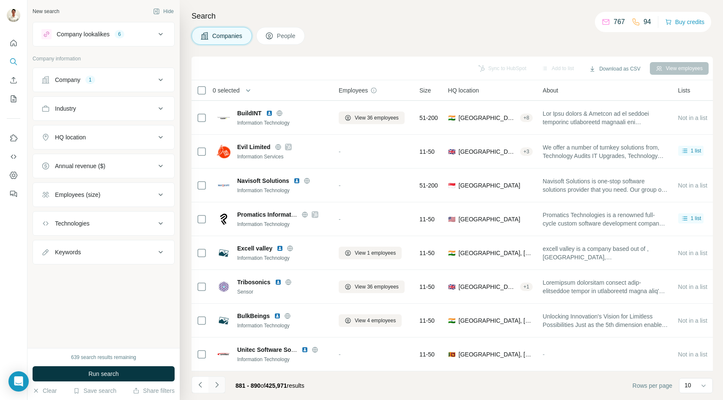
click at [215, 387] on icon "Navigate to next page" at bounding box center [217, 385] width 8 height 8
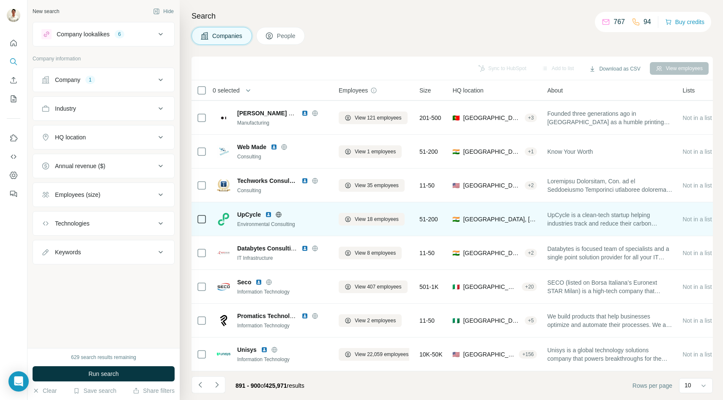
click at [281, 212] on icon at bounding box center [278, 214] width 7 height 7
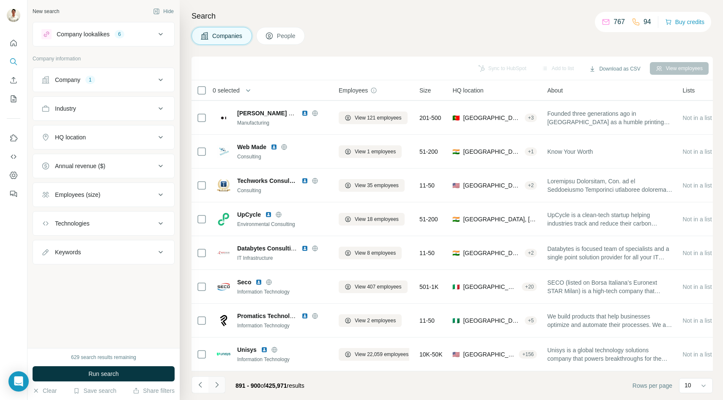
click at [216, 381] on icon "Navigate to next page" at bounding box center [217, 385] width 8 height 8
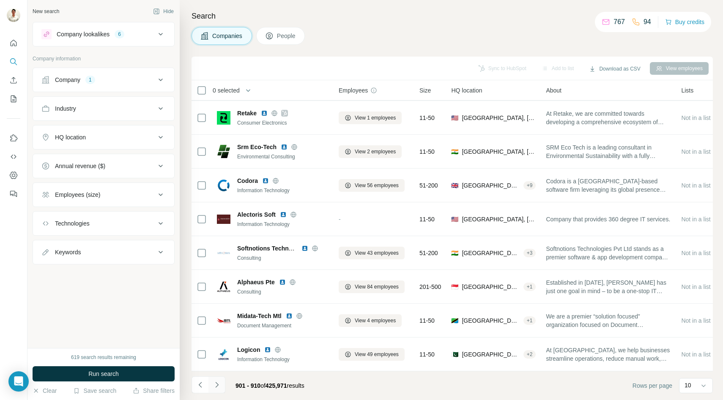
click at [219, 384] on icon "Navigate to next page" at bounding box center [217, 385] width 8 height 8
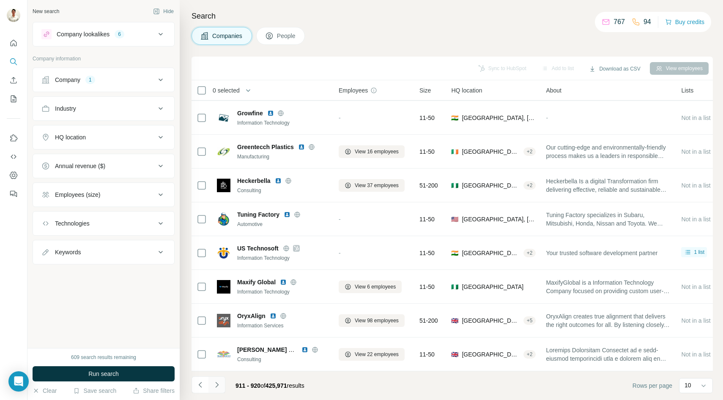
click at [217, 384] on icon "Navigate to next page" at bounding box center [216, 384] width 3 height 5
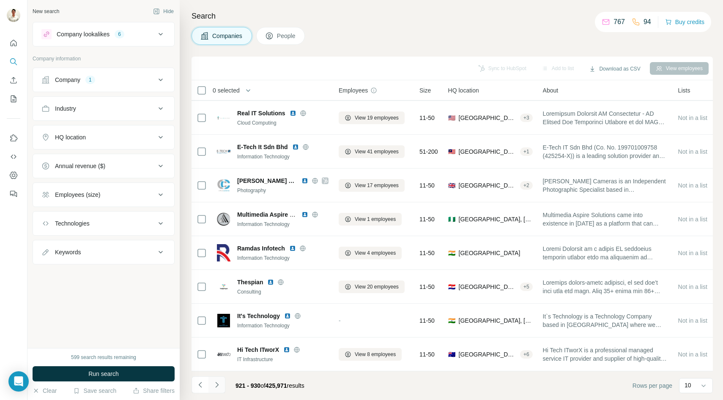
click at [219, 387] on icon "Navigate to next page" at bounding box center [217, 385] width 8 height 8
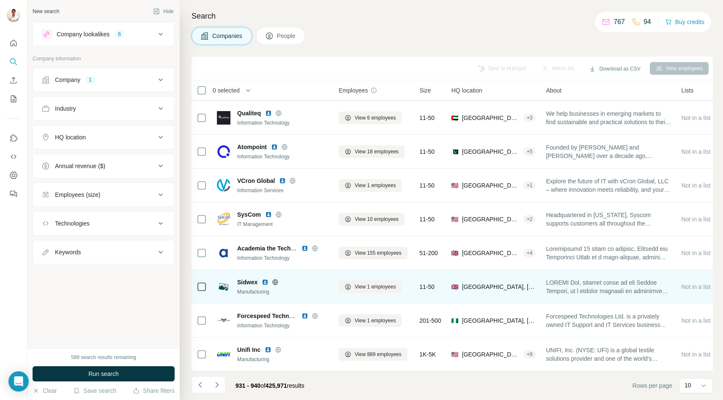
scroll to position [0, 0]
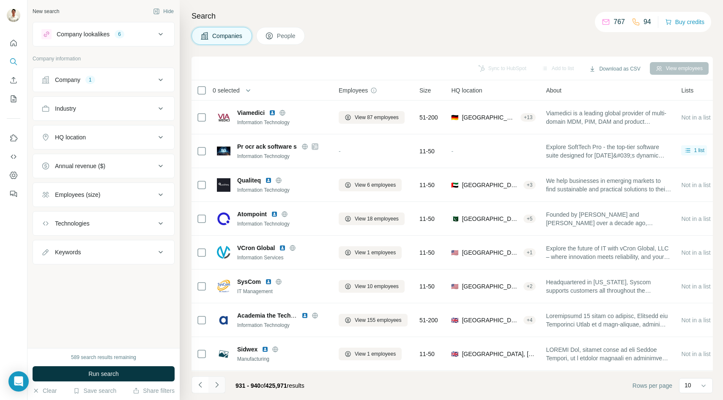
click at [217, 386] on icon "Navigate to next page" at bounding box center [217, 385] width 8 height 8
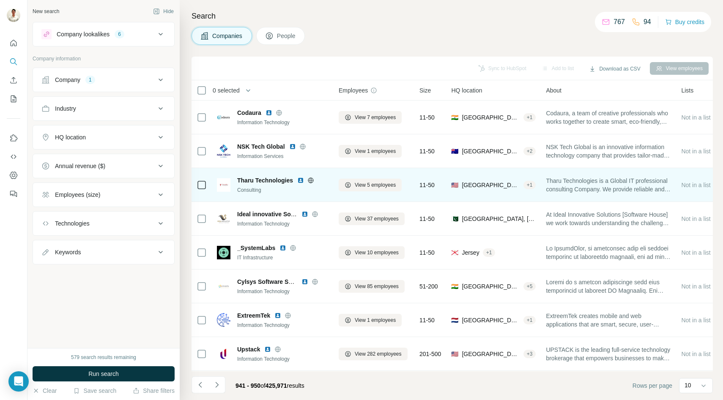
scroll to position [67, 0]
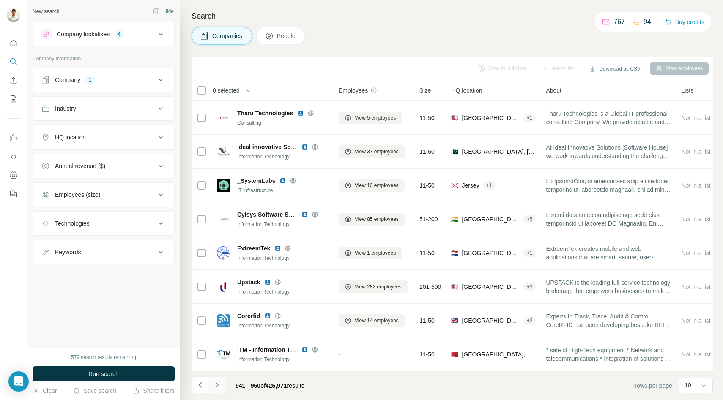
click at [218, 384] on icon "Navigate to next page" at bounding box center [217, 385] width 8 height 8
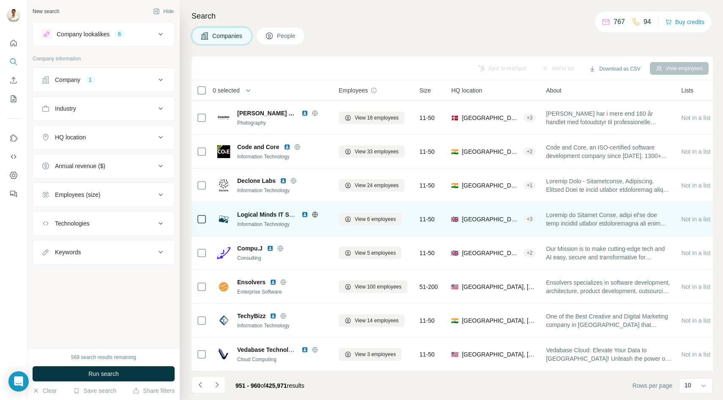
scroll to position [0, 0]
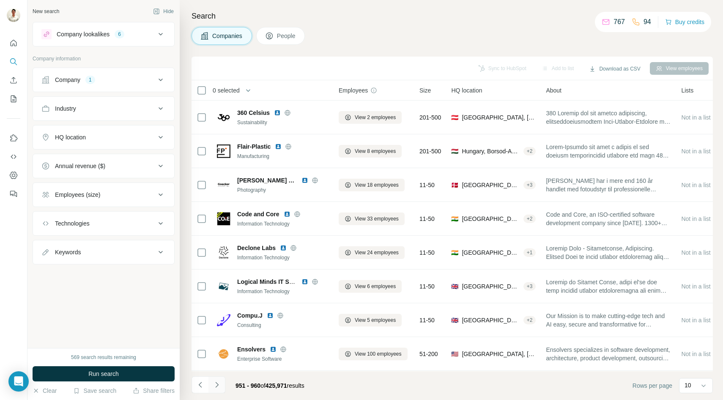
click at [218, 386] on icon "Navigate to next page" at bounding box center [217, 385] width 8 height 8
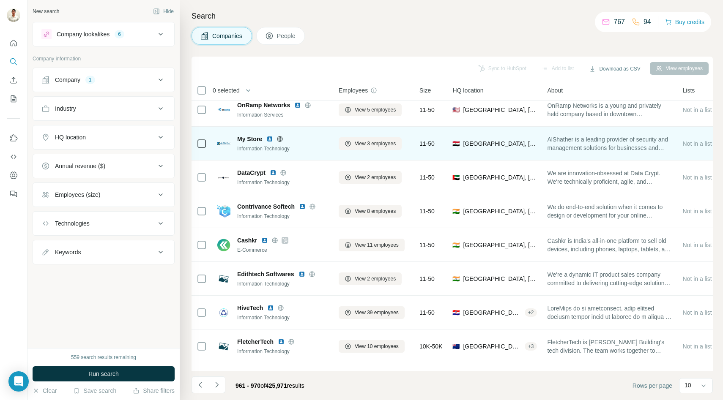
scroll to position [67, 0]
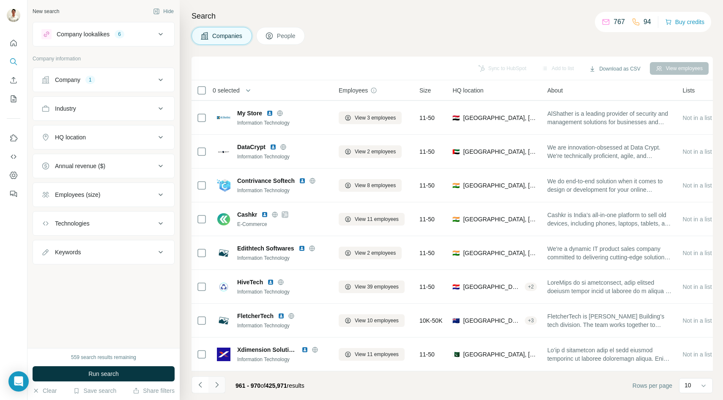
click at [217, 380] on button "Navigate to next page" at bounding box center [216, 385] width 17 height 17
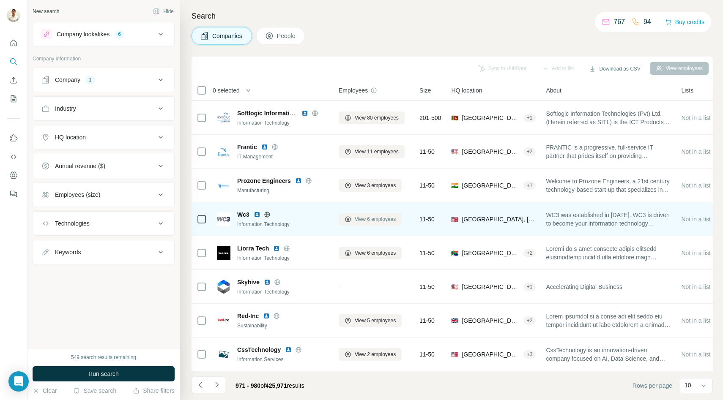
scroll to position [0, 0]
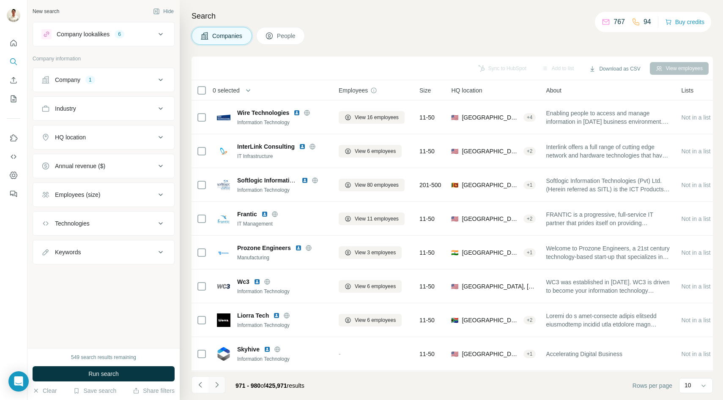
click at [219, 383] on icon "Navigate to next page" at bounding box center [217, 385] width 8 height 8
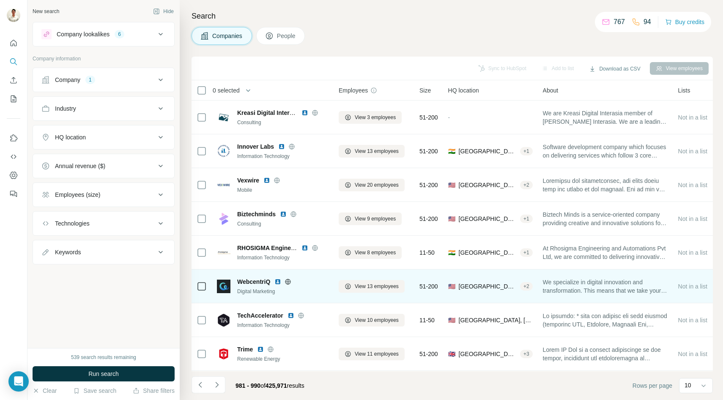
scroll to position [67, 0]
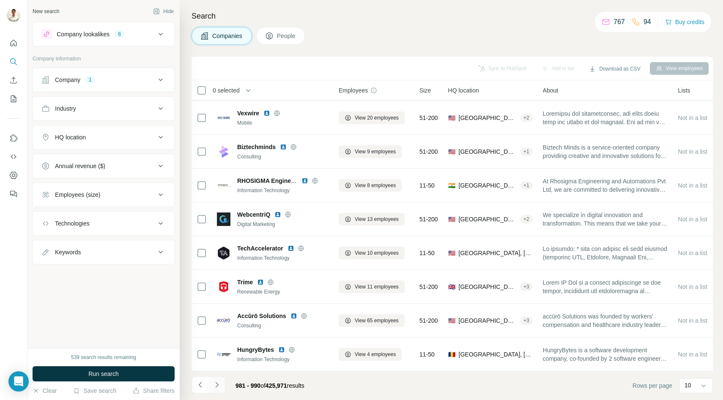
click at [219, 386] on icon "Navigate to next page" at bounding box center [217, 385] width 8 height 8
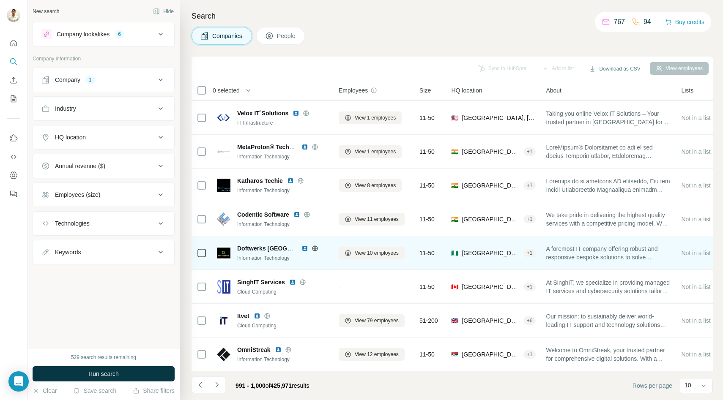
scroll to position [0, 0]
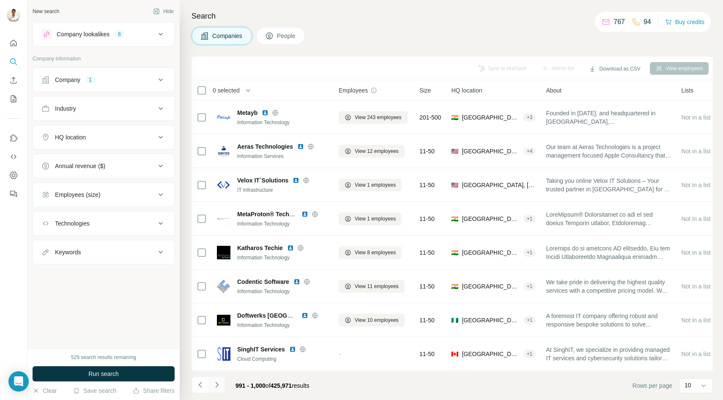
click at [217, 384] on icon "Navigate to next page" at bounding box center [216, 384] width 3 height 5
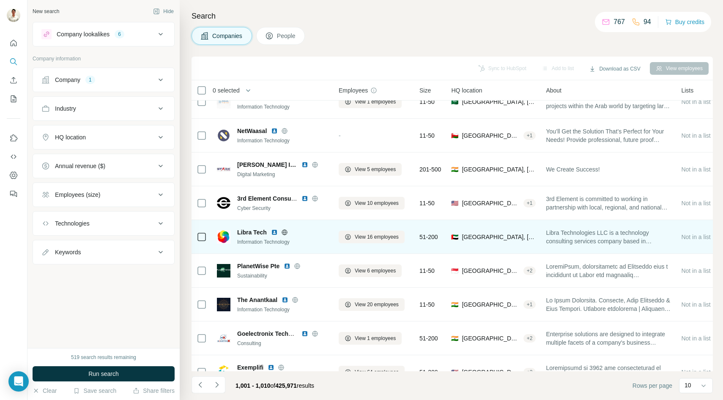
scroll to position [67, 0]
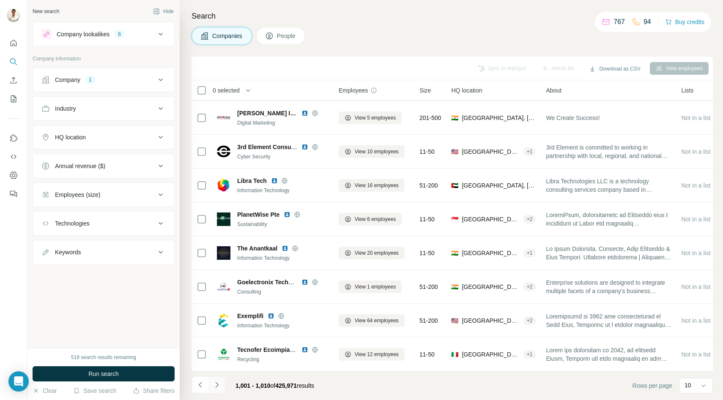
click at [219, 384] on icon "Navigate to next page" at bounding box center [217, 385] width 8 height 8
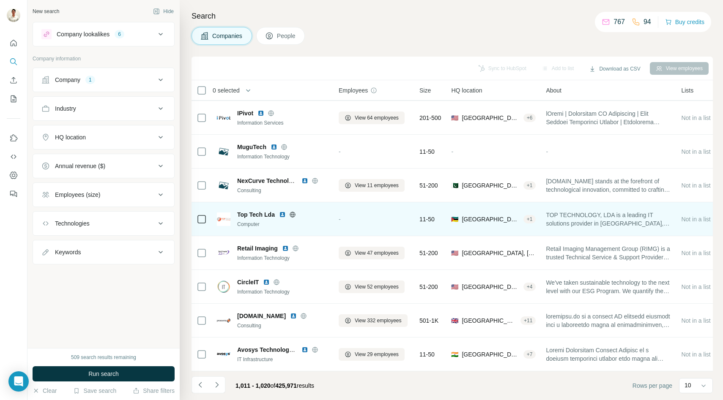
scroll to position [0, 0]
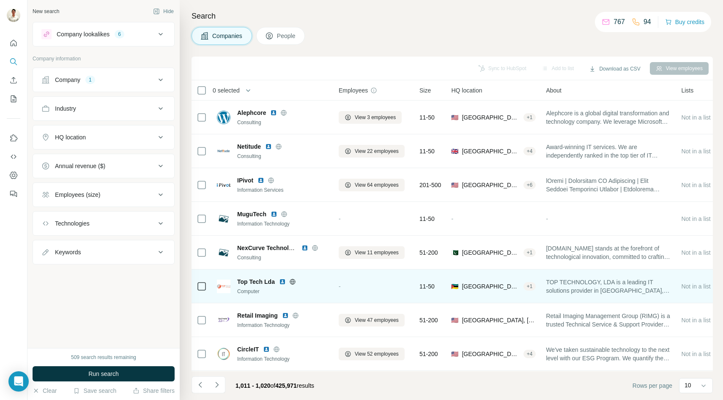
click at [291, 279] on icon at bounding box center [292, 282] width 7 height 7
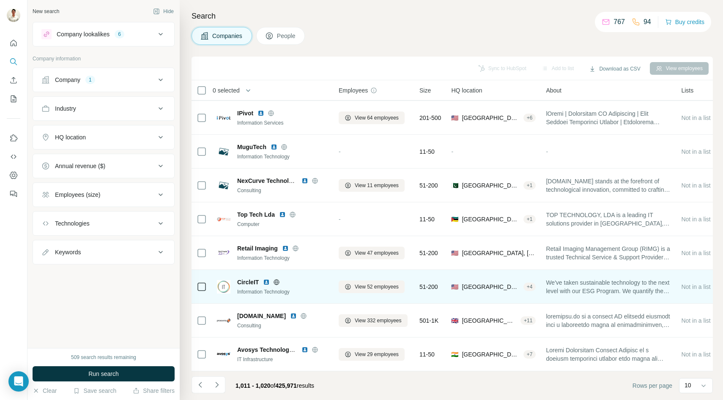
click at [277, 281] on icon at bounding box center [276, 282] width 7 height 7
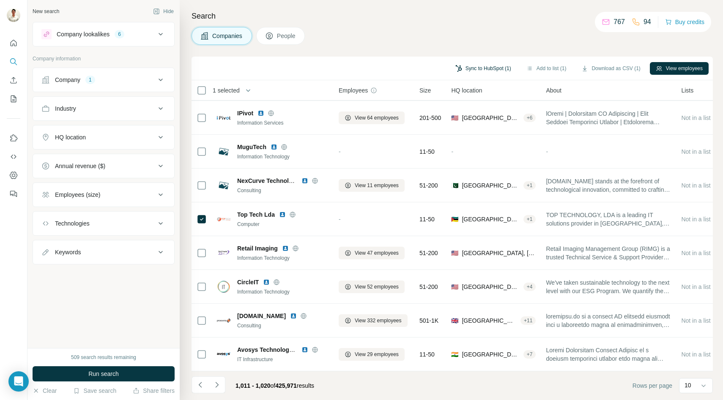
click at [479, 69] on button "Sync to HubSpot (1)" at bounding box center [483, 68] width 68 height 13
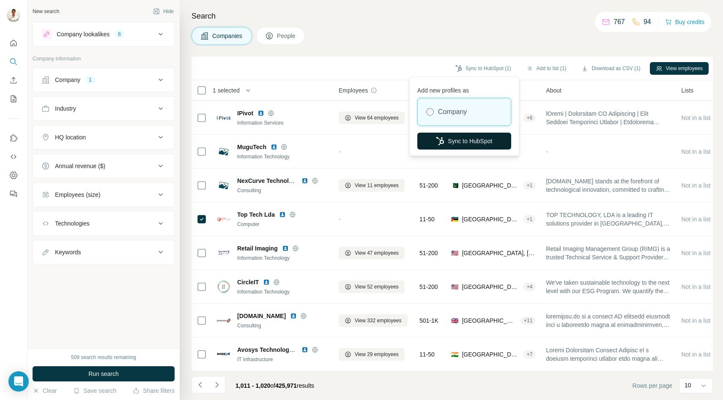
click at [462, 146] on button "Sync to HubSpot" at bounding box center [464, 141] width 94 height 17
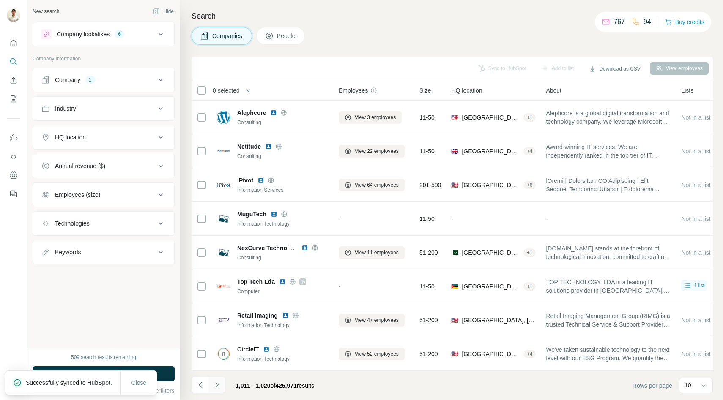
click at [212, 383] on button "Navigate to next page" at bounding box center [216, 385] width 17 height 17
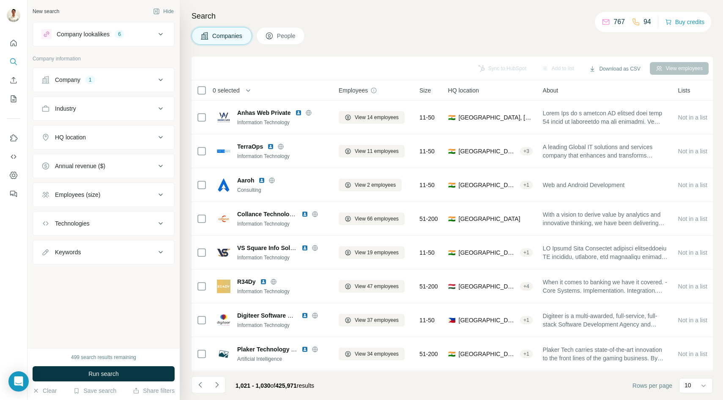
scroll to position [67, 0]
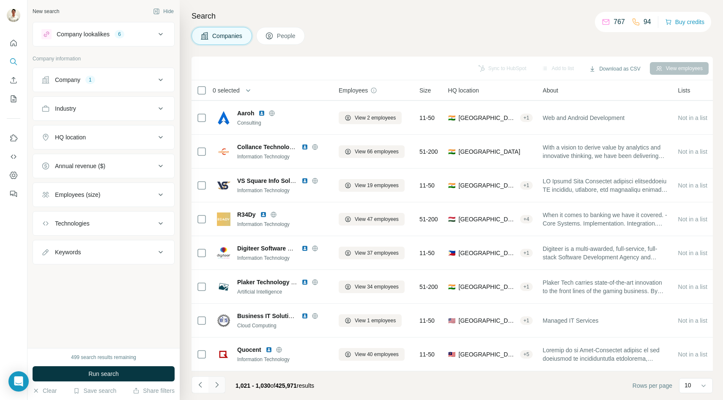
click at [218, 385] on icon "Navigate to next page" at bounding box center [216, 384] width 3 height 5
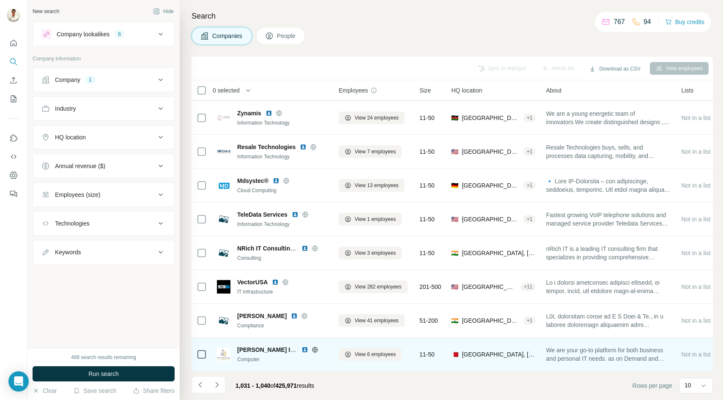
click at [317, 350] on icon at bounding box center [315, 350] width 7 height 7
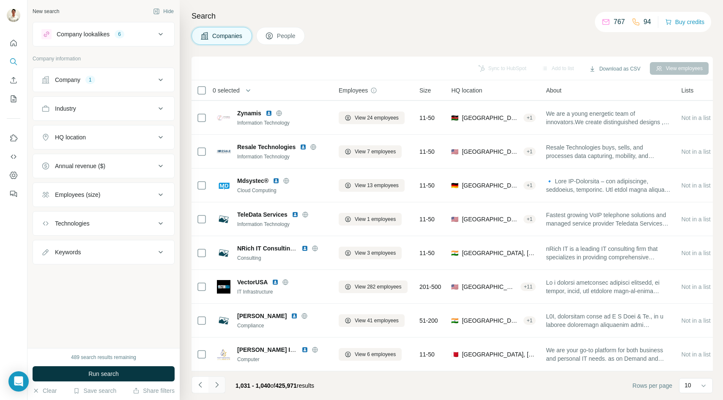
click at [218, 382] on icon "Navigate to next page" at bounding box center [217, 385] width 8 height 8
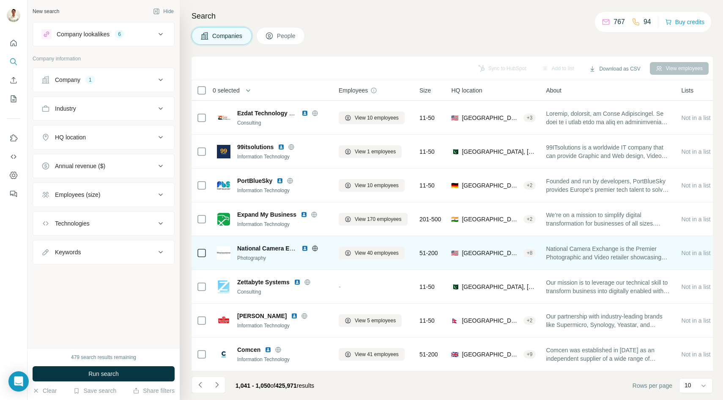
click at [315, 248] on icon at bounding box center [314, 248] width 5 height 0
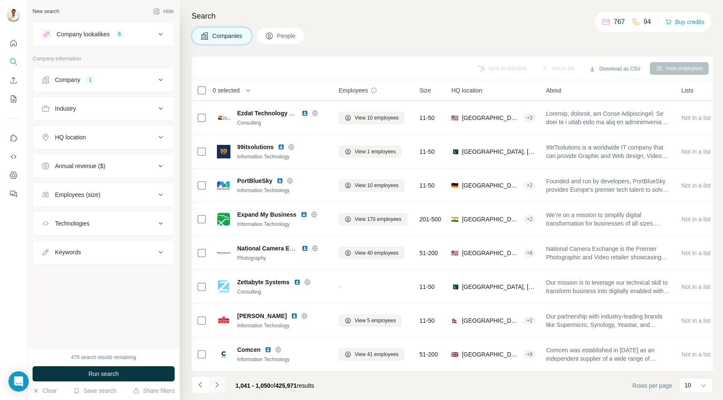
click at [223, 382] on button "Navigate to next page" at bounding box center [216, 385] width 17 height 17
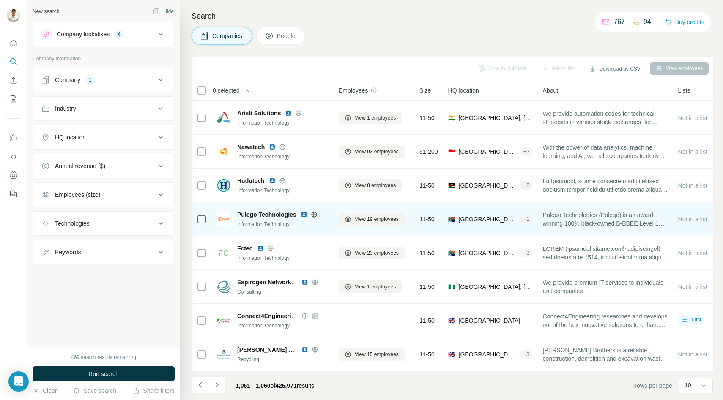
scroll to position [0, 0]
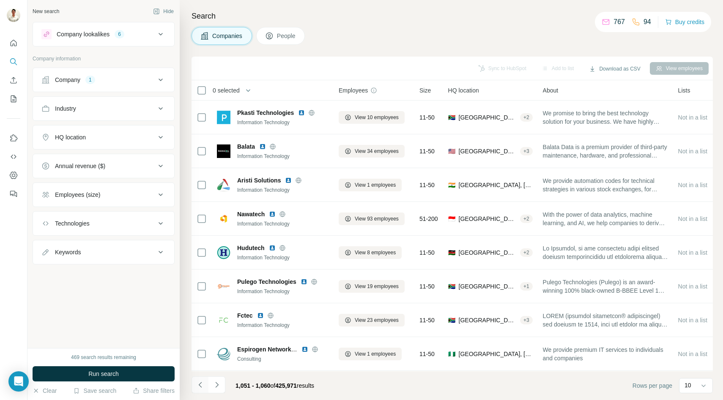
click at [202, 385] on icon "Navigate to previous page" at bounding box center [200, 385] width 8 height 8
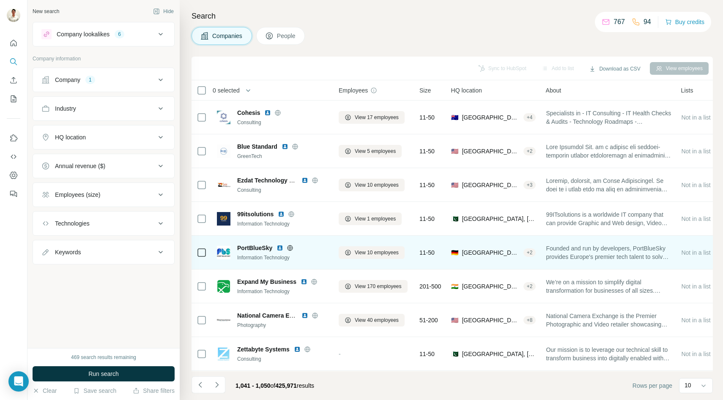
scroll to position [67, 0]
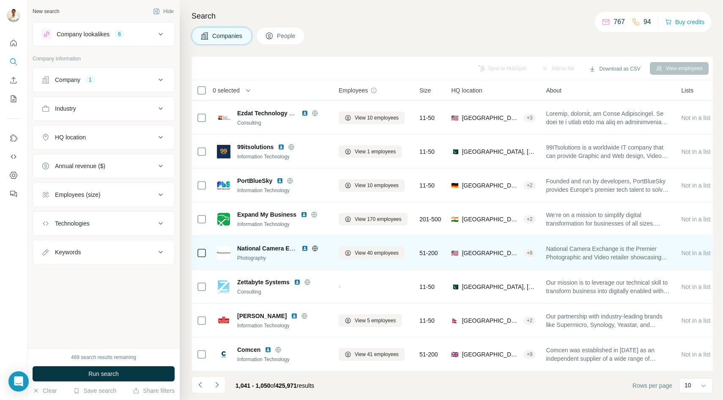
click at [197, 258] on icon at bounding box center [202, 253] width 10 height 10
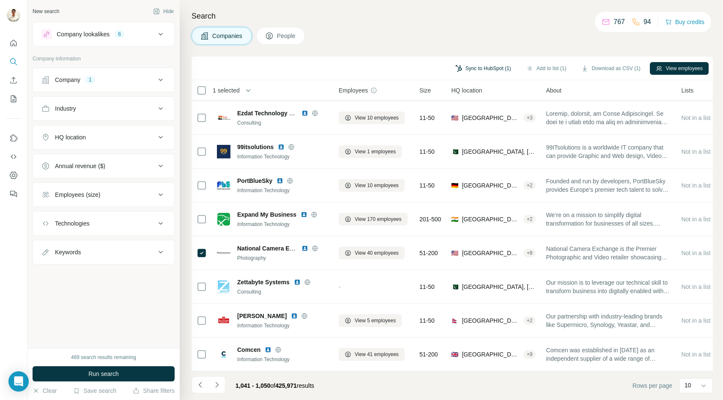
click at [486, 68] on button "Sync to HubSpot (1)" at bounding box center [483, 68] width 68 height 13
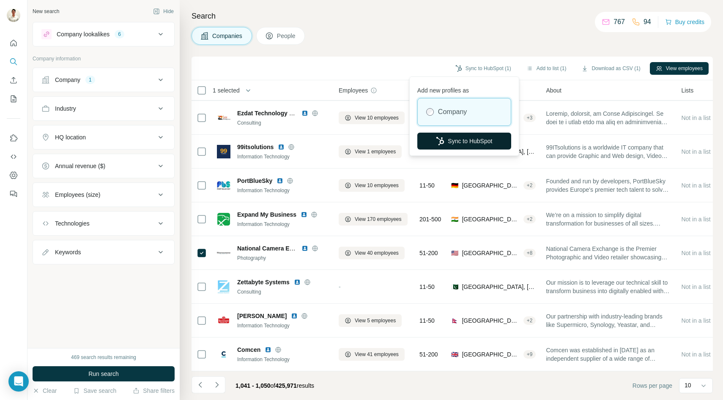
click at [462, 143] on button "Sync to HubSpot" at bounding box center [464, 141] width 94 height 17
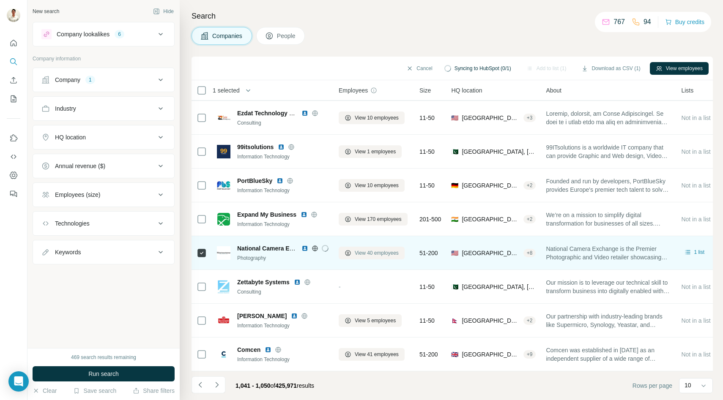
click at [364, 252] on span "View 40 employees" at bounding box center [377, 253] width 44 height 8
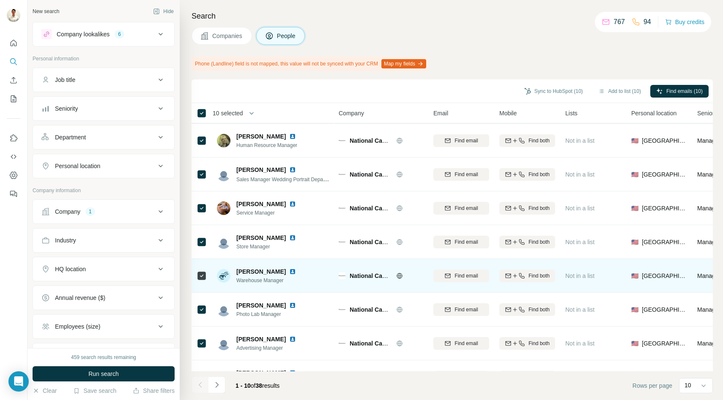
scroll to position [90, 0]
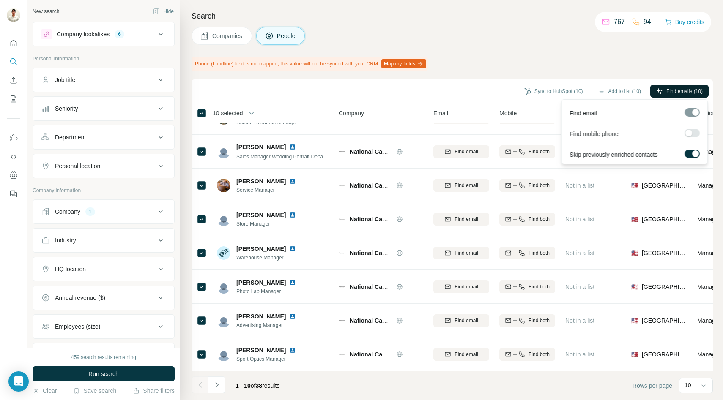
click at [661, 95] on button "Find emails (10)" at bounding box center [679, 91] width 58 height 13
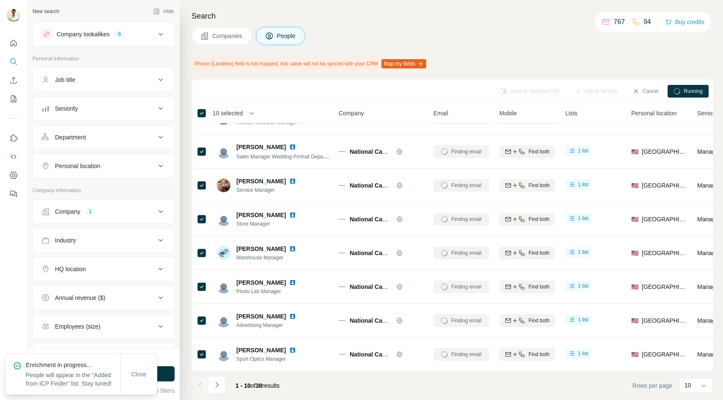
click at [224, 38] on span "Companies" at bounding box center [227, 36] width 31 height 8
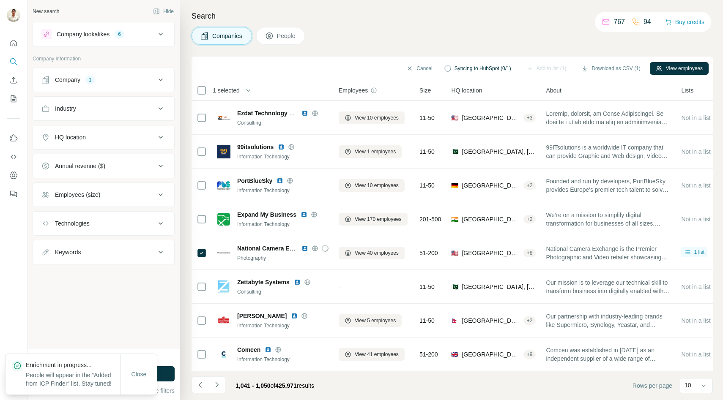
scroll to position [67, 0]
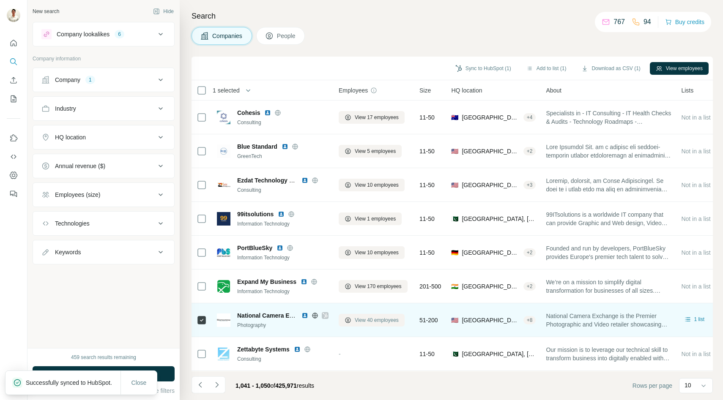
click at [372, 317] on span "View 40 employees" at bounding box center [377, 321] width 44 height 8
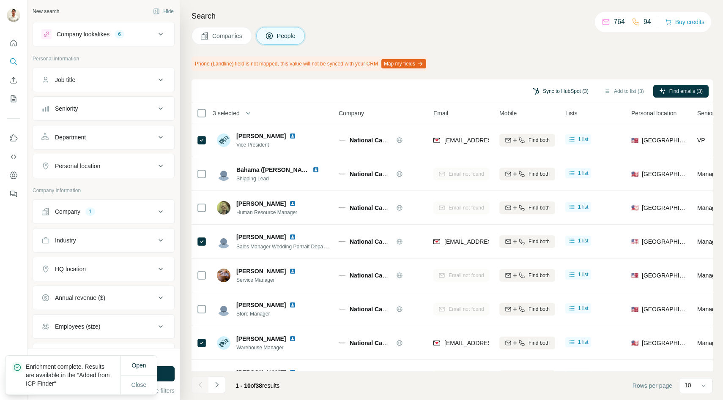
click at [568, 90] on button "Sync to HubSpot (3)" at bounding box center [561, 91] width 68 height 13
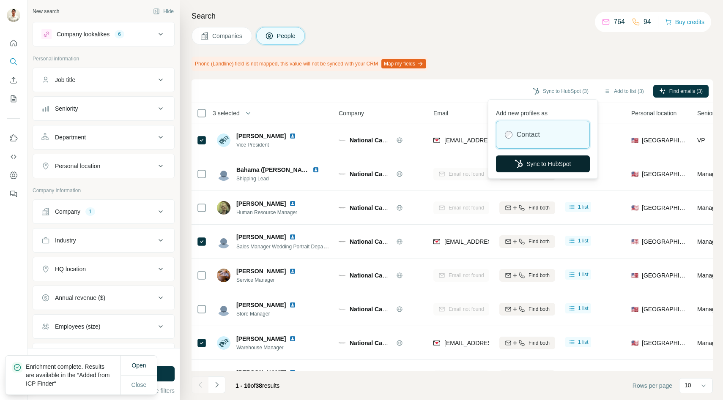
click at [518, 164] on icon "button" at bounding box center [518, 164] width 8 height 8
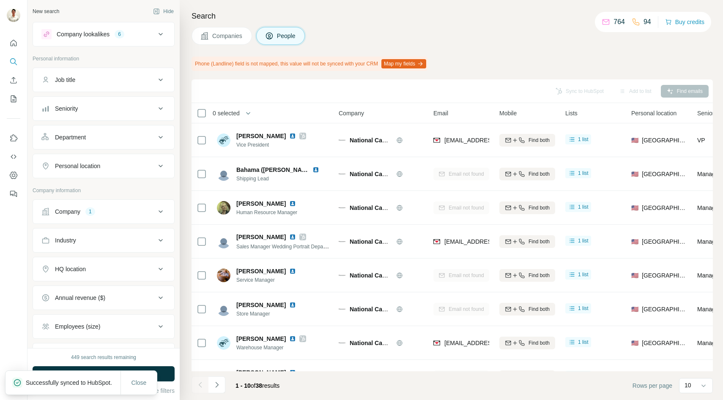
click at [239, 39] on span "Companies" at bounding box center [227, 36] width 31 height 8
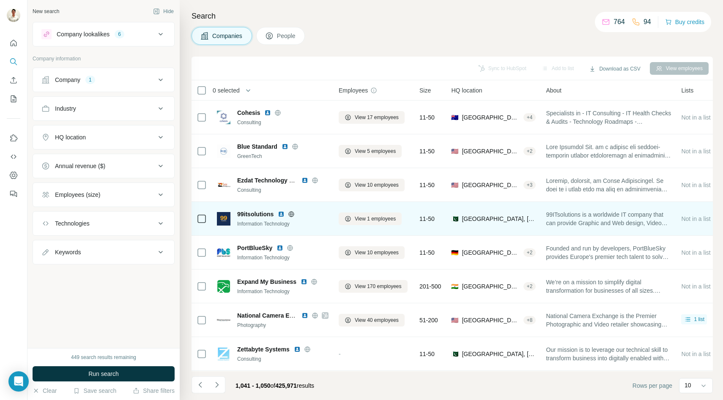
scroll to position [67, 0]
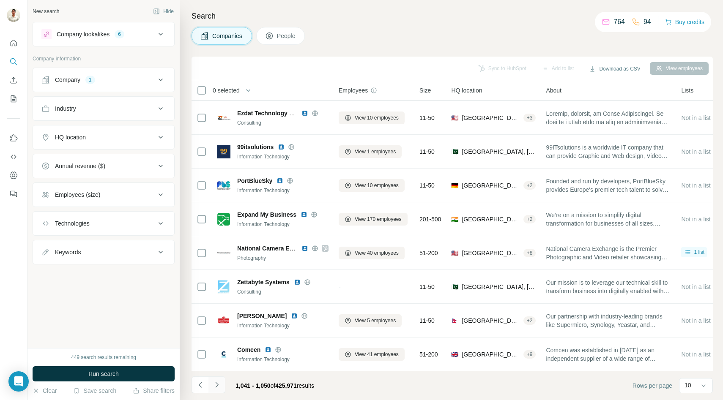
click at [221, 380] on button "Navigate to next page" at bounding box center [216, 385] width 17 height 17
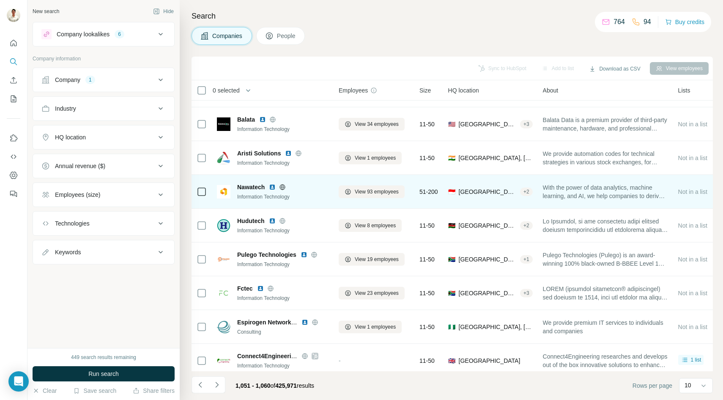
scroll to position [0, 0]
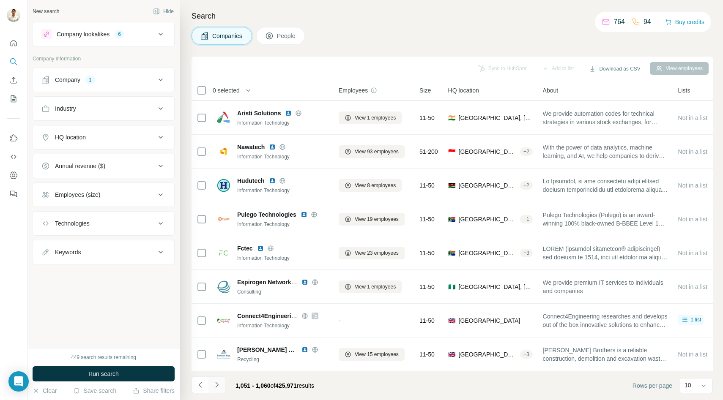
click at [215, 384] on icon "Navigate to next page" at bounding box center [217, 385] width 8 height 8
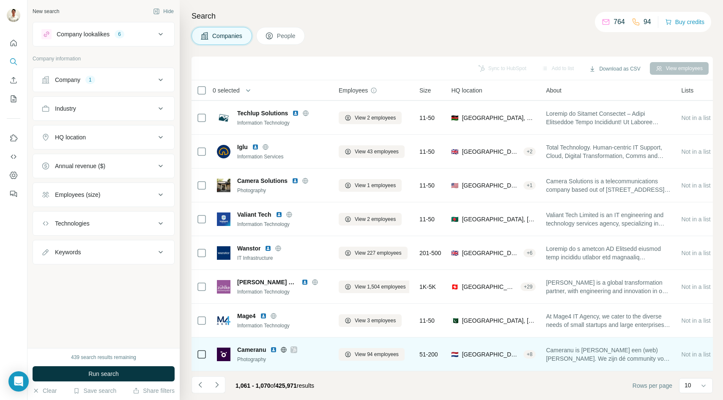
click at [295, 350] on icon at bounding box center [293, 350] width 5 height 7
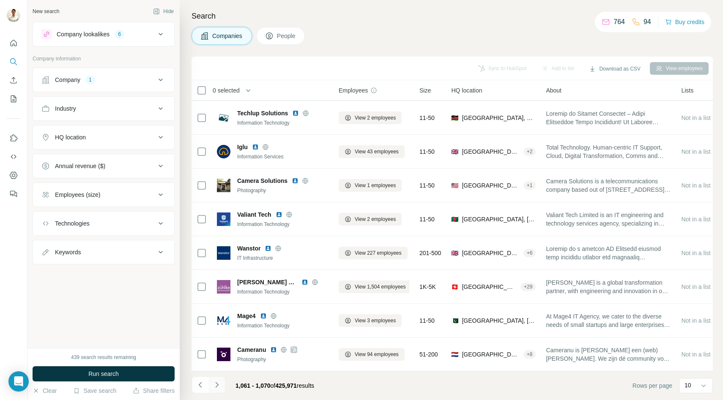
click at [216, 381] on icon "Navigate to next page" at bounding box center [217, 385] width 8 height 8
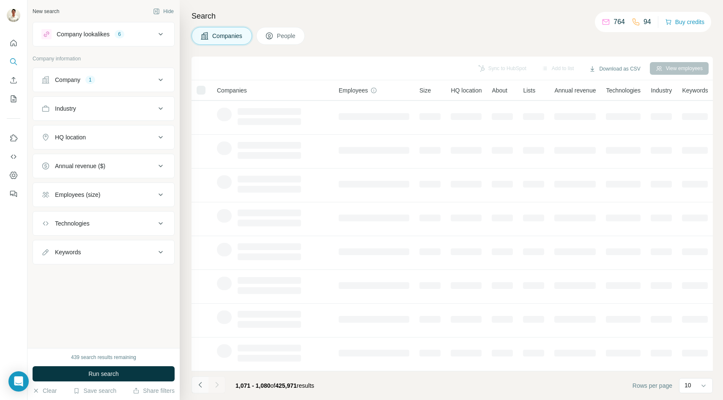
click at [205, 384] on button "Navigate to previous page" at bounding box center [200, 385] width 17 height 17
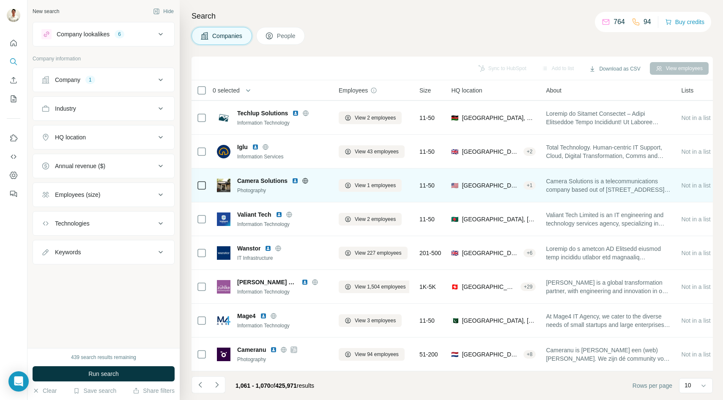
click at [305, 180] on icon at bounding box center [305, 181] width 7 height 7
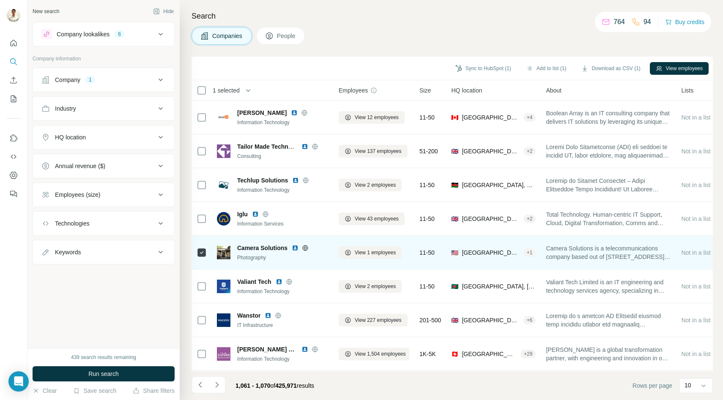
scroll to position [67, 0]
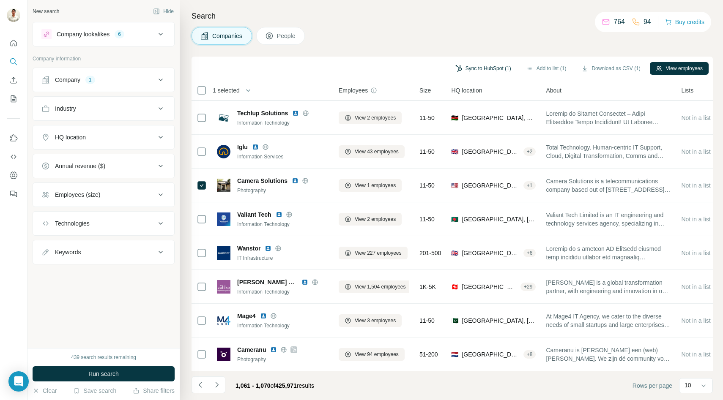
click at [481, 68] on button "Sync to HubSpot (1)" at bounding box center [483, 68] width 68 height 13
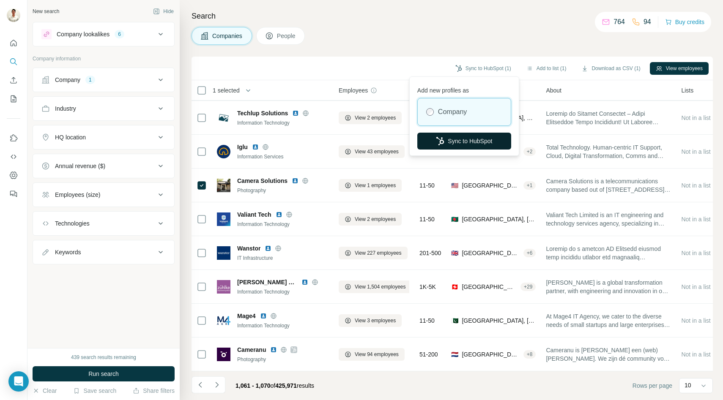
click at [455, 138] on button "Sync to HubSpot" at bounding box center [464, 141] width 94 height 17
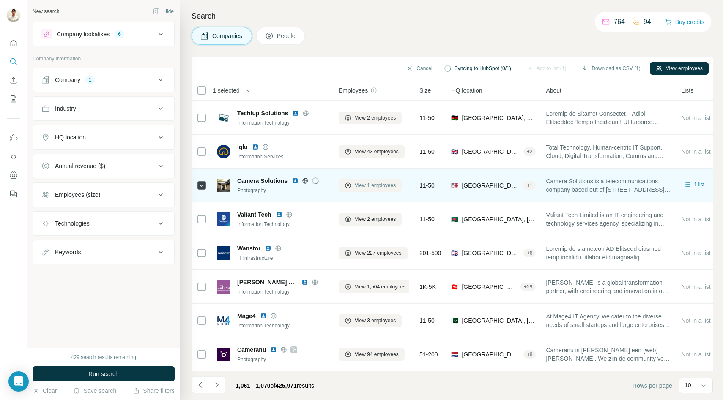
click at [372, 184] on span "View 1 employees" at bounding box center [375, 186] width 41 height 8
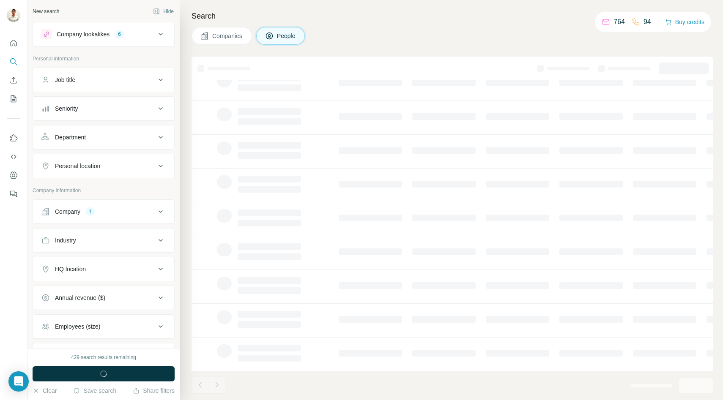
scroll to position [0, 0]
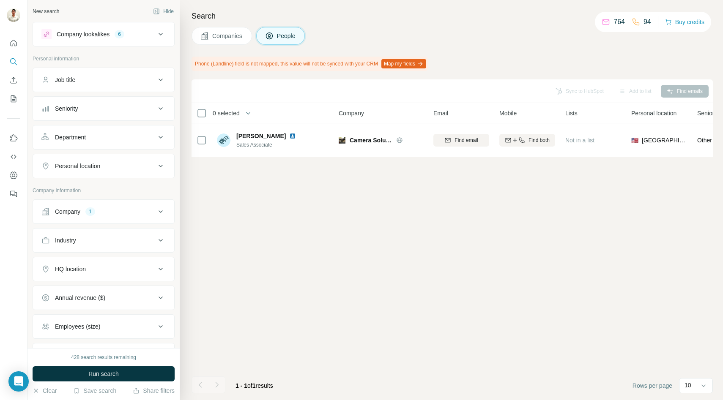
click at [217, 38] on span "Companies" at bounding box center [227, 36] width 31 height 8
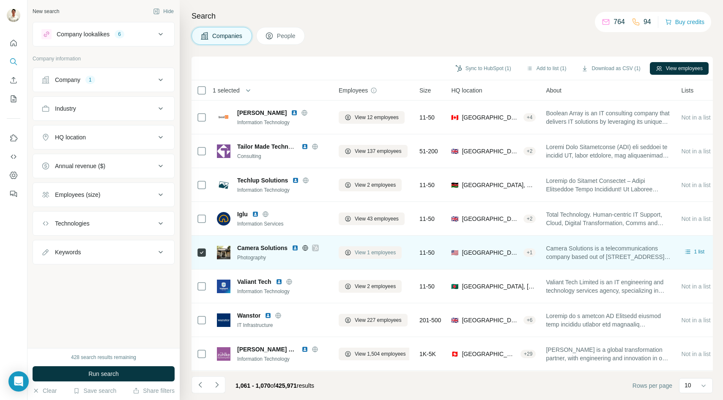
click at [356, 252] on span "View 1 employees" at bounding box center [375, 253] width 41 height 8
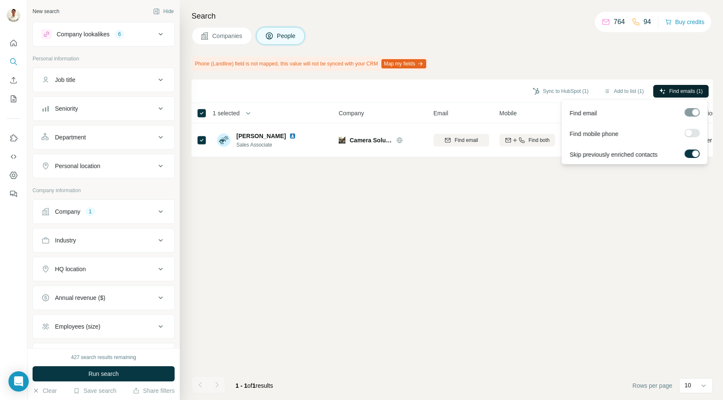
click at [666, 93] on button "Find emails (1)" at bounding box center [680, 91] width 55 height 13
click at [517, 66] on div "Phone (Landline) field is not mapped, this value will not be synced with your C…" at bounding box center [452, 64] width 521 height 14
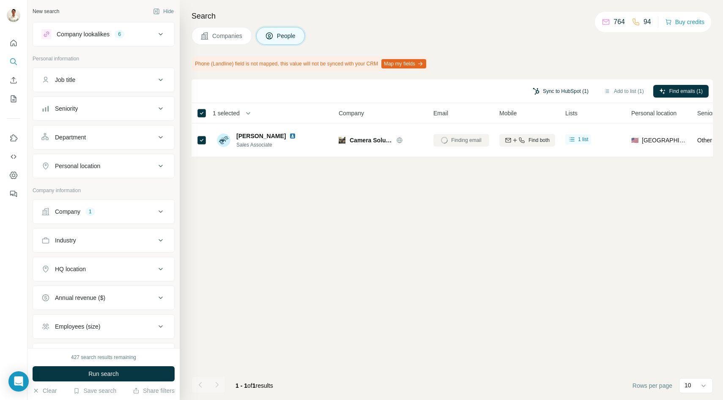
click at [556, 91] on button "Sync to HubSpot (1)" at bounding box center [561, 91] width 68 height 13
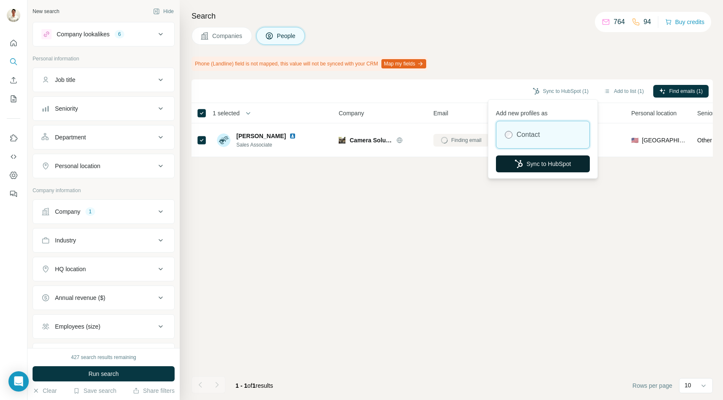
click at [528, 167] on button "Sync to HubSpot" at bounding box center [543, 164] width 94 height 17
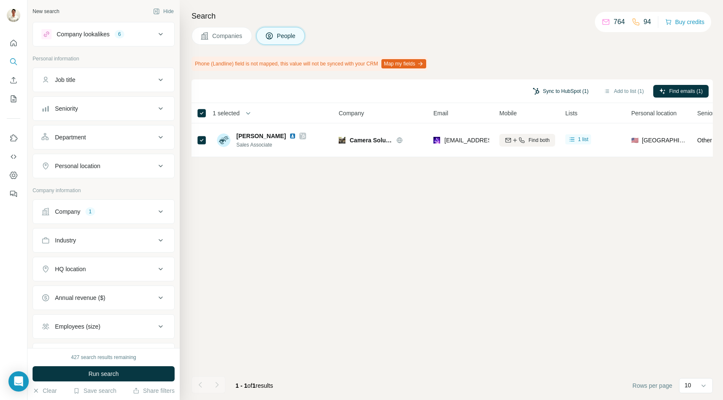
click at [545, 89] on button "Sync to HubSpot (1)" at bounding box center [561, 91] width 68 height 13
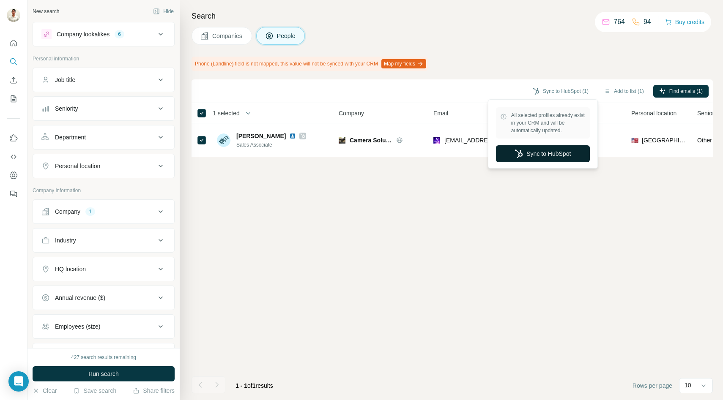
click at [520, 150] on icon "button" at bounding box center [519, 154] width 8 height 8
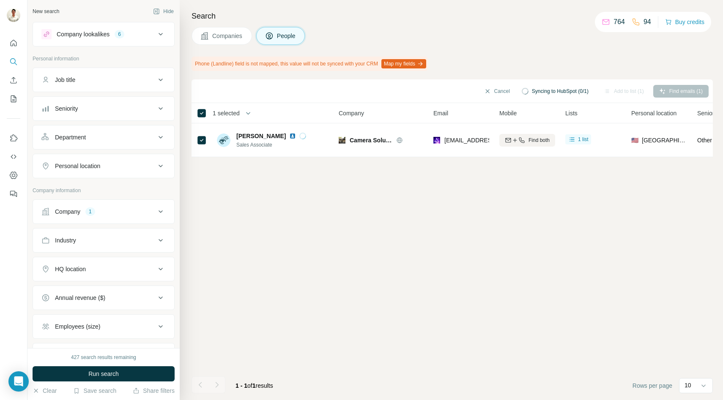
click at [223, 38] on span "Companies" at bounding box center [227, 36] width 31 height 8
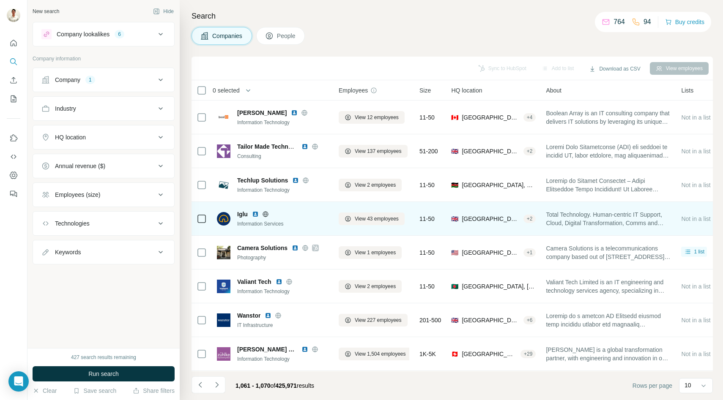
scroll to position [67, 0]
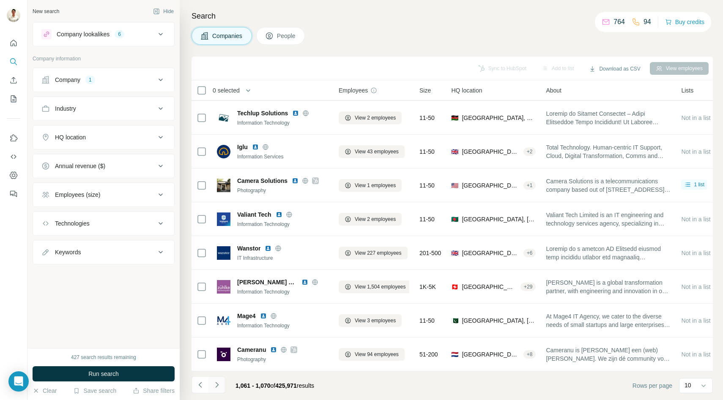
click at [217, 385] on icon "Navigate to next page" at bounding box center [217, 385] width 8 height 8
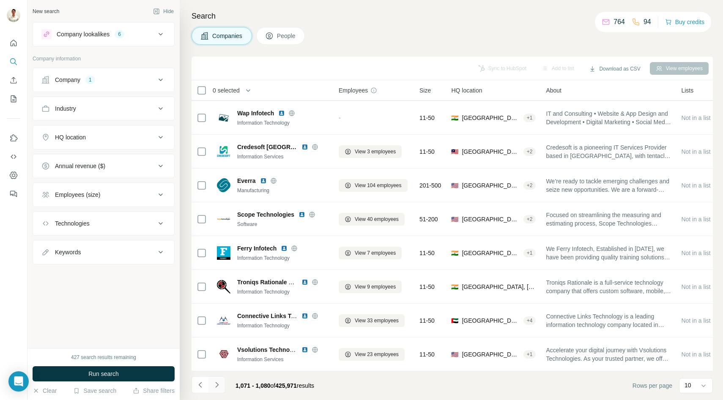
click at [215, 386] on icon "Navigate to next page" at bounding box center [217, 385] width 8 height 8
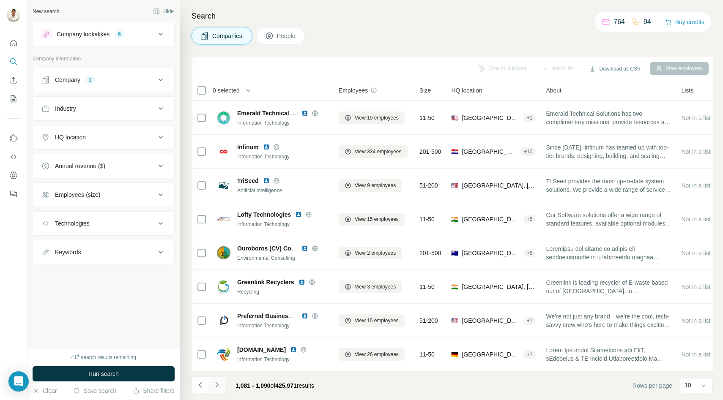
click at [219, 384] on icon "Navigate to next page" at bounding box center [217, 385] width 8 height 8
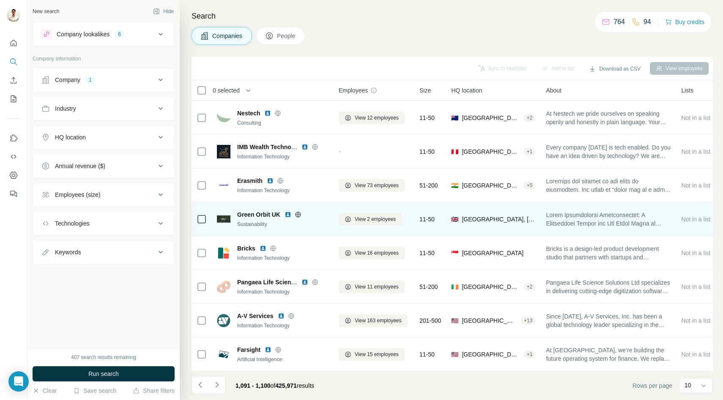
click at [297, 213] on icon at bounding box center [298, 214] width 2 height 5
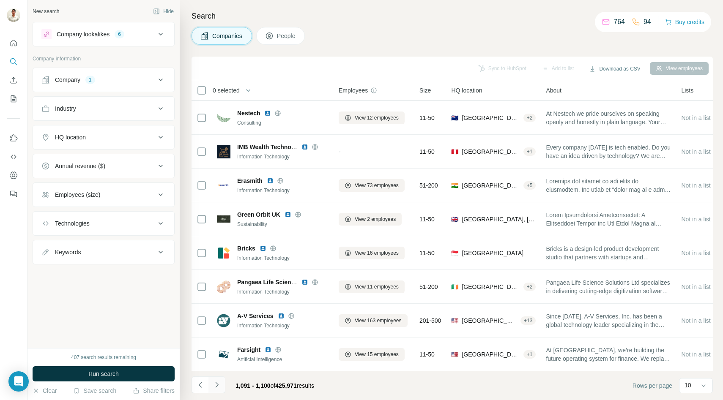
click at [220, 390] on button "Navigate to next page" at bounding box center [216, 385] width 17 height 17
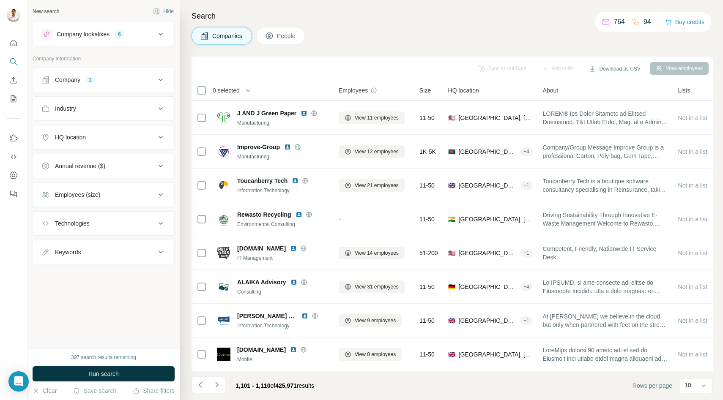
click at [156, 34] on icon at bounding box center [161, 34] width 10 height 10
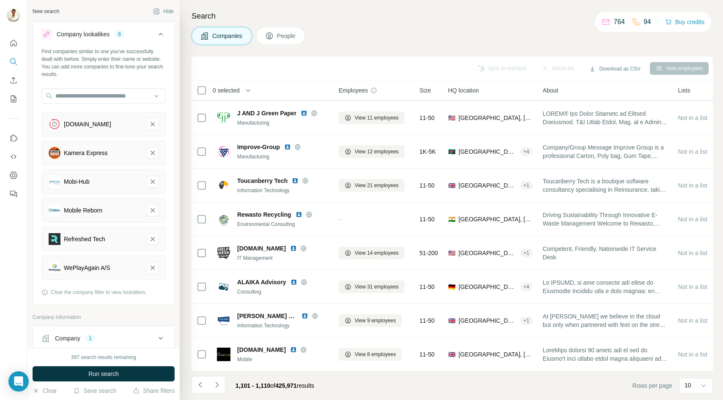
click at [165, 34] on icon at bounding box center [161, 34] width 10 height 10
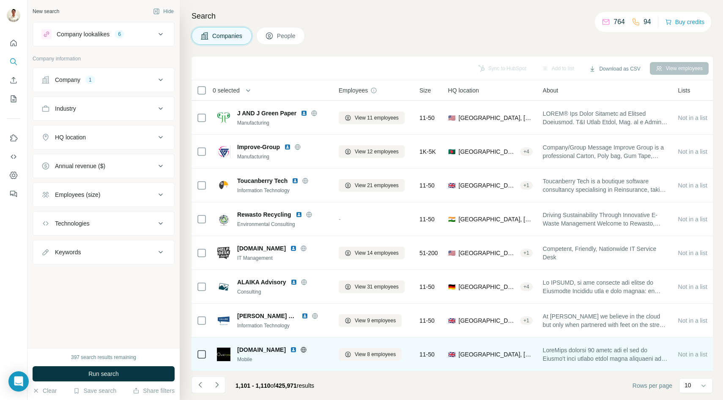
click at [300, 350] on icon at bounding box center [303, 350] width 7 height 7
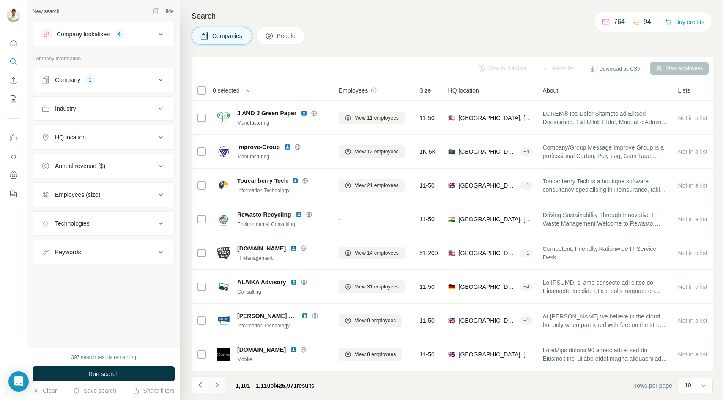
click at [218, 387] on icon "Navigate to next page" at bounding box center [217, 385] width 8 height 8
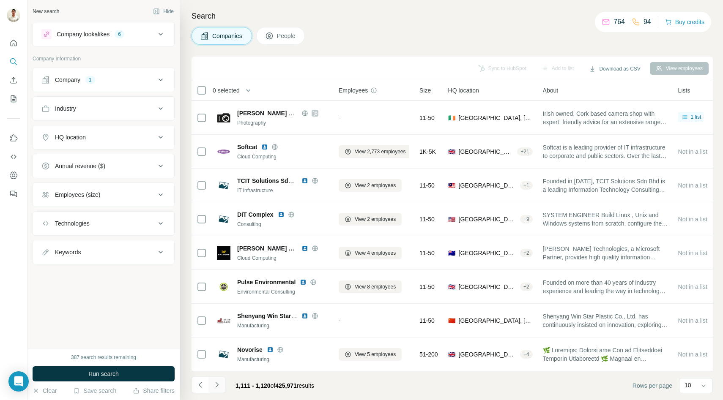
click at [218, 383] on icon "Navigate to next page" at bounding box center [217, 385] width 8 height 8
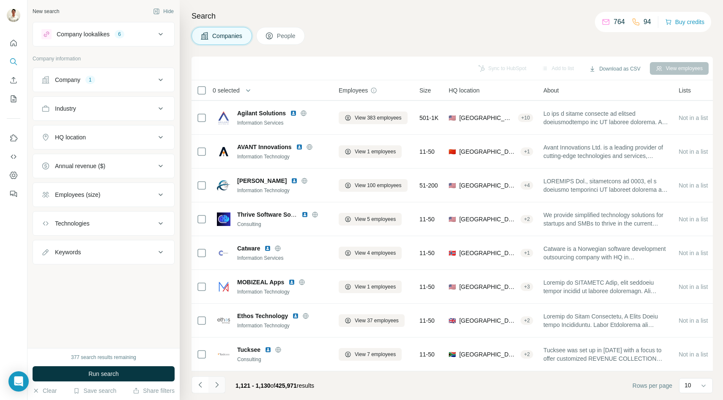
click at [218, 385] on icon "Navigate to next page" at bounding box center [217, 385] width 8 height 8
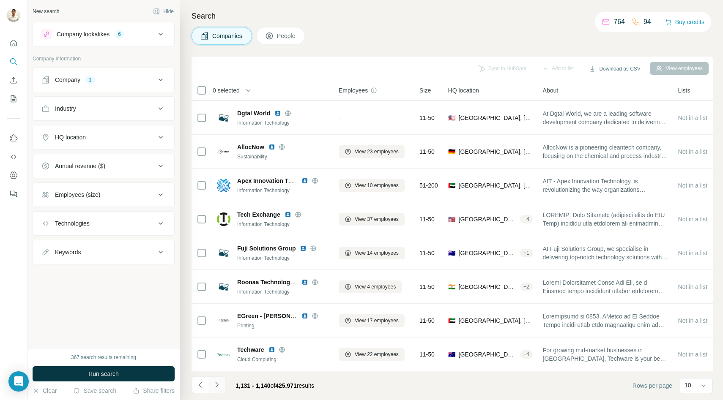
click at [219, 389] on icon "Navigate to next page" at bounding box center [217, 385] width 8 height 8
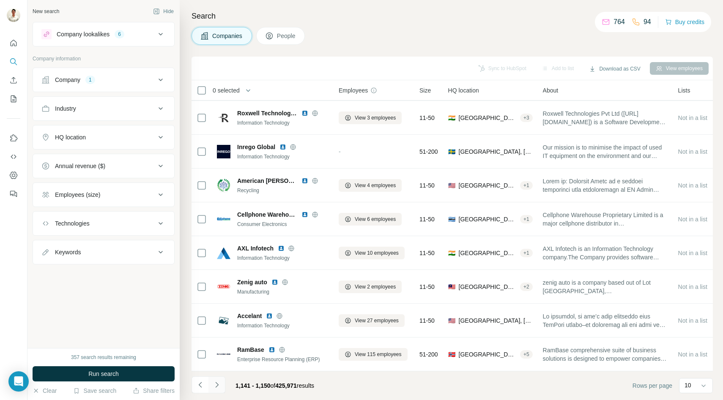
click at [217, 391] on button "Navigate to next page" at bounding box center [216, 385] width 17 height 17
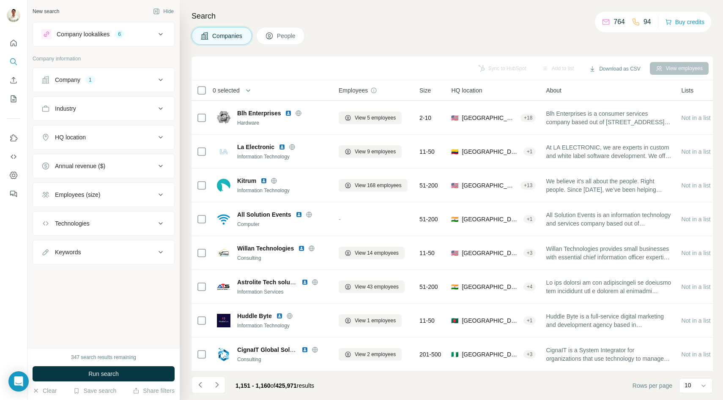
scroll to position [0, 0]
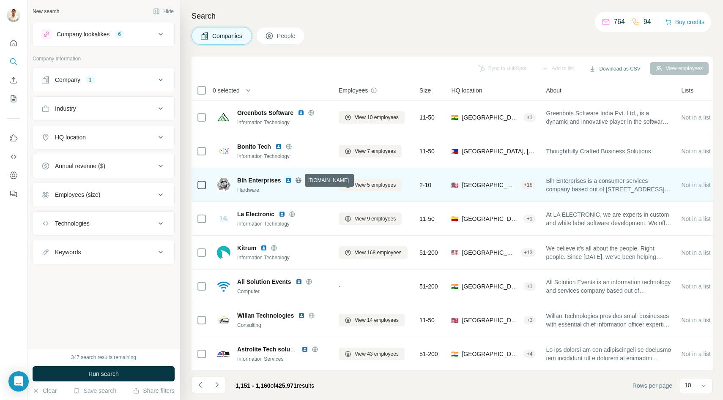
click at [300, 180] on icon at bounding box center [298, 180] width 5 height 0
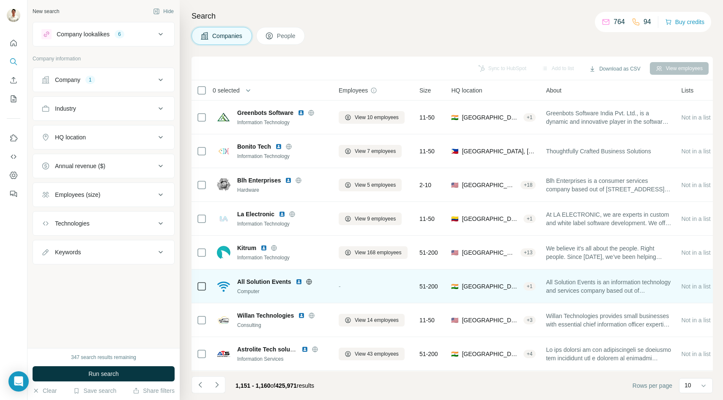
click at [308, 280] on icon at bounding box center [309, 282] width 7 height 7
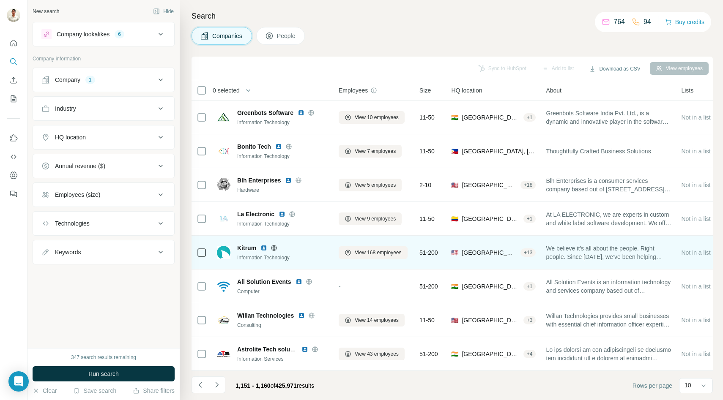
scroll to position [67, 0]
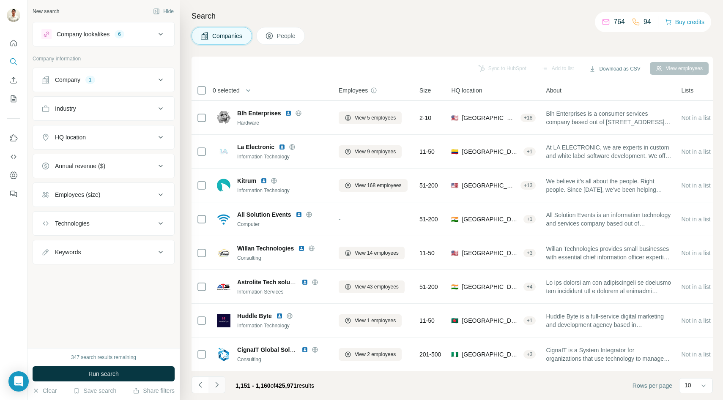
click at [216, 388] on icon "Navigate to next page" at bounding box center [217, 385] width 8 height 8
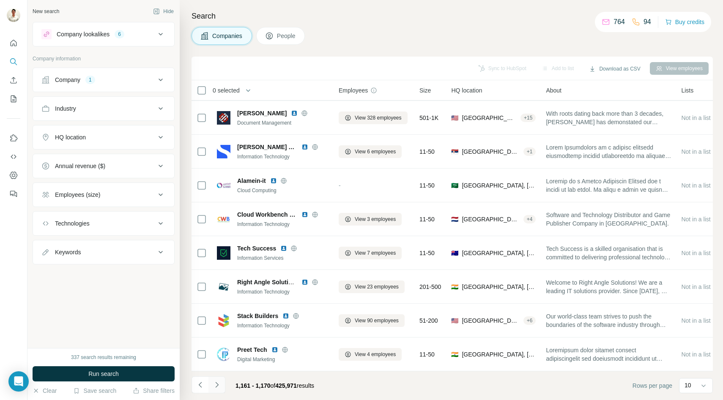
click at [222, 385] on button "Navigate to next page" at bounding box center [216, 385] width 17 height 17
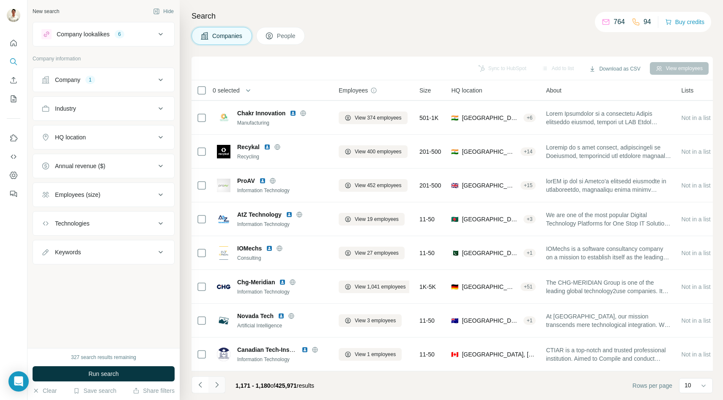
click at [217, 385] on icon "Navigate to next page" at bounding box center [217, 385] width 8 height 8
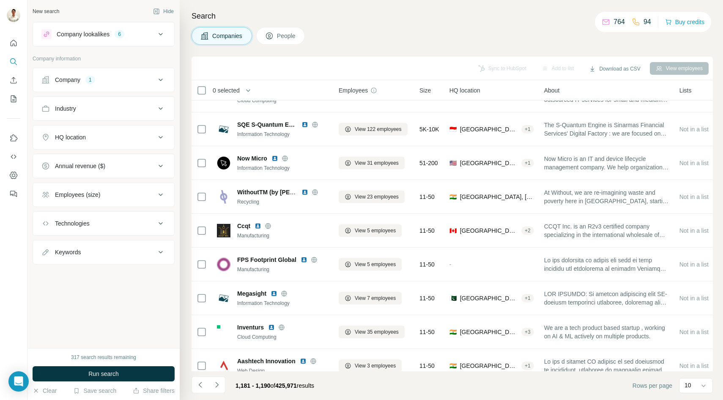
scroll to position [0, 0]
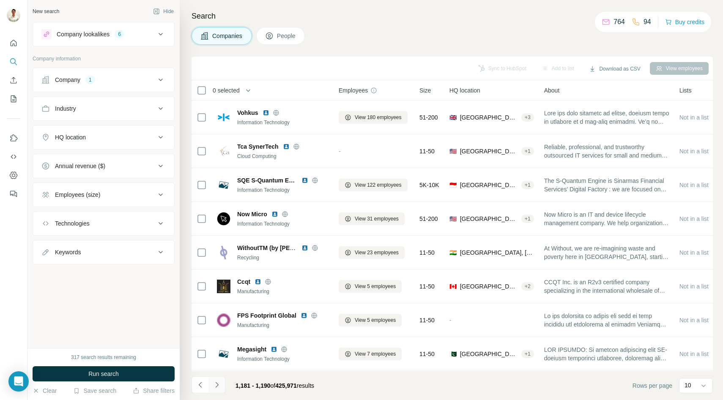
click at [219, 388] on icon "Navigate to next page" at bounding box center [217, 385] width 8 height 8
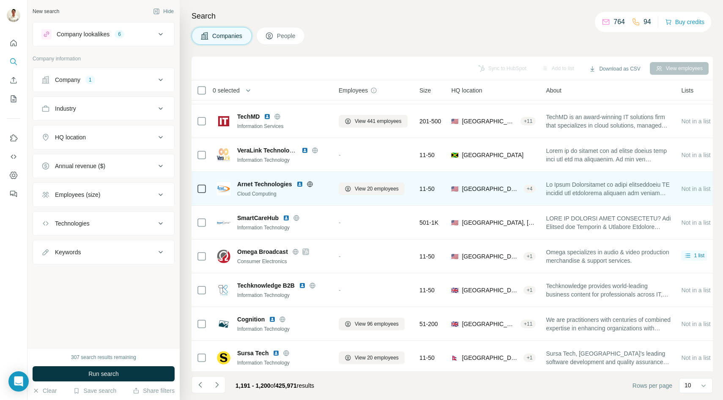
scroll to position [67, 0]
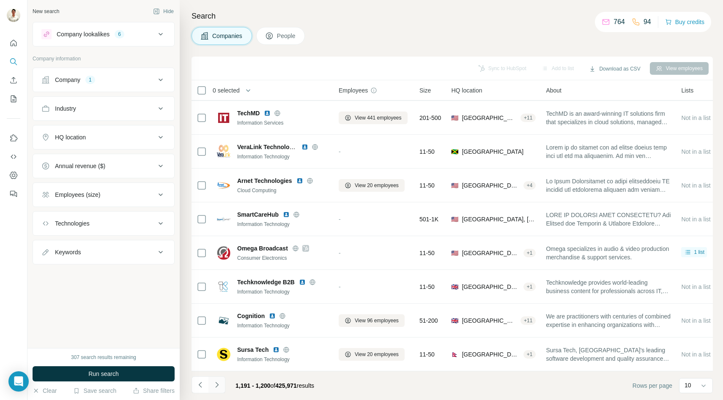
click at [219, 385] on icon "Navigate to next page" at bounding box center [217, 385] width 8 height 8
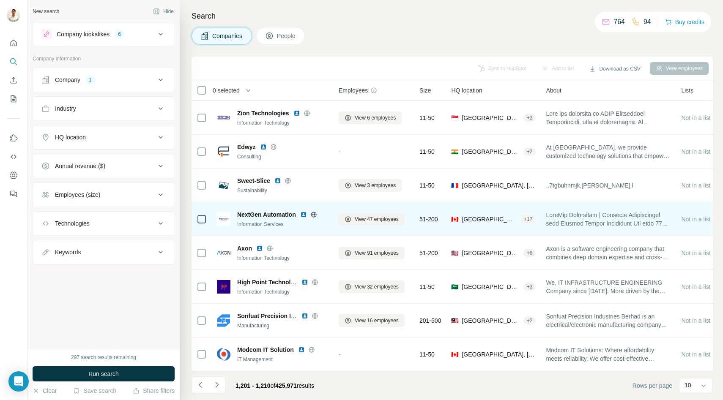
scroll to position [0, 0]
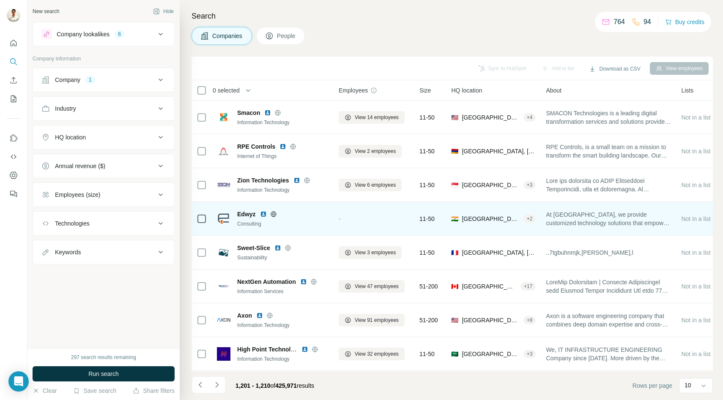
click at [320, 224] on div "Consulting" at bounding box center [282, 224] width 91 height 8
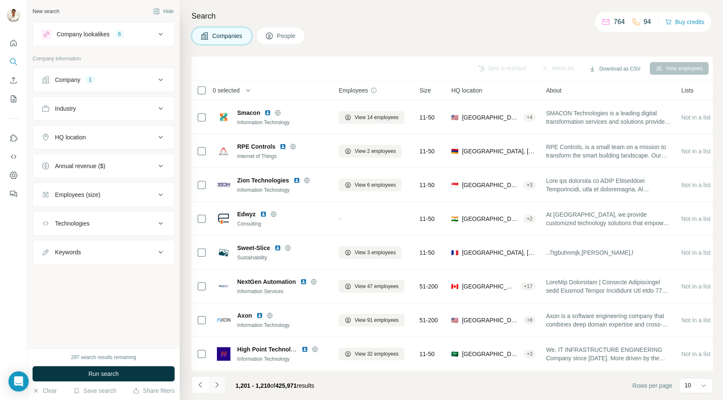
click at [220, 385] on icon "Navigate to next page" at bounding box center [217, 385] width 8 height 8
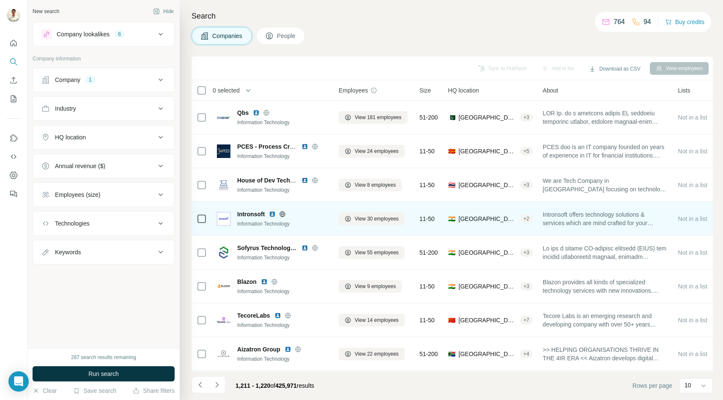
scroll to position [67, 0]
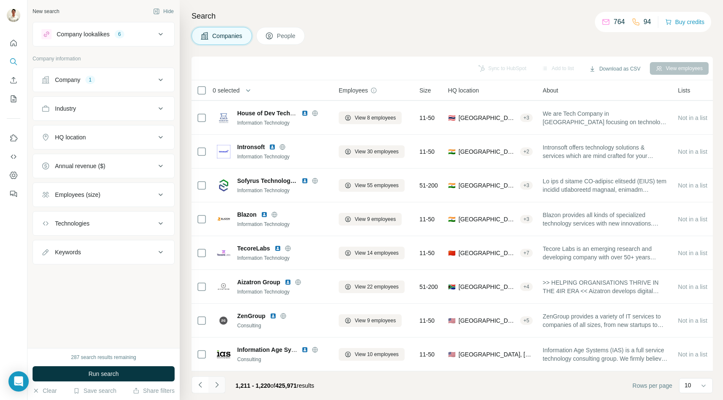
click at [217, 383] on icon "Navigate to next page" at bounding box center [217, 385] width 8 height 8
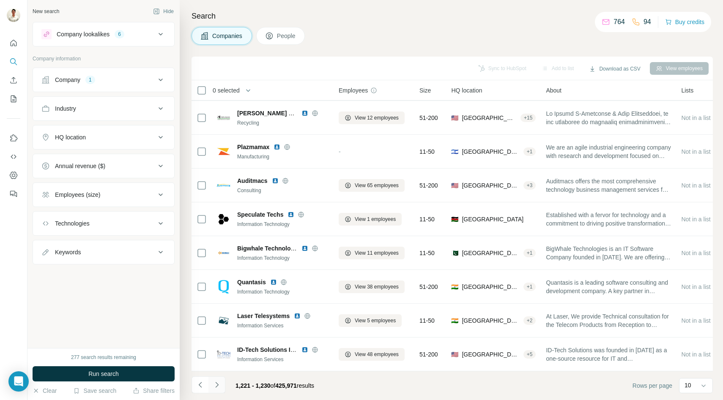
click at [218, 382] on icon "Navigate to next page" at bounding box center [217, 385] width 8 height 8
